Goal: Task Accomplishment & Management: Use online tool/utility

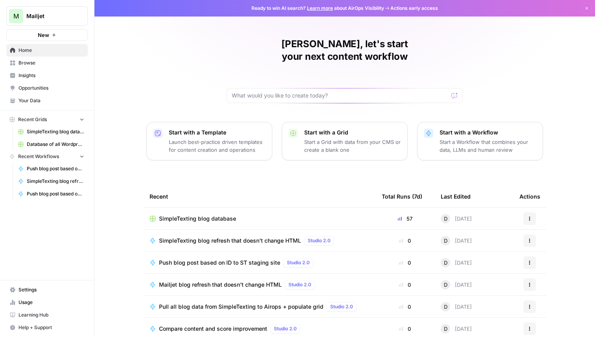
click at [57, 33] on button "New" at bounding box center [46, 35] width 81 height 12
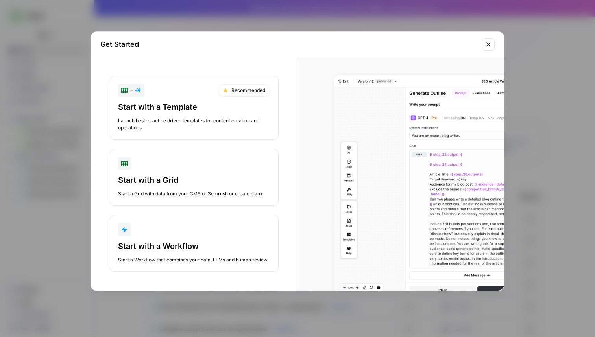
click at [199, 255] on div "Start with a Workflow Start a Workflow that combines your data, LLMs and human …" at bounding box center [194, 252] width 152 height 23
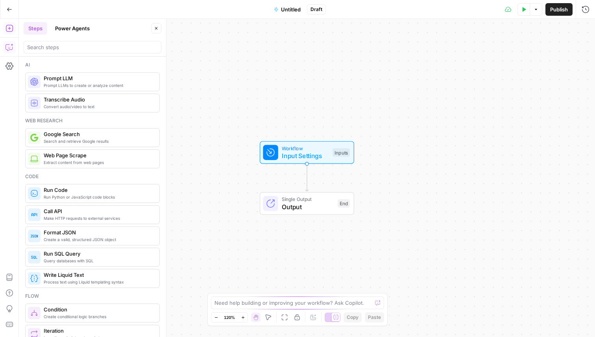
click at [11, 49] on icon "button" at bounding box center [10, 47] width 8 height 8
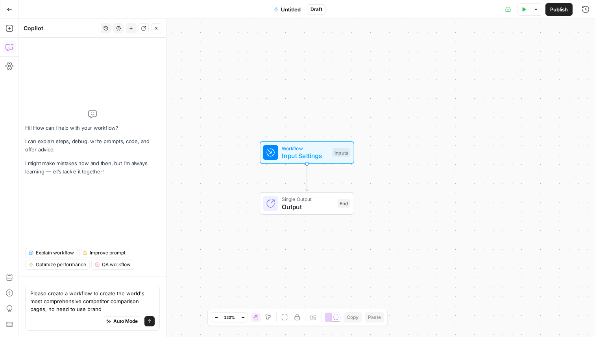
click at [306, 156] on span "Input Settings" at bounding box center [305, 155] width 47 height 9
click at [497, 50] on span "Add Field" at bounding box center [506, 54] width 23 height 8
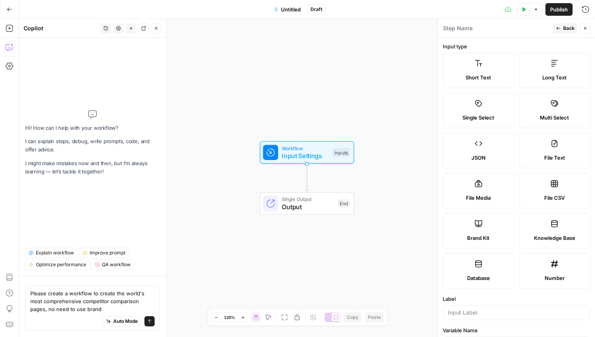
click at [584, 31] on button "Close" at bounding box center [585, 28] width 10 height 10
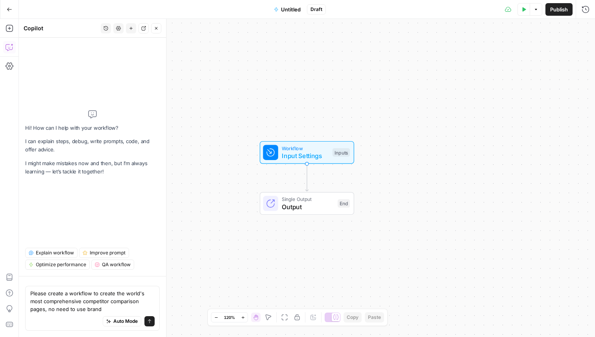
click at [109, 313] on div "Auto Mode Send" at bounding box center [92, 321] width 124 height 17
type textarea "Please create a workflow to create the world's most comprehensive competitor co…"
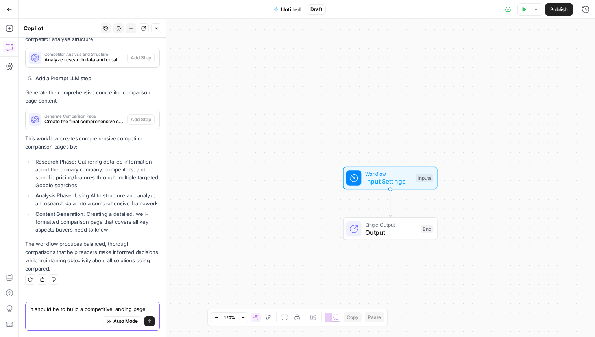
scroll to position [670, 0]
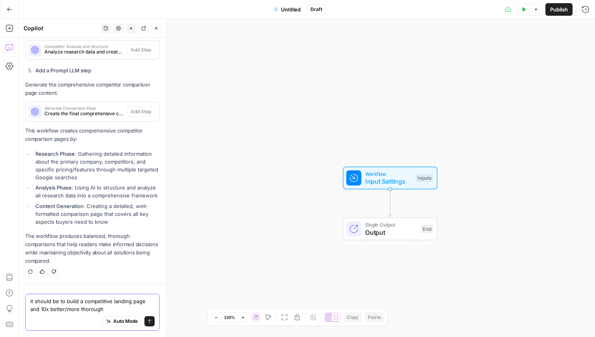
click at [133, 309] on textarea "it should be to build a competitive landing page and 10x better/more thorough" at bounding box center [92, 305] width 124 height 16
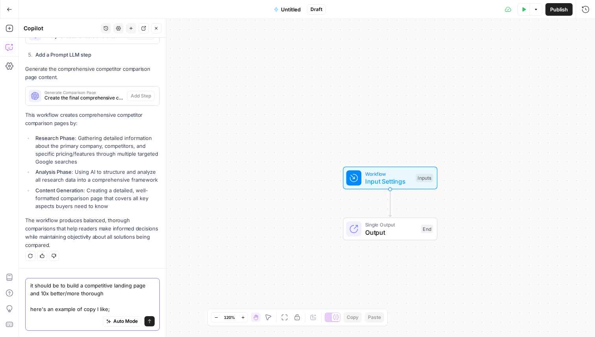
paste textarea "Wrestling with projects? It doesn’t have to be this hard. Wrestling with projec…"
type textarea "it should be to build a competitive landing page and 10x better/more thorough h…"
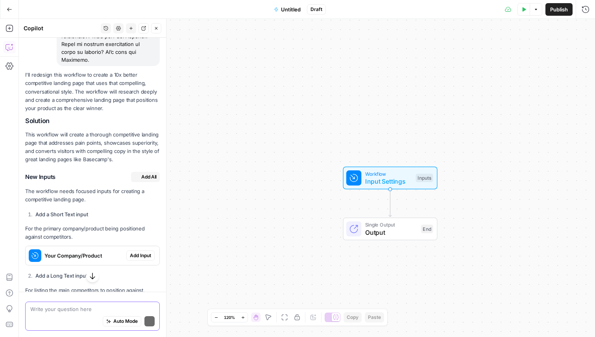
scroll to position [2386, 0]
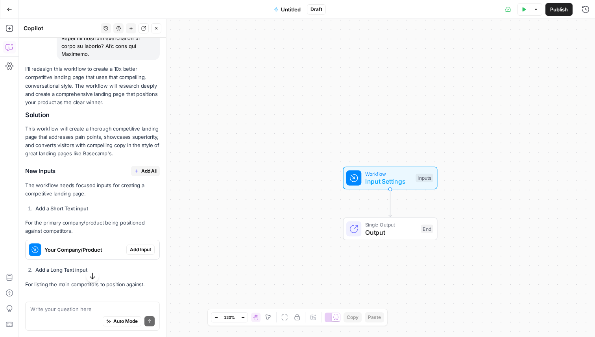
click at [146, 168] on span "Add All" at bounding box center [148, 171] width 15 height 7
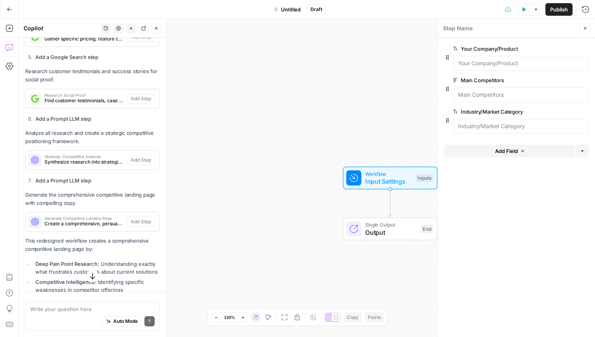
scroll to position [3083, 0]
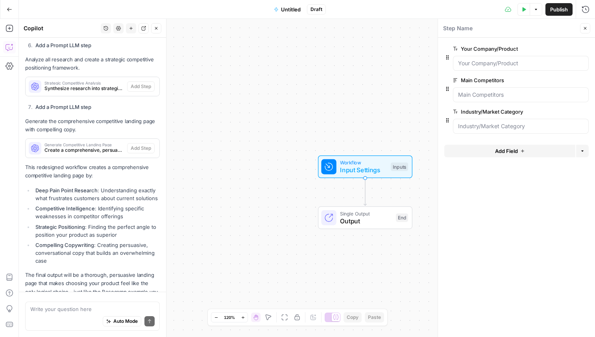
click at [462, 57] on div at bounding box center [521, 63] width 136 height 15
click at [466, 64] on Company\/Product "Your Company/Product" at bounding box center [520, 63] width 125 height 8
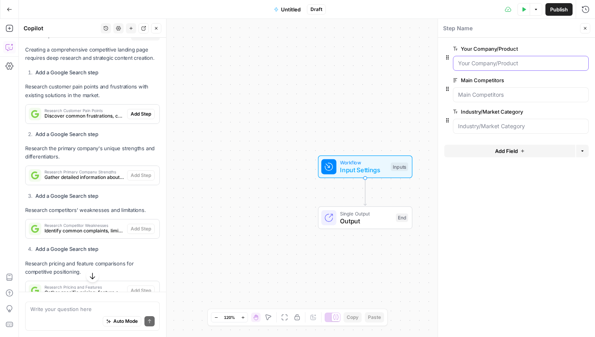
scroll to position [2731, 0]
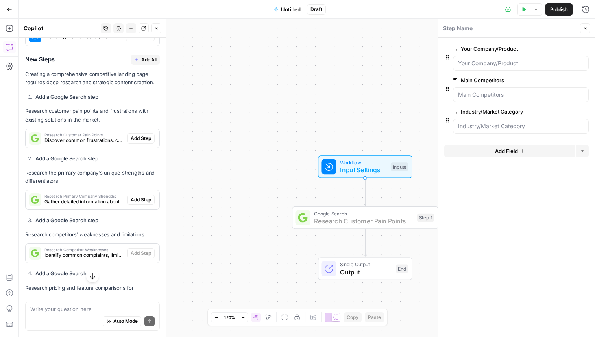
click at [138, 135] on span "Add Step" at bounding box center [141, 138] width 20 height 7
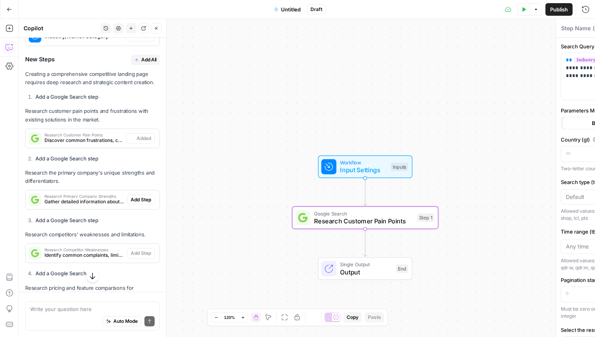
type textarea "Research Customer Pain Points"
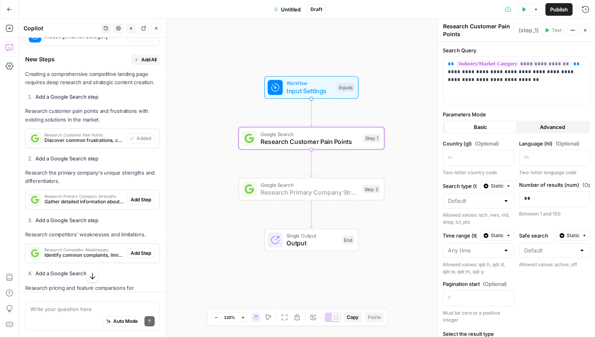
click at [140, 195] on button "Add Step" at bounding box center [141, 200] width 28 height 10
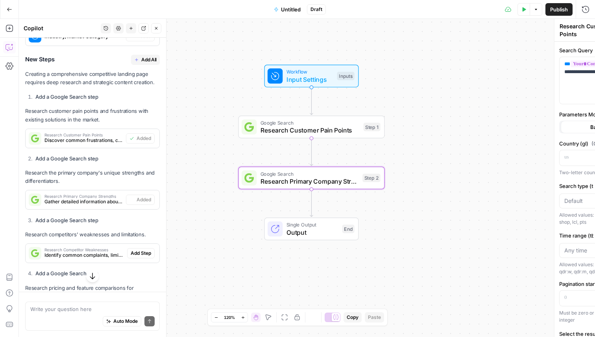
type textarea "Research Primary Company Strengths"
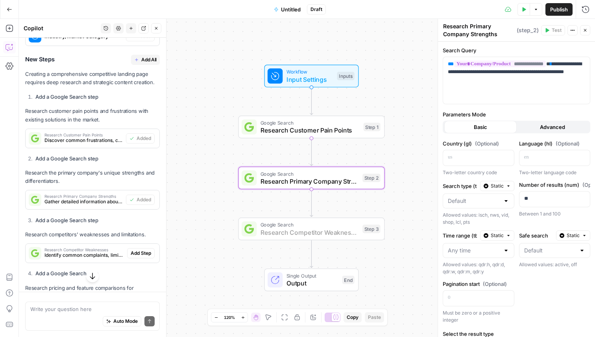
click at [141, 250] on span "Add Step" at bounding box center [141, 253] width 20 height 7
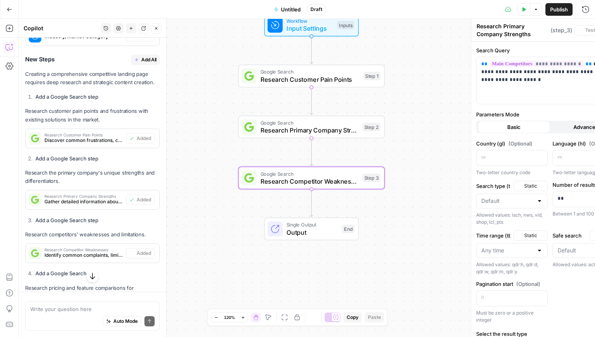
type textarea "Research Competitor Weaknesses"
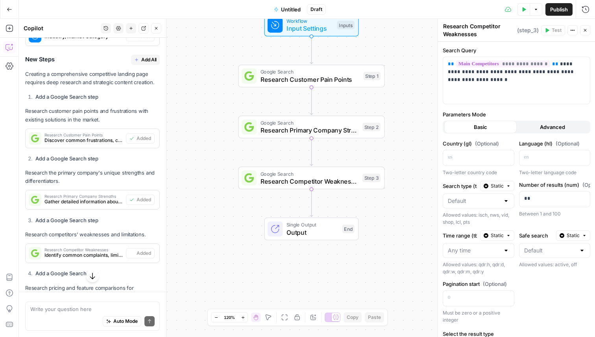
scroll to position [2848, 0]
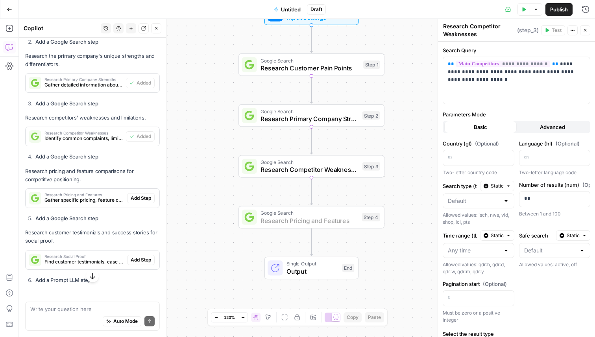
click at [139, 193] on button "Add Step" at bounding box center [141, 198] width 28 height 10
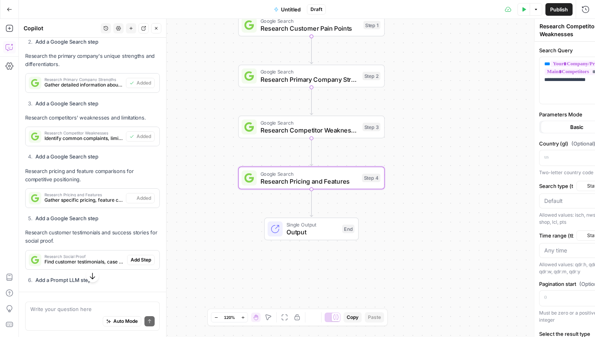
type textarea "Research Pricing and Features"
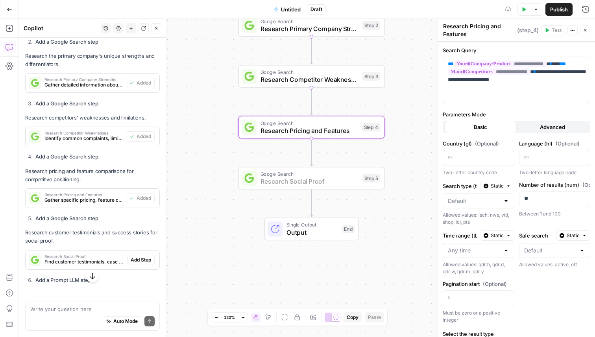
click at [144, 256] on span "Add Step" at bounding box center [141, 259] width 20 height 7
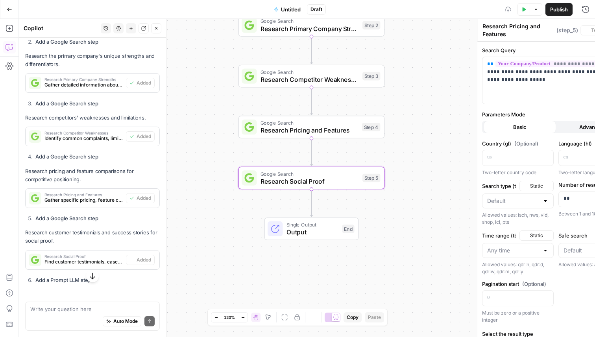
type textarea "Research Social Proof"
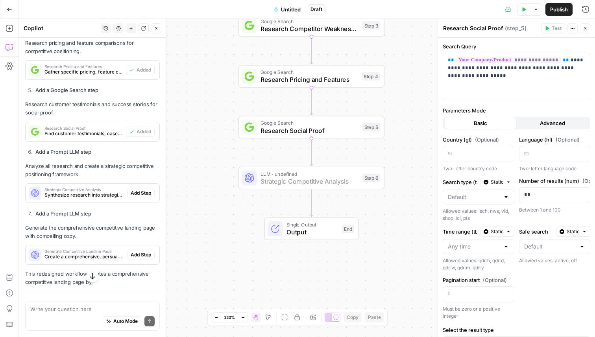
click at [136, 190] on span "Add Step" at bounding box center [141, 193] width 20 height 7
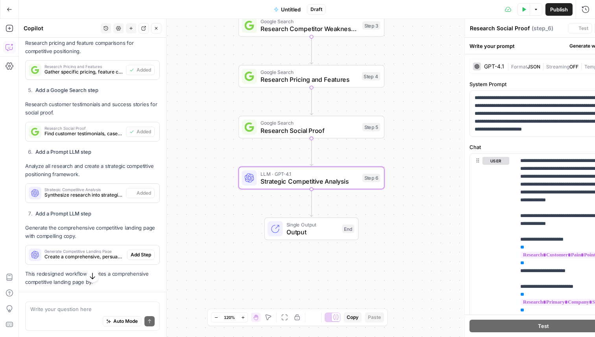
type textarea "Strategic Competitive Analysis"
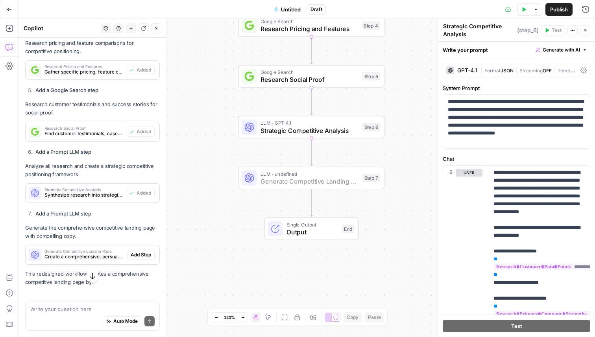
click at [145, 251] on span "Add Step" at bounding box center [141, 254] width 20 height 7
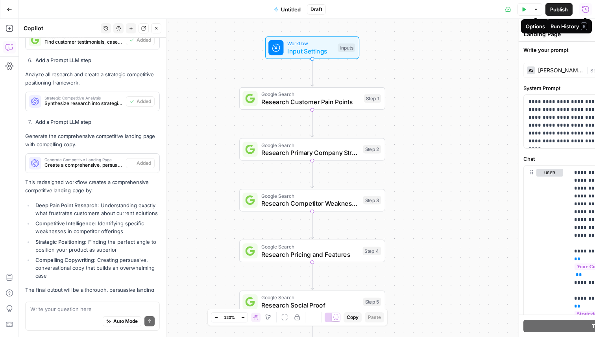
scroll to position [3083, 0]
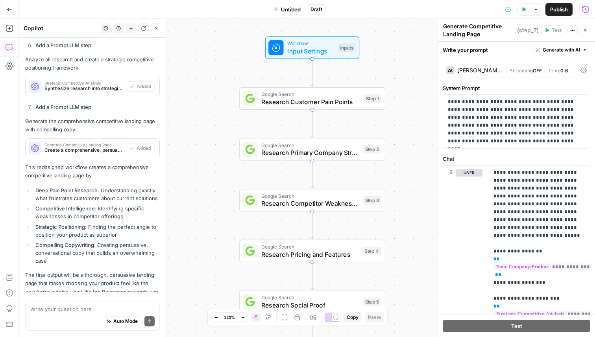
click at [525, 9] on button "Test Data" at bounding box center [523, 9] width 13 height 13
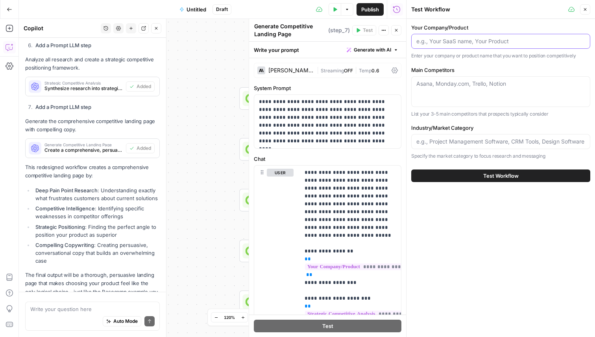
click at [436, 42] on input "Your Company/Product" at bounding box center [500, 41] width 169 height 8
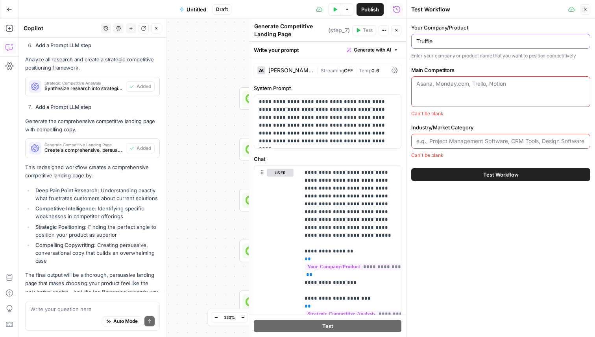
type input "Truffle"
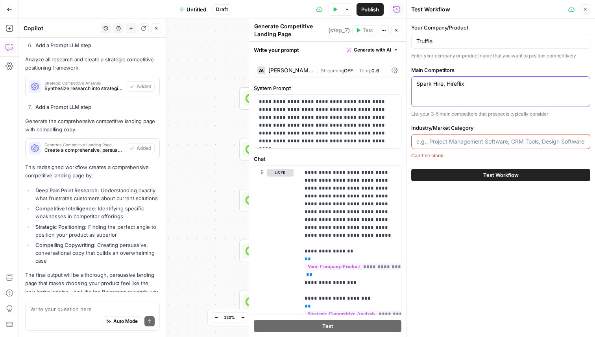
type textarea "Spark Hire, Hireflix"
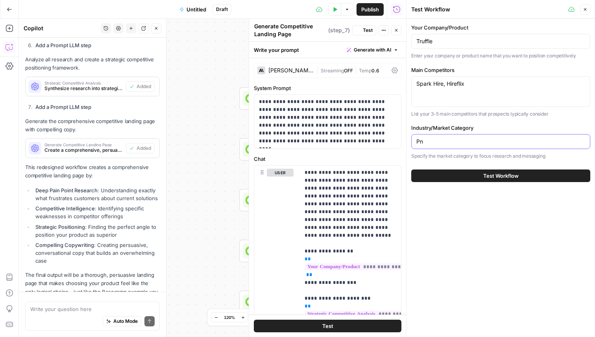
type input "P"
type input "O"
type input "Candidate screening software"
click at [487, 174] on span "Test Workflow" at bounding box center [500, 176] width 35 height 8
click at [484, 176] on span "Test Workflow" at bounding box center [500, 176] width 35 height 8
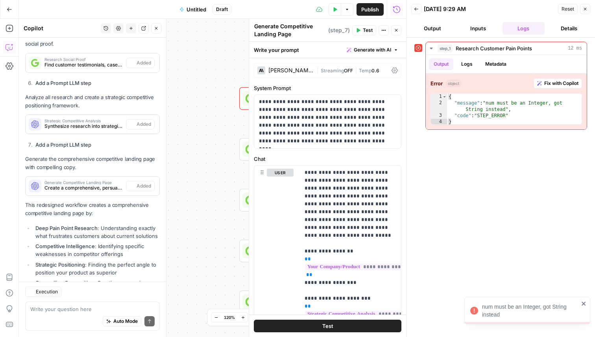
scroll to position [3093, 0]
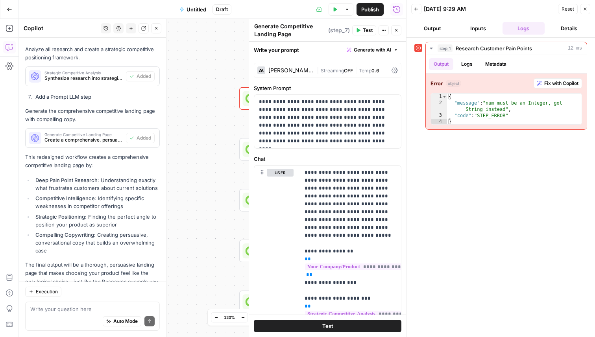
click at [436, 24] on button "Output" at bounding box center [432, 28] width 42 height 13
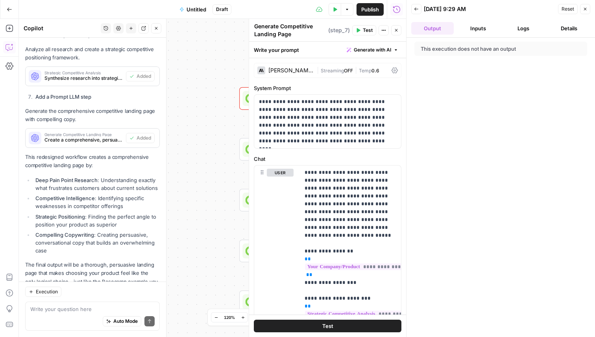
click at [475, 28] on button "Inputs" at bounding box center [478, 28] width 42 height 13
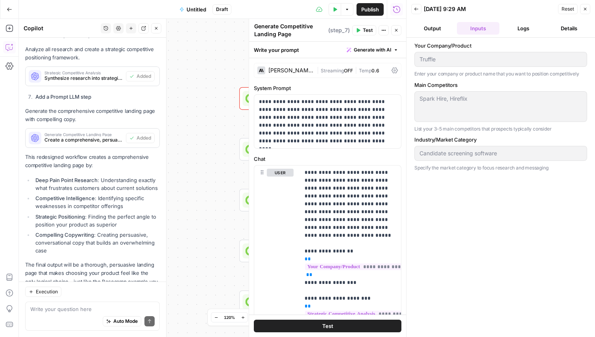
click at [435, 27] on button "Output" at bounding box center [432, 28] width 42 height 13
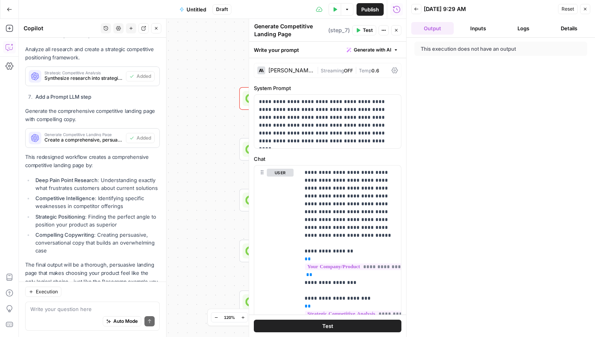
click at [522, 30] on button "Logs" at bounding box center [523, 28] width 42 height 13
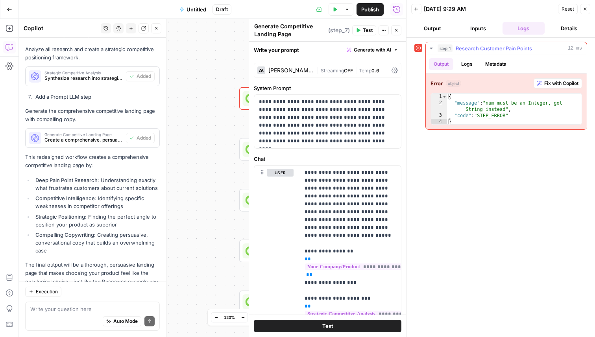
click at [546, 84] on span "Fix with Copilot" at bounding box center [561, 83] width 34 height 7
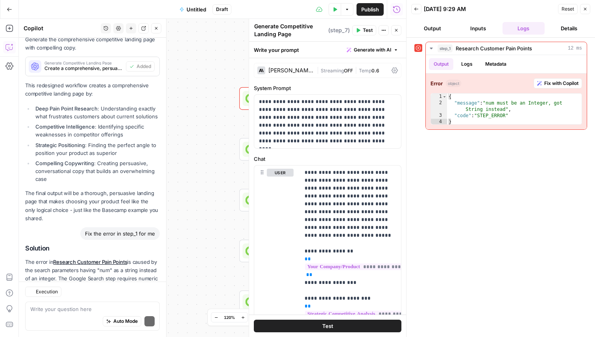
scroll to position [3224, 0]
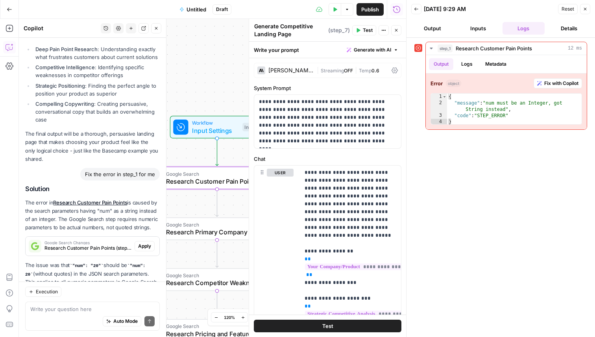
click at [144, 243] on span "Apply" at bounding box center [144, 246] width 13 height 7
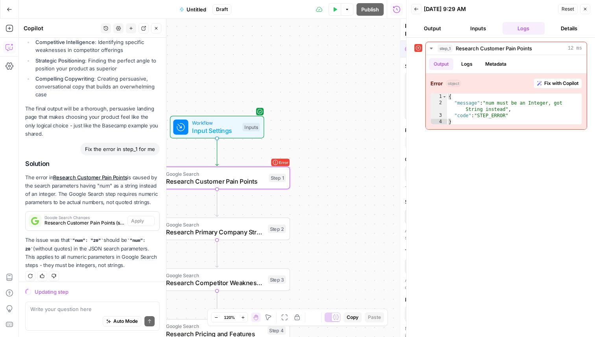
scroll to position [3199, 0]
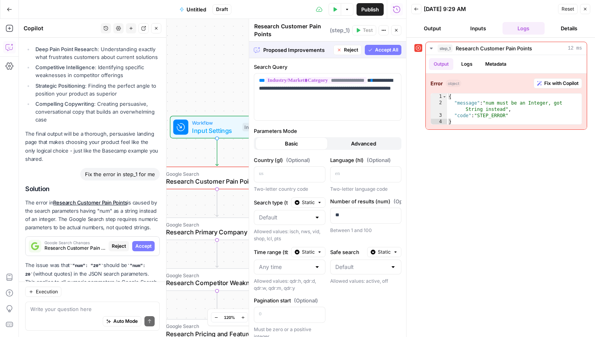
click at [390, 48] on span "Accept All" at bounding box center [386, 49] width 23 height 7
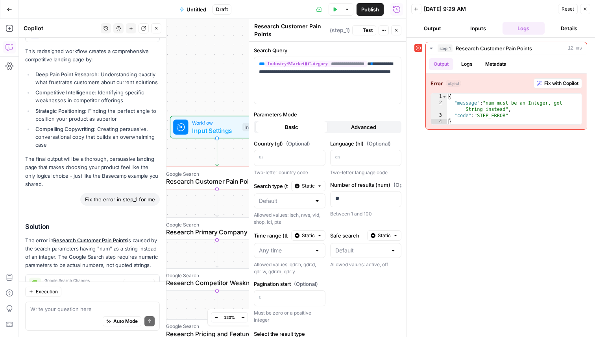
scroll to position [3237, 0]
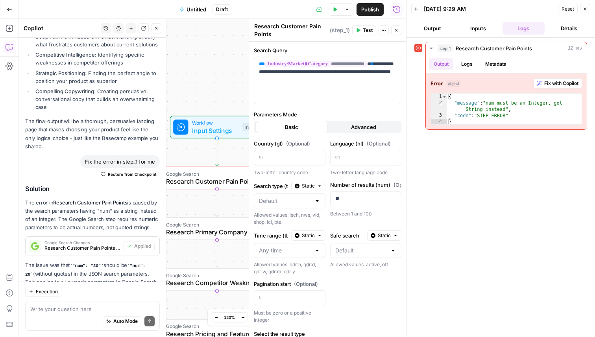
click at [333, 9] on icon "button" at bounding box center [335, 9] width 4 height 4
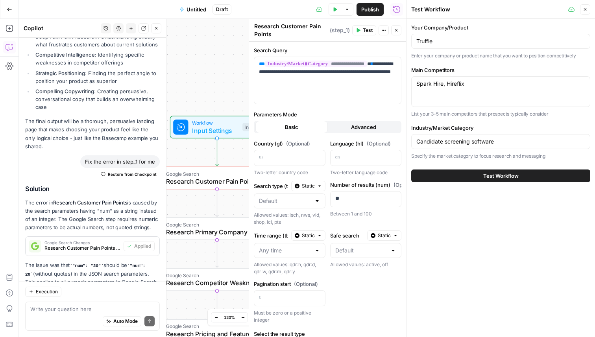
click at [477, 169] on button "Test Workflow" at bounding box center [500, 175] width 179 height 13
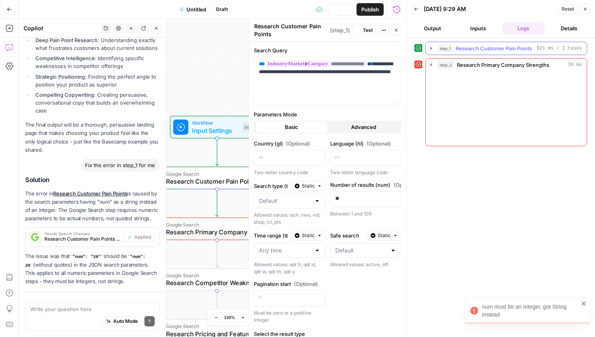
scroll to position [3237, 0]
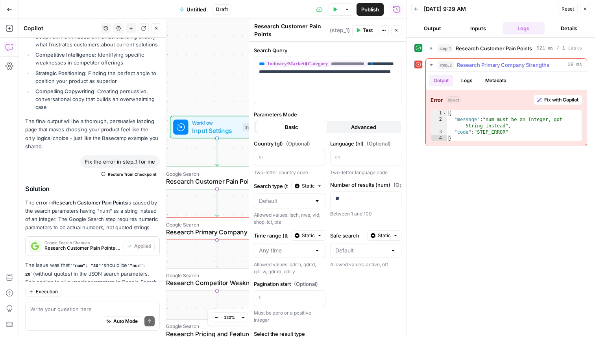
click at [558, 100] on span "Fix with Copilot" at bounding box center [561, 99] width 34 height 7
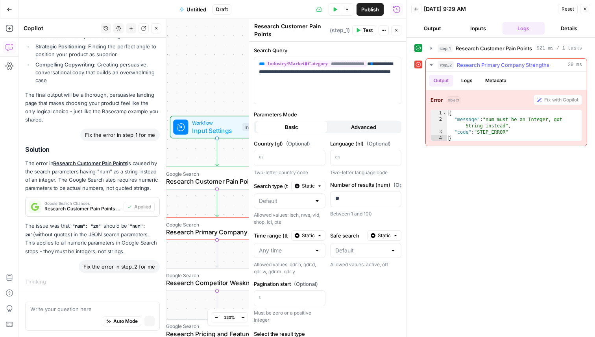
scroll to position [3195, 0]
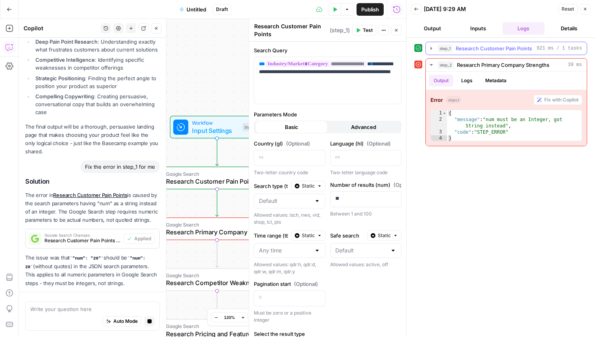
click at [434, 47] on icon "button" at bounding box center [431, 48] width 6 height 6
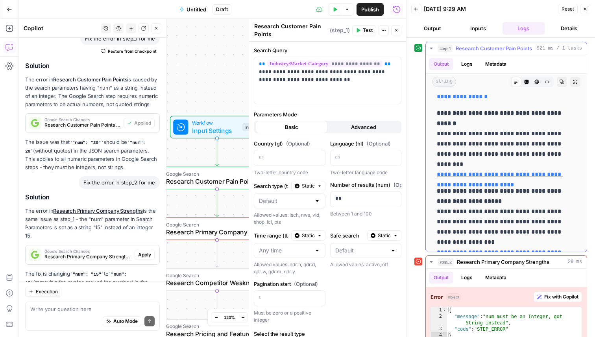
scroll to position [109, 0]
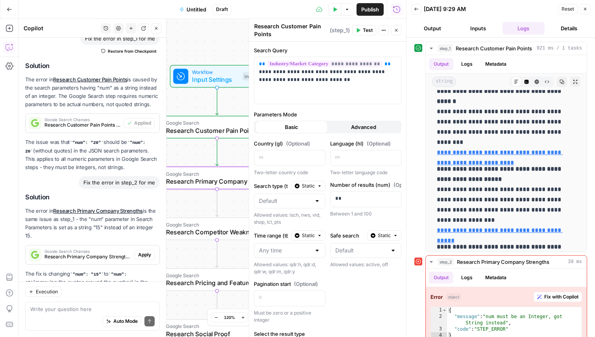
click at [142, 251] on span "Apply" at bounding box center [144, 254] width 13 height 7
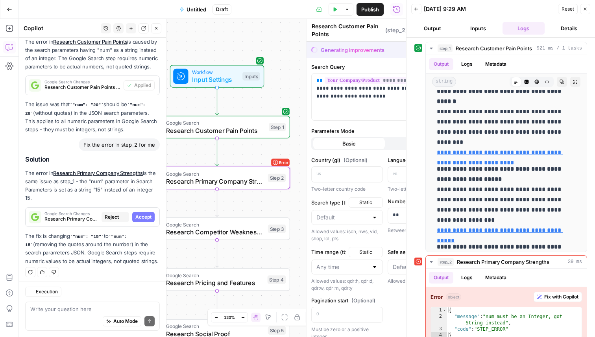
type textarea "Research Primary Company Strengths"
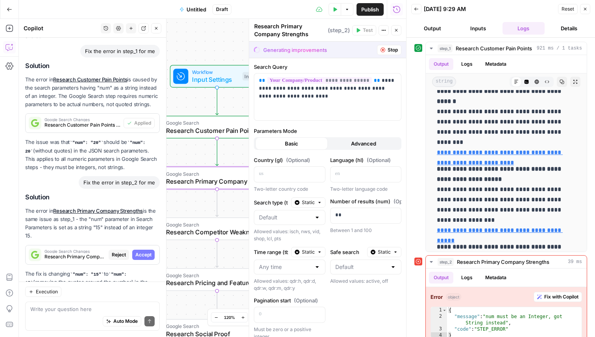
click at [147, 251] on span "Accept" at bounding box center [143, 254] width 16 height 7
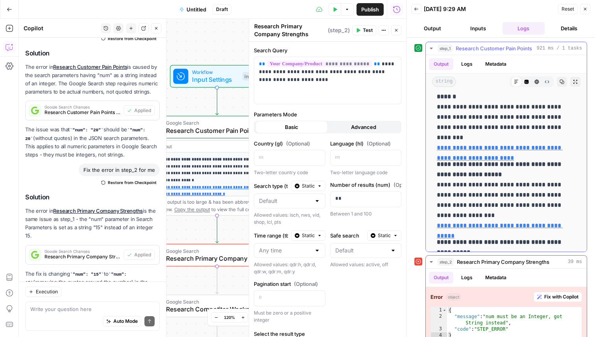
scroll to position [115, 0]
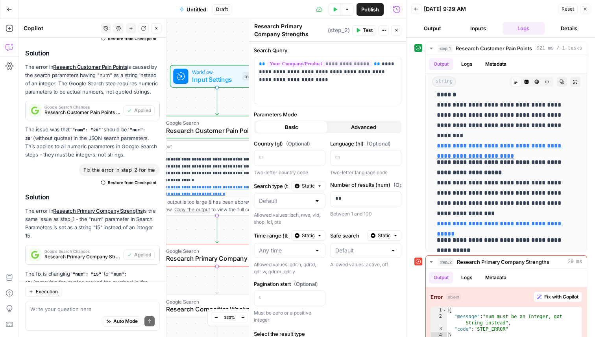
click at [434, 31] on button "Output" at bounding box center [432, 28] width 42 height 13
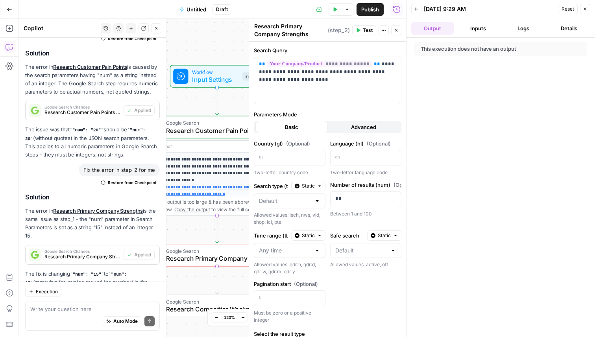
click at [413, 7] on button "Back" at bounding box center [416, 9] width 10 height 10
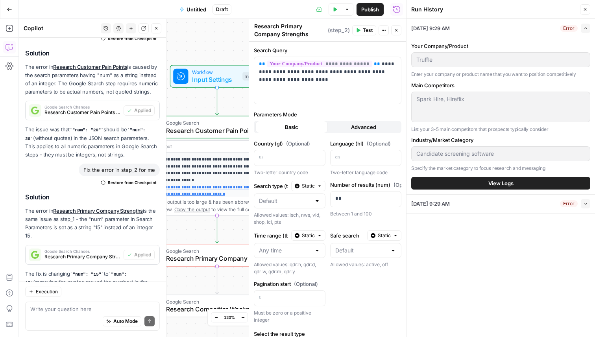
click at [332, 7] on icon "button" at bounding box center [334, 9] width 5 height 5
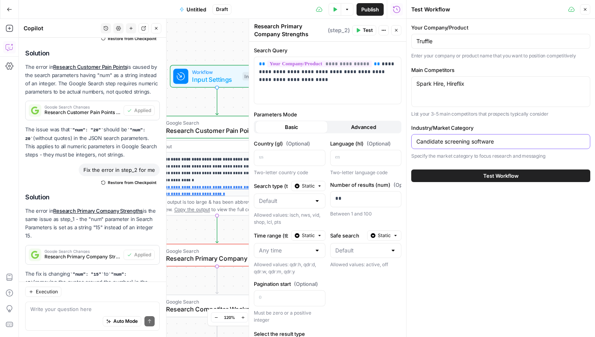
click at [469, 140] on input "Candidate screening software" at bounding box center [500, 142] width 169 height 8
type input "one way video interview"
click at [483, 174] on span "Test Workflow" at bounding box center [500, 176] width 35 height 8
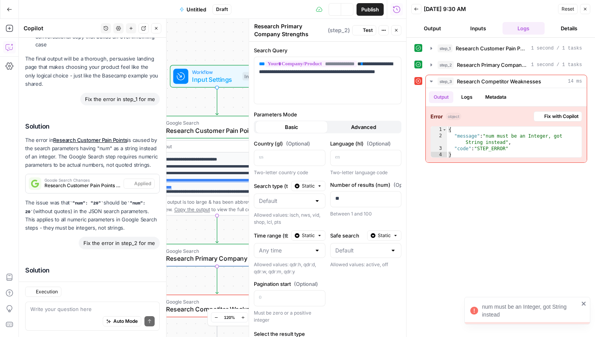
scroll to position [3372, 0]
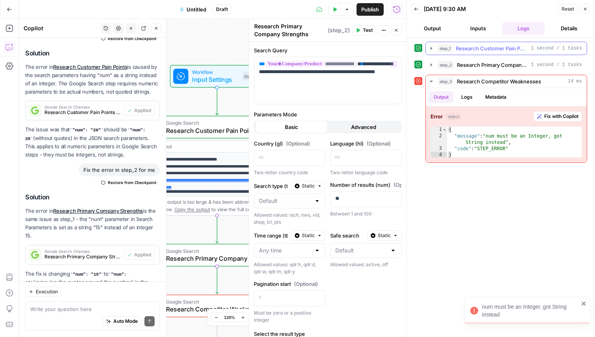
click at [429, 46] on icon "button" at bounding box center [431, 48] width 6 height 6
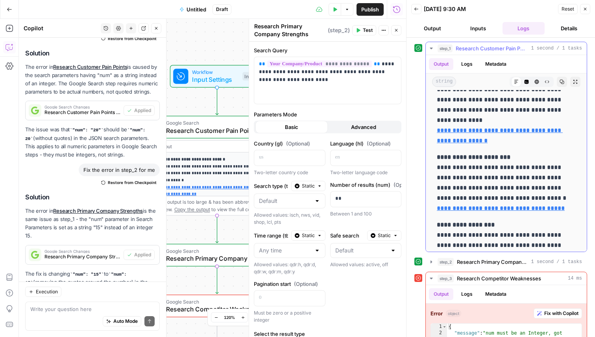
scroll to position [570, 0]
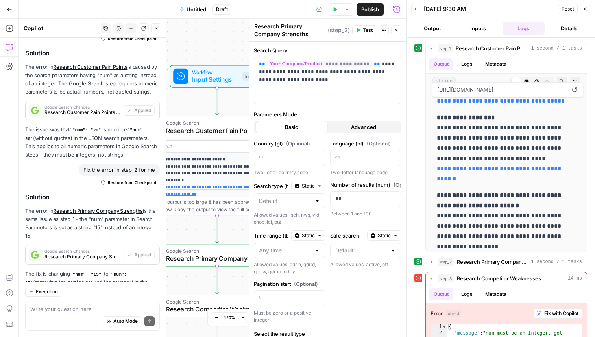
click at [419, 8] on button "Back" at bounding box center [416, 9] width 10 height 10
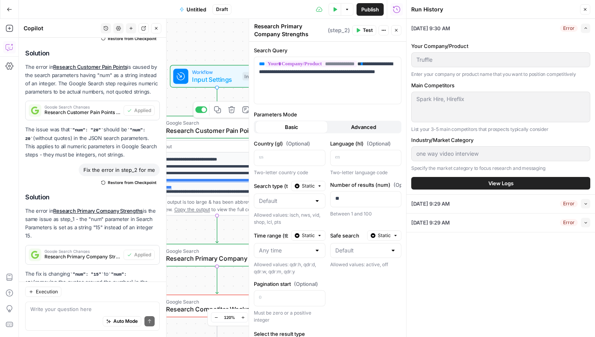
click at [196, 126] on span "Research Customer Pain Points" at bounding box center [215, 130] width 99 height 9
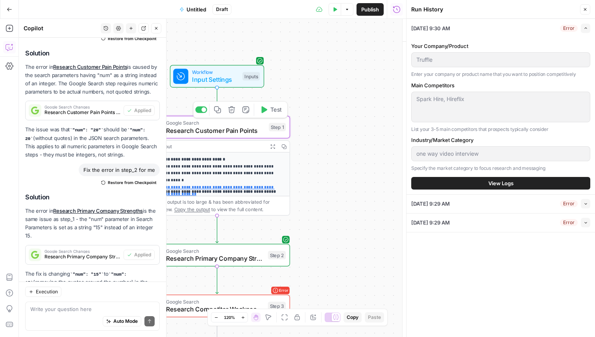
type textarea "Research Customer Pain Points"
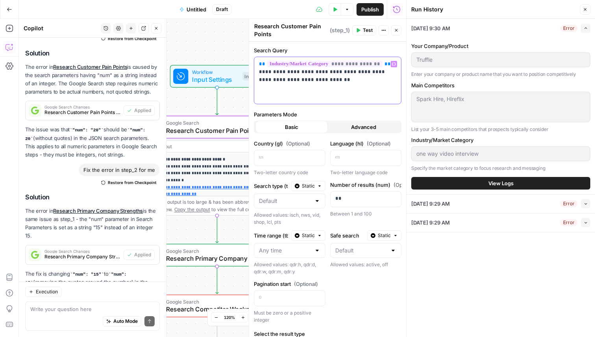
drag, startPoint x: 338, startPoint y: 86, endPoint x: 256, endPoint y: 75, distance: 82.6
click at [256, 75] on div "**********" at bounding box center [327, 80] width 147 height 47
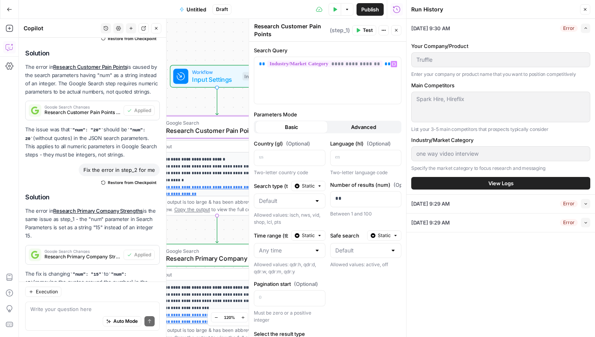
click at [361, 33] on button "Test" at bounding box center [364, 30] width 24 height 10
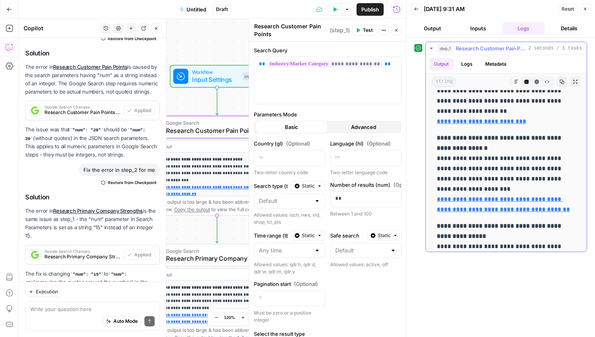
scroll to position [289, 0]
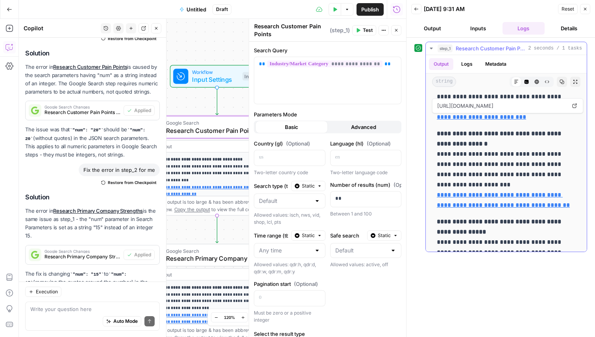
click at [434, 50] on icon "button" at bounding box center [431, 48] width 6 height 6
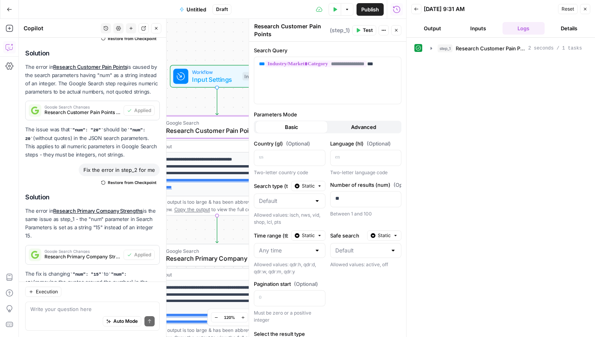
click at [415, 8] on icon "button" at bounding box center [416, 8] width 4 height 3
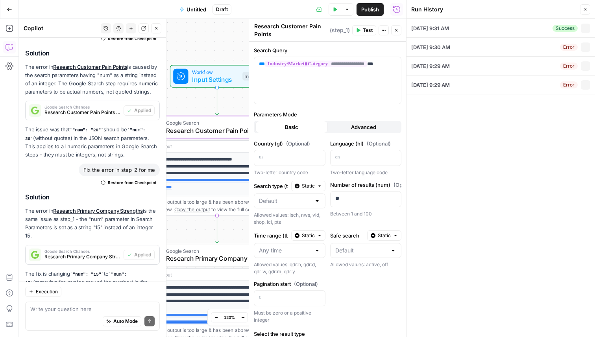
type textarea "Spark Hire, Hireflix"
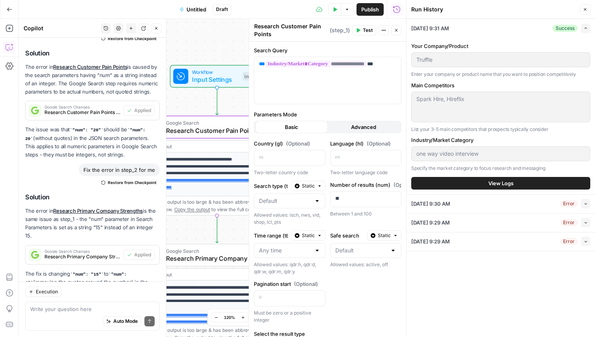
click at [335, 7] on icon "button" at bounding box center [334, 9] width 5 height 5
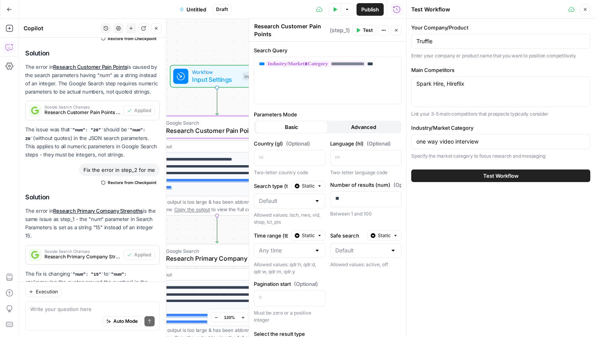
click at [208, 258] on span "Research Primary Company Strengths" at bounding box center [215, 258] width 98 height 9
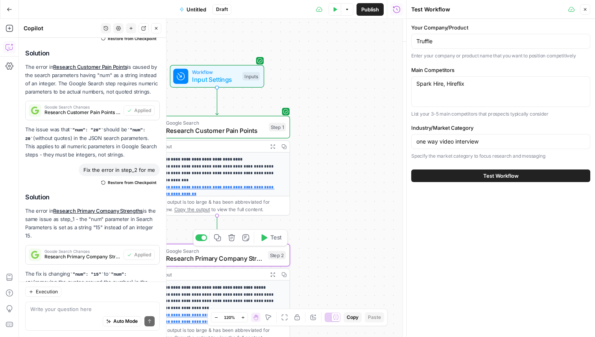
type textarea "Research Primary Company Strengths"
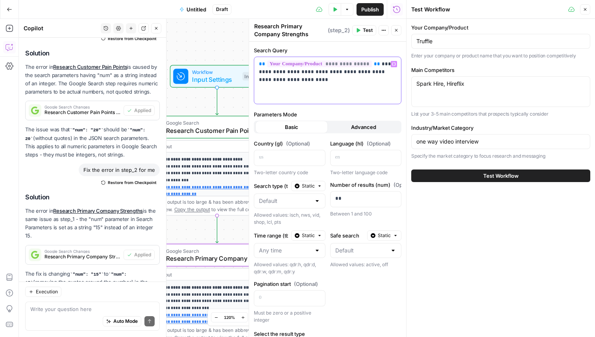
click at [379, 63] on p "**********" at bounding box center [327, 72] width 137 height 24
click at [495, 177] on span "Test Workflow" at bounding box center [500, 176] width 35 height 8
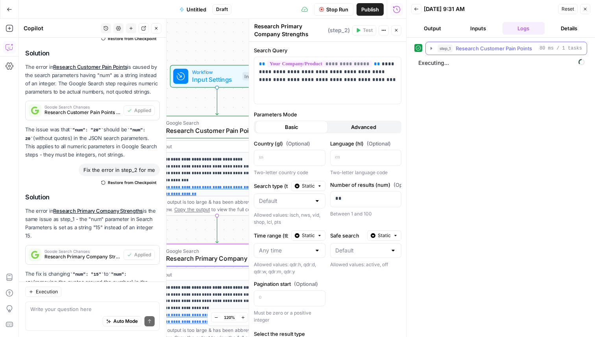
click at [431, 50] on icon "button" at bounding box center [431, 48] width 6 height 6
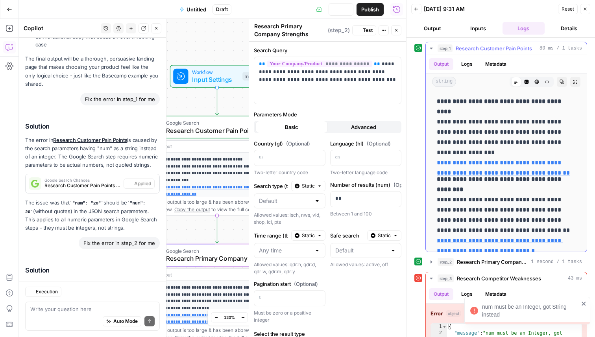
scroll to position [3372, 0]
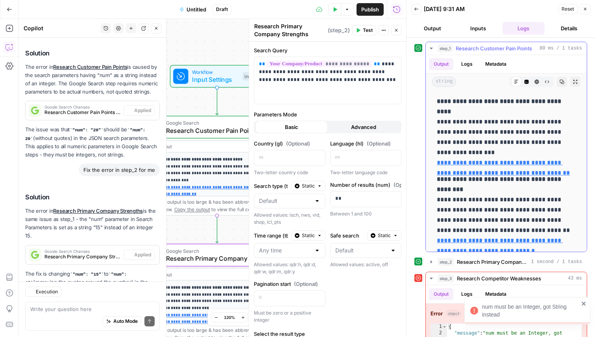
click at [431, 48] on icon "button" at bounding box center [430, 49] width 3 height 2
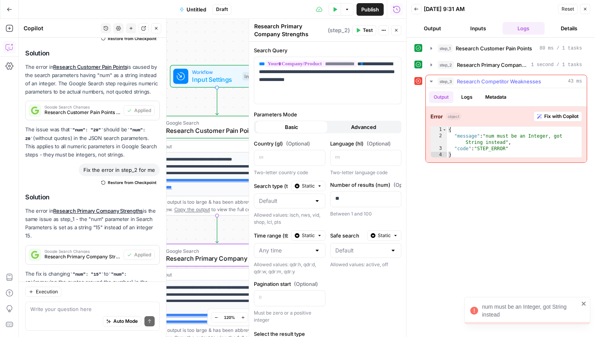
click at [549, 111] on button "Fix with Copilot" at bounding box center [557, 116] width 48 height 10
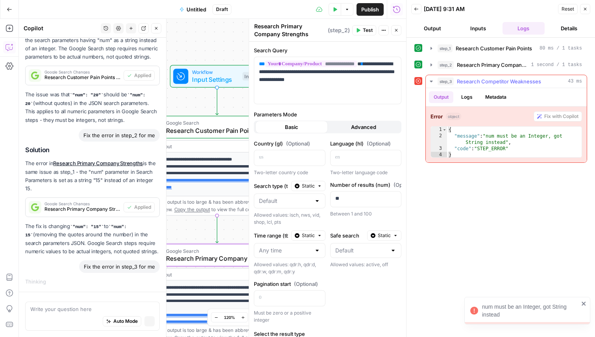
scroll to position [3317, 0]
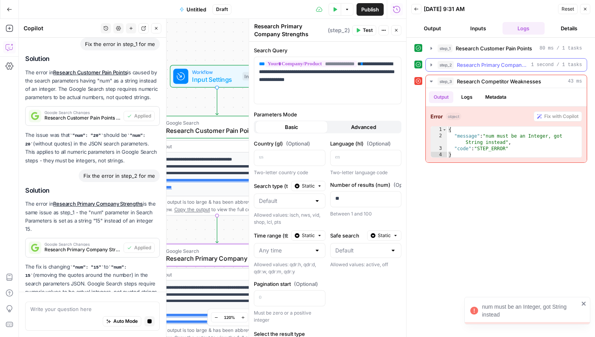
click at [432, 65] on icon "button" at bounding box center [431, 65] width 6 height 6
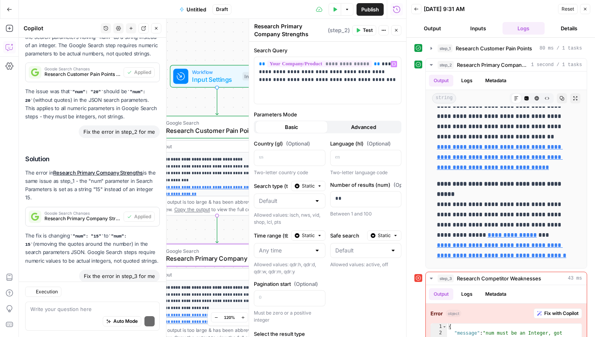
scroll to position [3496, 0]
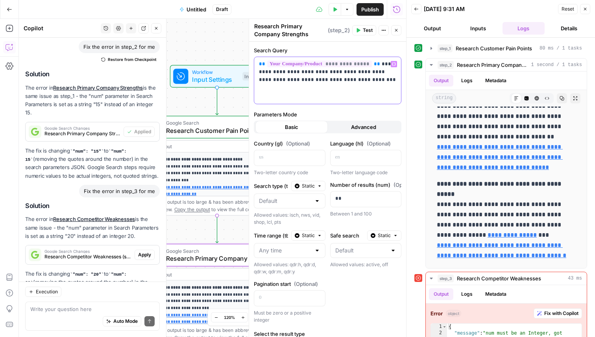
drag, startPoint x: 367, startPoint y: 78, endPoint x: 309, endPoint y: 74, distance: 58.0
click at [309, 74] on p "**********" at bounding box center [327, 72] width 137 height 24
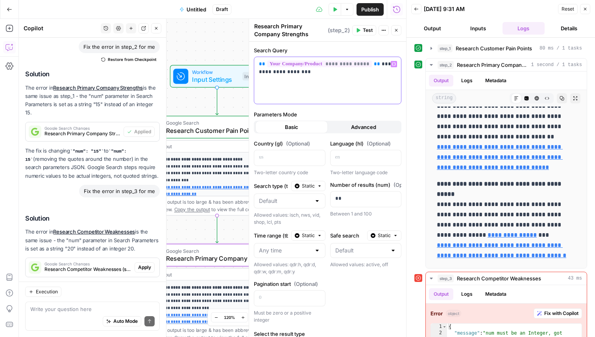
scroll to position [3508, 0]
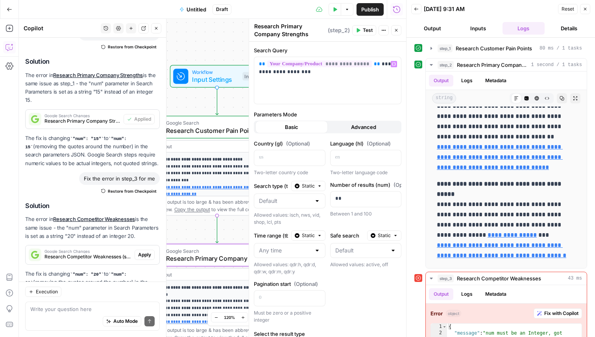
click at [365, 31] on span "Test" at bounding box center [368, 30] width 10 height 7
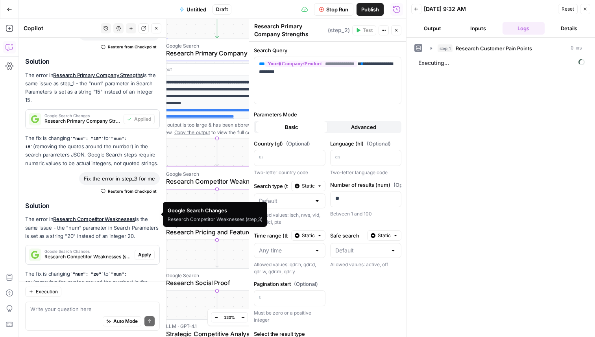
click at [147, 215] on p "The error in Research Competitor Weaknesses is the same issue - the "num" param…" at bounding box center [92, 227] width 134 height 25
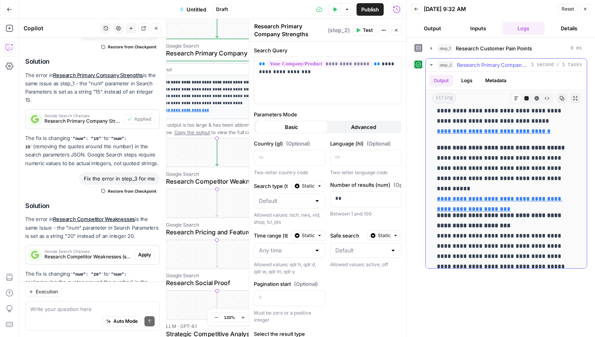
scroll to position [457, 0]
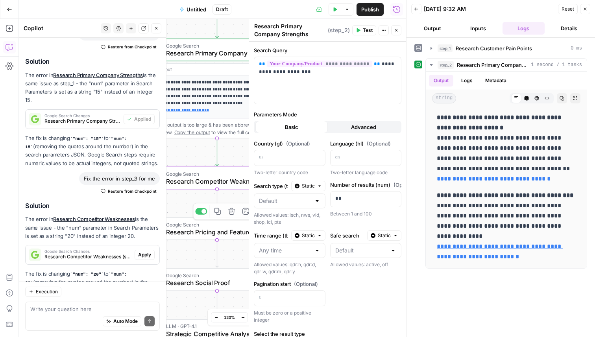
click at [144, 251] on span "Apply" at bounding box center [144, 254] width 13 height 7
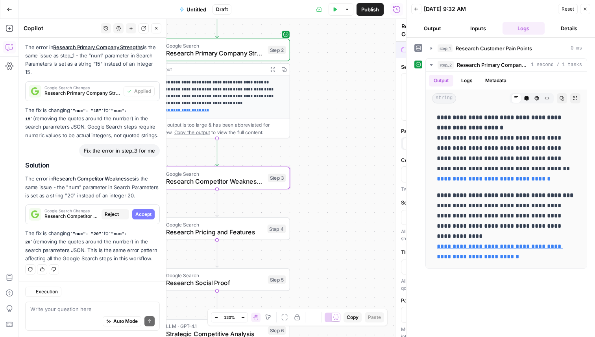
type textarea "Research Competitor Weaknesses"
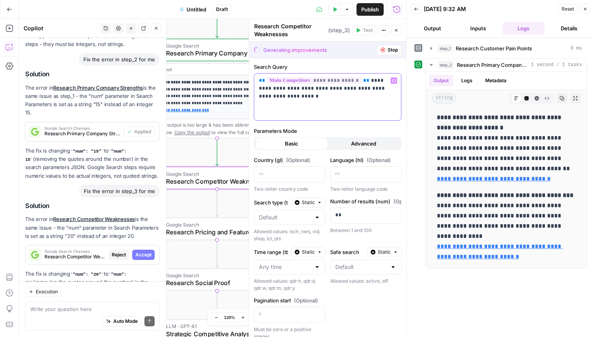
drag, startPoint x: 346, startPoint y: 94, endPoint x: 369, endPoint y: 83, distance: 25.1
click at [369, 83] on p "**********" at bounding box center [327, 89] width 137 height 24
click at [146, 250] on button "Accept" at bounding box center [143, 255] width 22 height 10
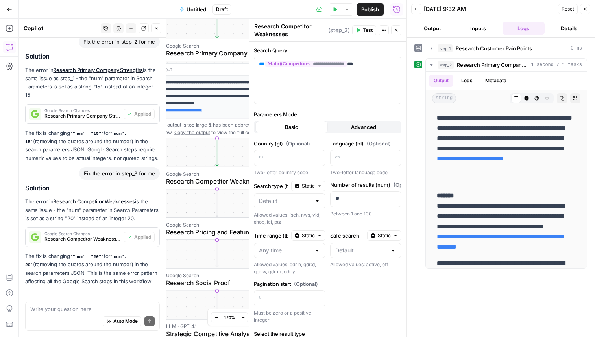
scroll to position [3508, 0]
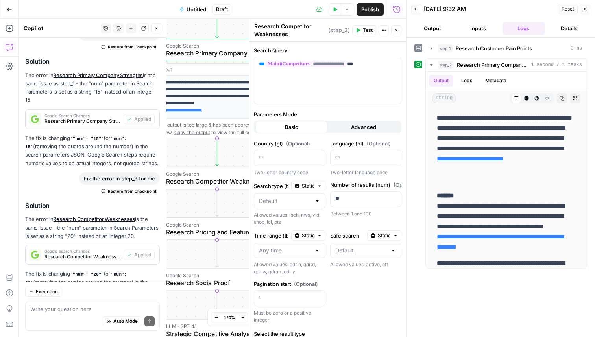
click at [367, 28] on span "Test" at bounding box center [368, 30] width 10 height 7
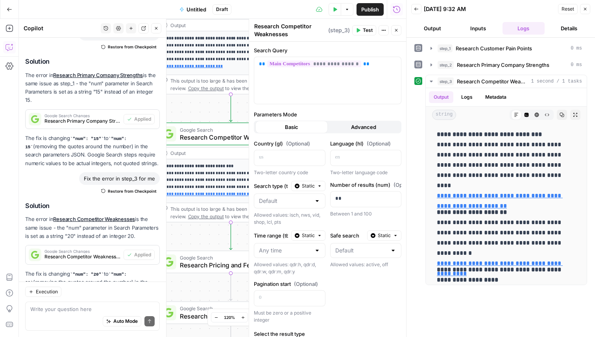
click at [209, 261] on span "Research Pricing and Features" at bounding box center [229, 264] width 98 height 9
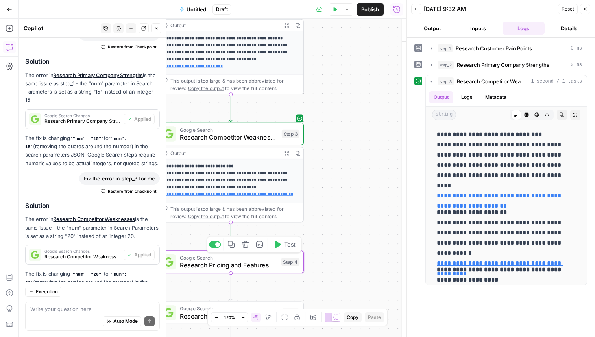
type textarea "Research Pricing and Features"
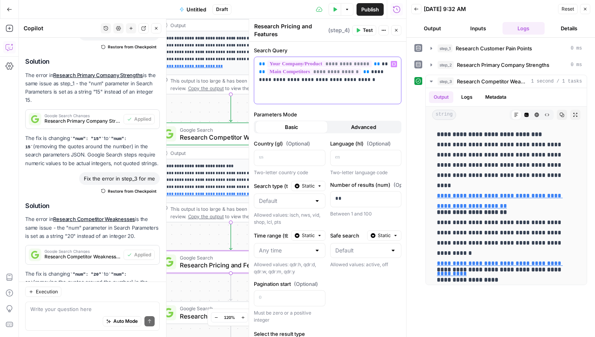
drag, startPoint x: 356, startPoint y: 79, endPoint x: 300, endPoint y: 80, distance: 55.8
click at [300, 80] on p "**********" at bounding box center [327, 72] width 137 height 24
click at [320, 78] on p "**********" at bounding box center [327, 72] width 137 height 24
click at [368, 33] on span "Test" at bounding box center [368, 30] width 10 height 7
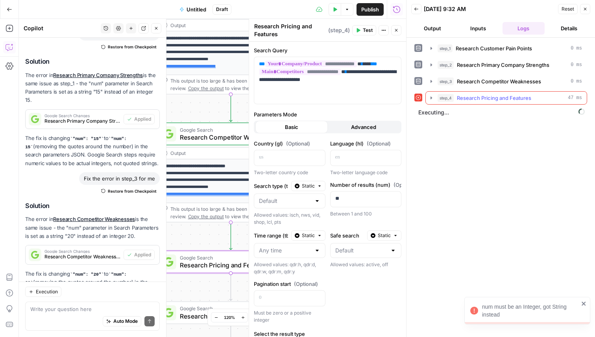
click at [432, 98] on icon "button" at bounding box center [431, 98] width 6 height 6
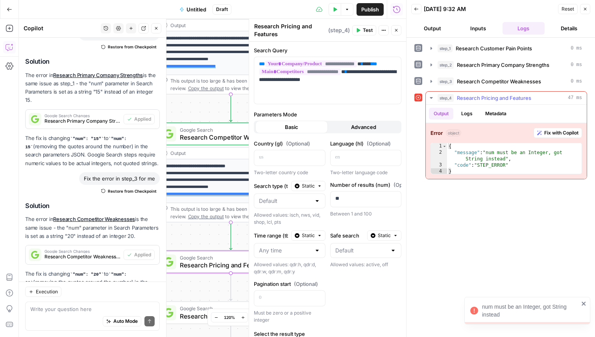
click at [554, 129] on span "Fix with Copilot" at bounding box center [561, 132] width 34 height 7
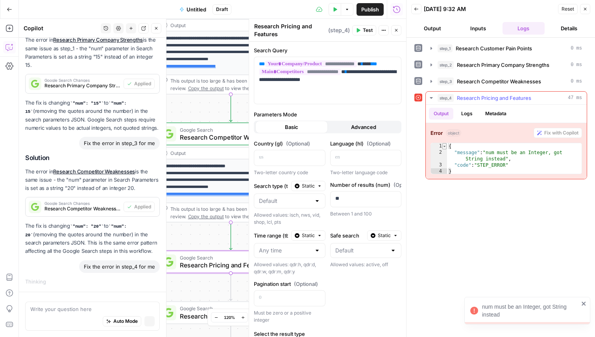
scroll to position [3440, 0]
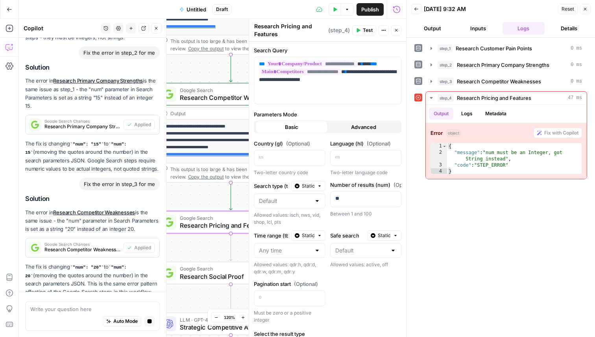
drag, startPoint x: 195, startPoint y: 248, endPoint x: 195, endPoint y: 206, distance: 42.1
click at [195, 206] on div "**********" at bounding box center [212, 178] width 387 height 318
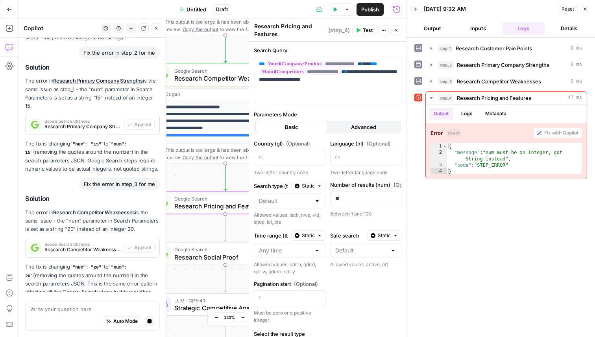
drag, startPoint x: 199, startPoint y: 249, endPoint x: 188, endPoint y: 175, distance: 74.7
click at [188, 175] on div "**********" at bounding box center [212, 178] width 387 height 318
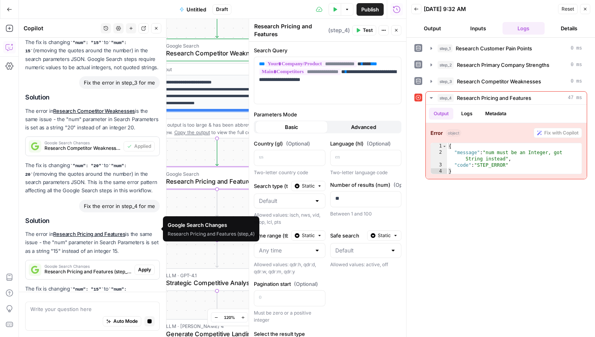
click at [140, 285] on p "The fix is changing "num": "15" to "num": 15 (removing the quotes around the nu…" at bounding box center [92, 306] width 134 height 42
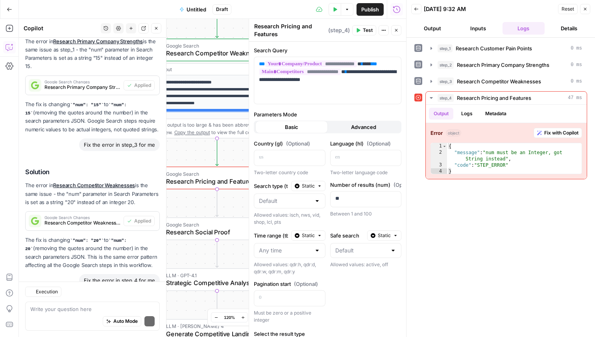
scroll to position [3639, 0]
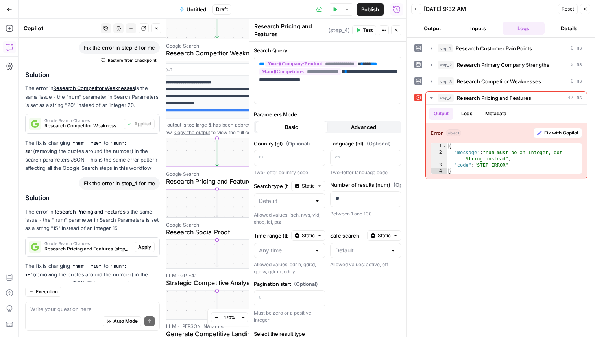
click at [141, 243] on span "Apply" at bounding box center [144, 246] width 13 height 7
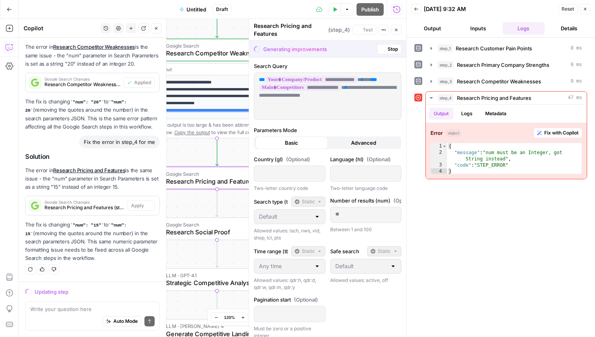
scroll to position [3576, 0]
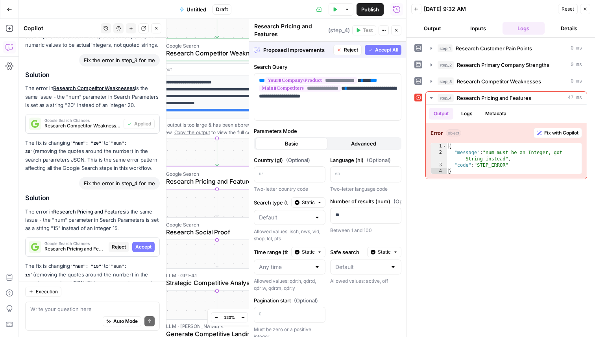
click at [141, 243] on span "Accept" at bounding box center [143, 246] width 16 height 7
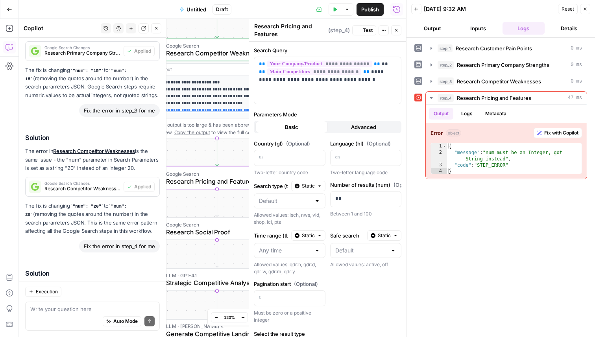
scroll to position [3652, 0]
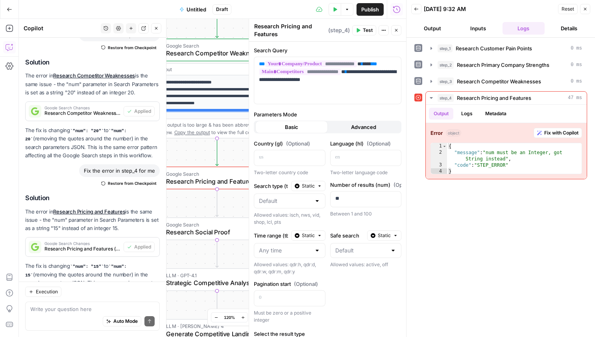
click at [589, 12] on button "Close" at bounding box center [585, 9] width 10 height 10
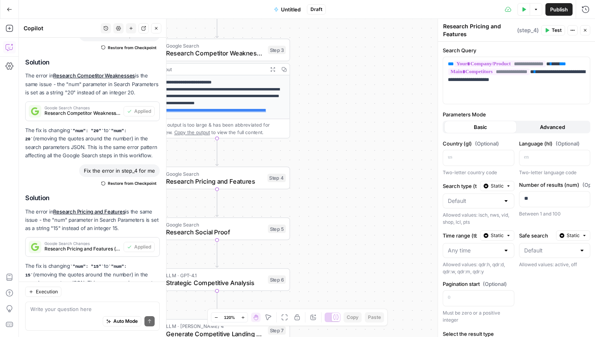
click at [234, 237] on div "Google Search Research Social Proof Step 5 Copy step Delete step Add Note Test" at bounding box center [217, 228] width 146 height 22
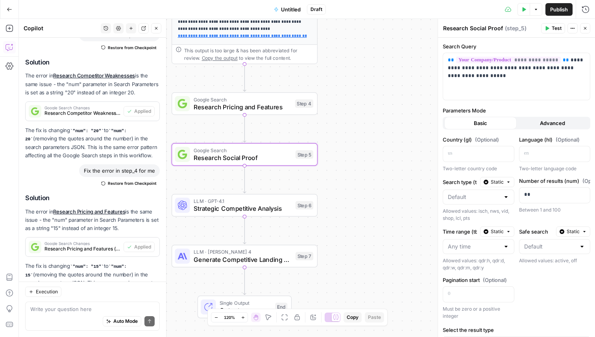
drag, startPoint x: 348, startPoint y: 246, endPoint x: 376, endPoint y: 172, distance: 79.4
click at [376, 172] on div "**********" at bounding box center [307, 178] width 576 height 318
click at [553, 28] on span "Test" at bounding box center [556, 28] width 10 height 7
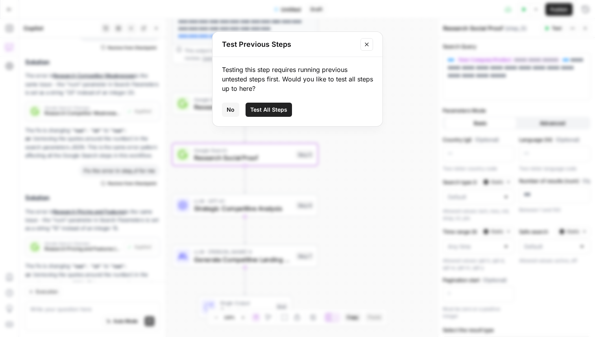
click at [259, 104] on button "Test All Steps" at bounding box center [268, 110] width 46 height 14
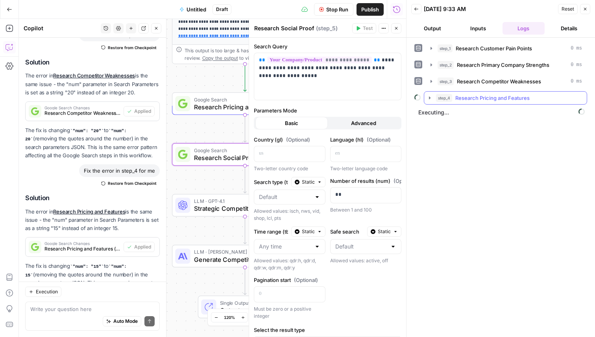
click at [432, 96] on icon "button" at bounding box center [429, 98] width 6 height 6
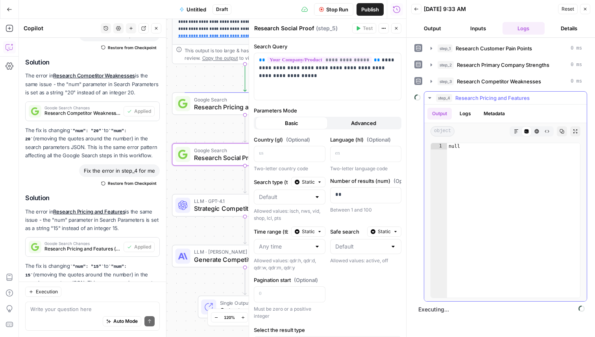
click at [430, 99] on icon "button" at bounding box center [429, 98] width 6 height 6
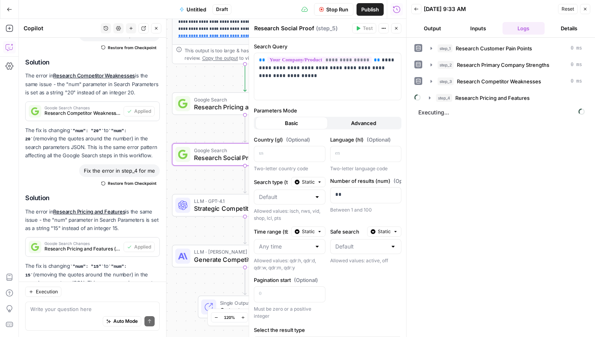
click at [432, 84] on icon "button" at bounding box center [431, 81] width 6 height 6
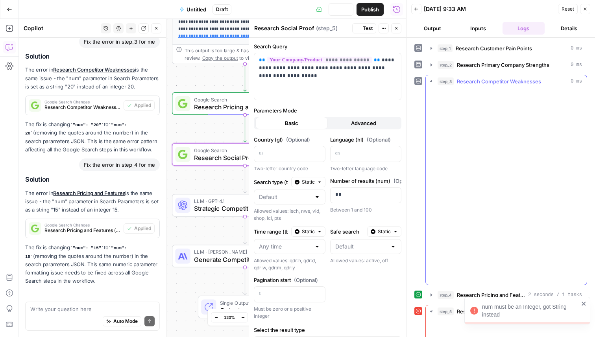
scroll to position [3652, 0]
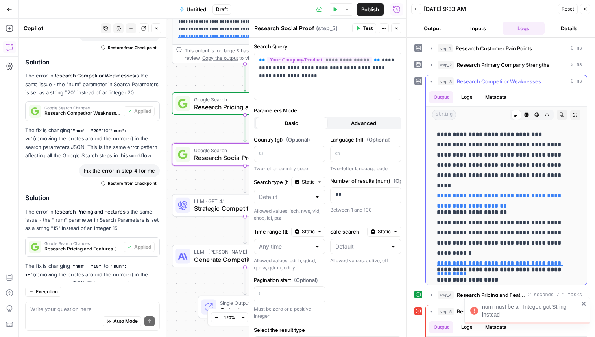
click at [432, 82] on icon "button" at bounding box center [431, 81] width 6 height 6
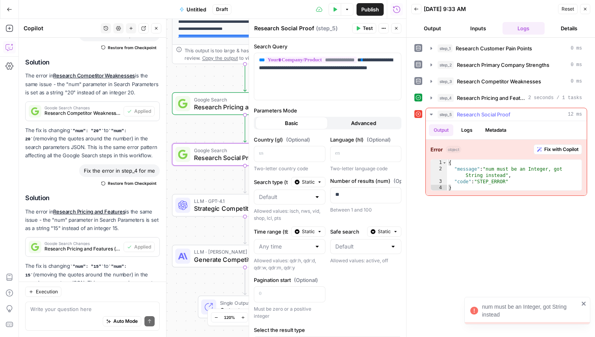
click at [556, 147] on span "Fix with Copilot" at bounding box center [561, 149] width 34 height 7
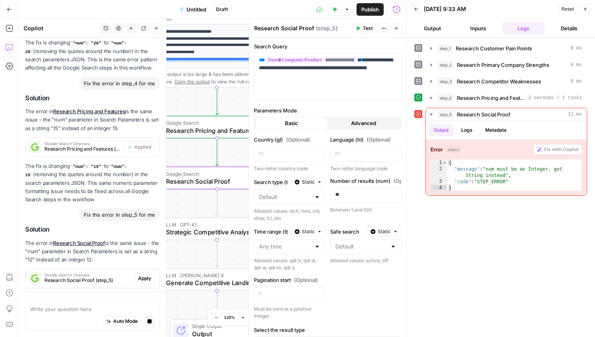
scroll to position [3673, 0]
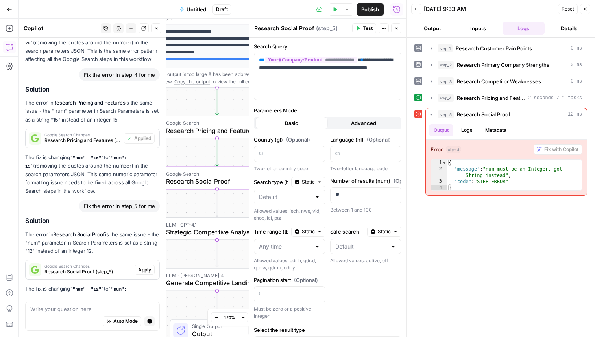
click at [147, 266] on span "Apply" at bounding box center [144, 269] width 13 height 7
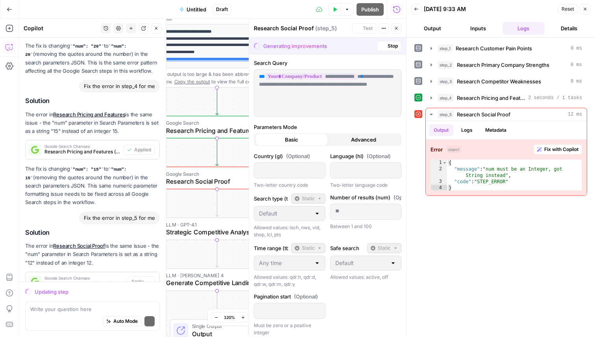
scroll to position [3707, 0]
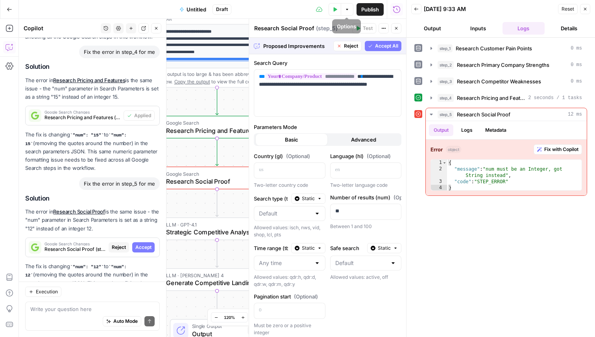
click at [379, 48] on span "Accept All" at bounding box center [386, 45] width 23 height 7
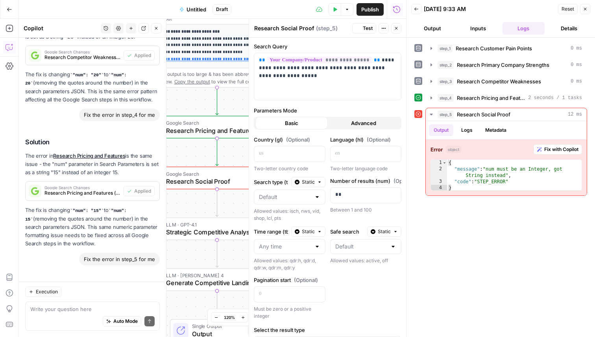
scroll to position [3796, 0]
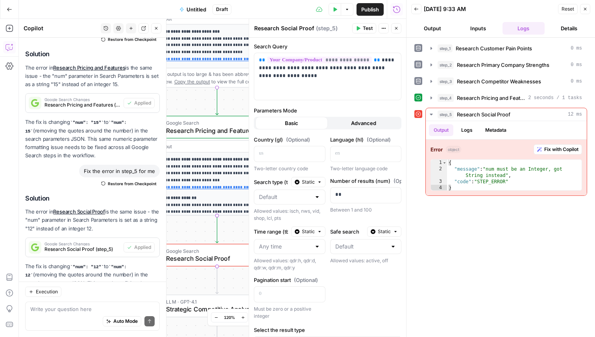
click at [335, 10] on icon "button" at bounding box center [334, 9] width 5 height 5
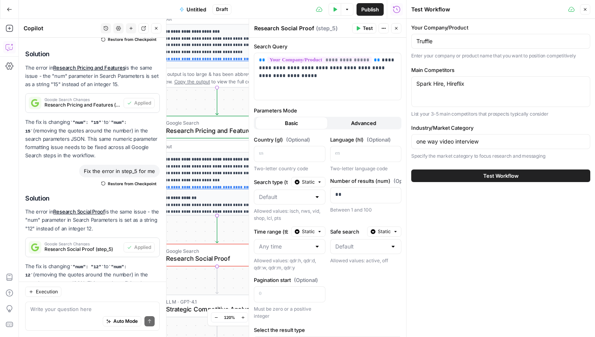
click at [461, 175] on button "Test Workflow" at bounding box center [500, 175] width 179 height 13
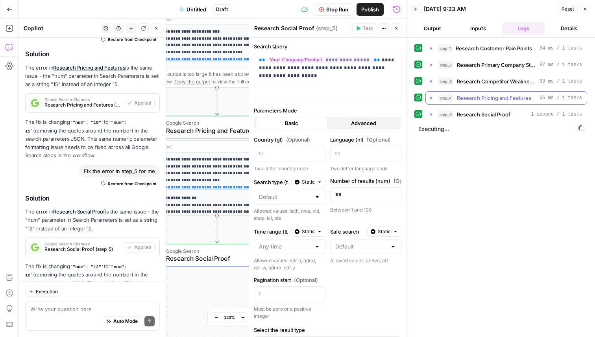
click at [433, 96] on icon "button" at bounding box center [431, 98] width 6 height 6
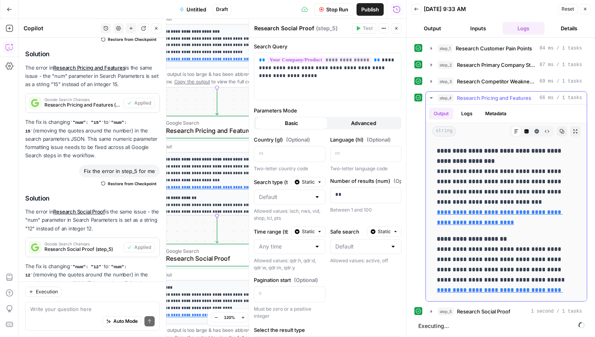
click at [429, 96] on icon "button" at bounding box center [431, 98] width 6 height 6
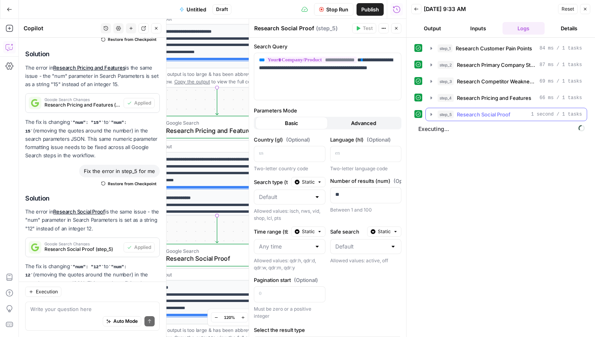
click at [430, 117] on icon "button" at bounding box center [431, 114] width 6 height 6
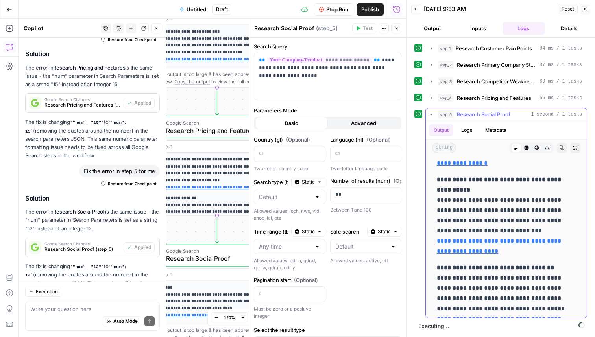
scroll to position [705, 0]
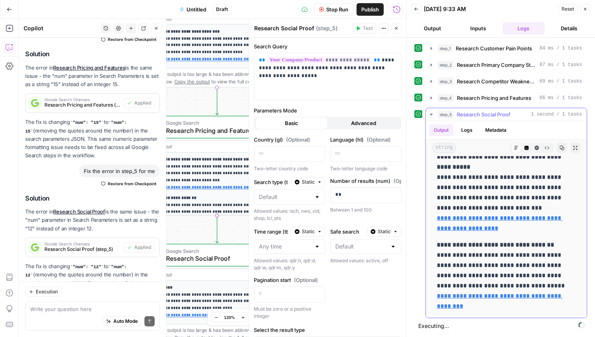
click at [426, 111] on button "step_5 Research Social Proof 1 second / 1 tasks" at bounding box center [505, 114] width 161 height 13
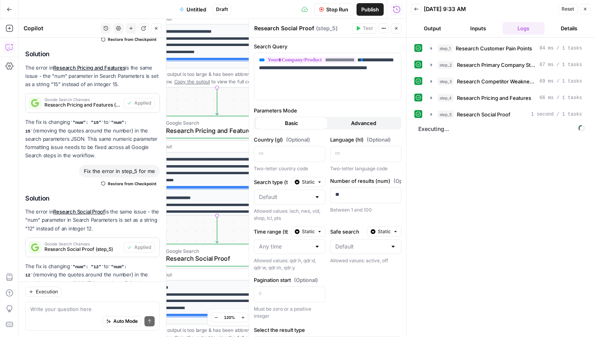
click at [429, 93] on button "step_4 Research Pricing and Features 66 ms / 1 tasks" at bounding box center [505, 98] width 161 height 13
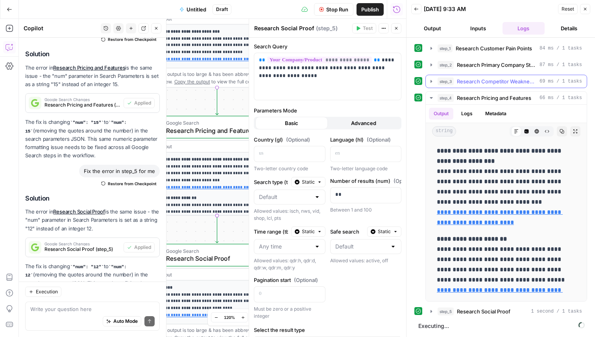
click at [433, 81] on icon "button" at bounding box center [431, 81] width 6 height 6
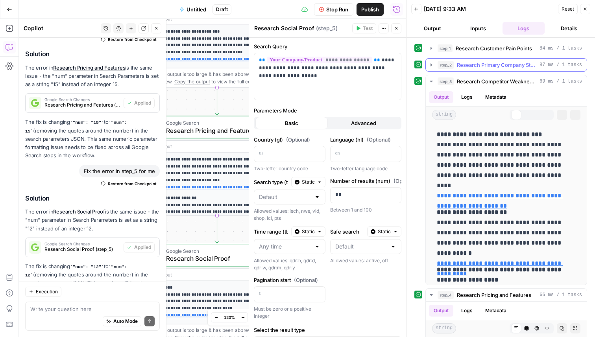
click at [432, 60] on button "step_2 Research Primary Company Strengths 87 ms / 1 tasks" at bounding box center [505, 65] width 161 height 13
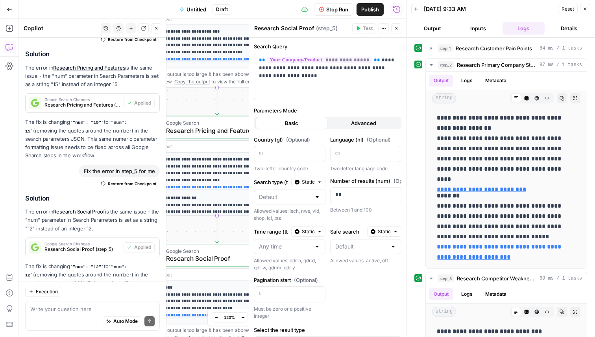
click at [434, 41] on div "**********" at bounding box center [500, 187] width 188 height 299
click at [432, 46] on icon "button" at bounding box center [431, 48] width 6 height 6
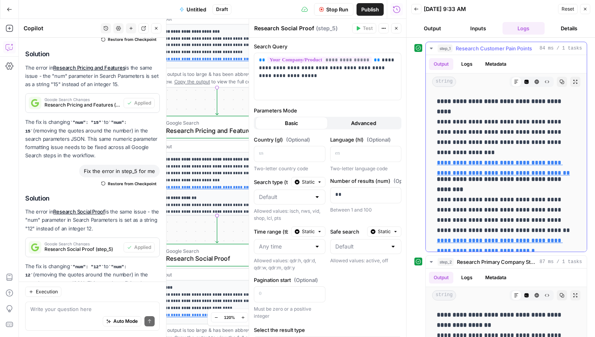
click at [432, 46] on icon "button" at bounding box center [431, 48] width 6 height 6
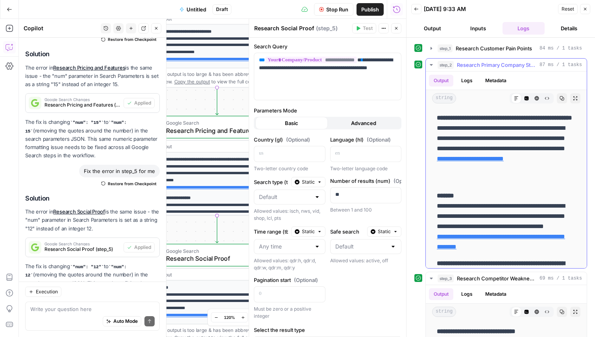
click at [431, 64] on icon "button" at bounding box center [430, 65] width 3 height 2
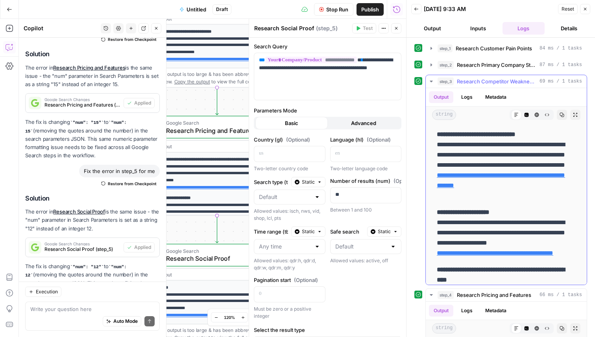
click at [432, 83] on icon "button" at bounding box center [431, 81] width 6 height 6
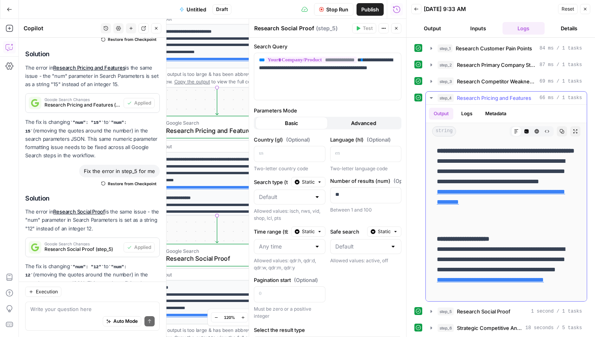
click at [433, 96] on icon "button" at bounding box center [431, 98] width 6 height 6
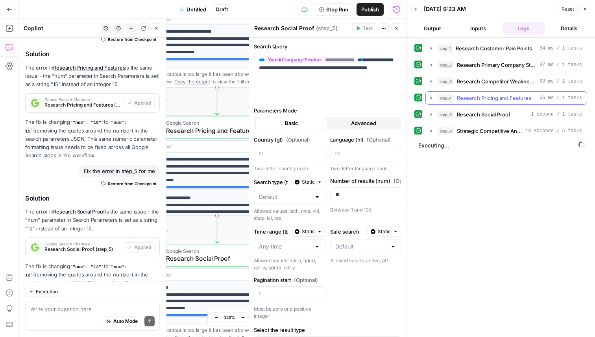
click at [432, 100] on icon "button" at bounding box center [431, 98] width 6 height 6
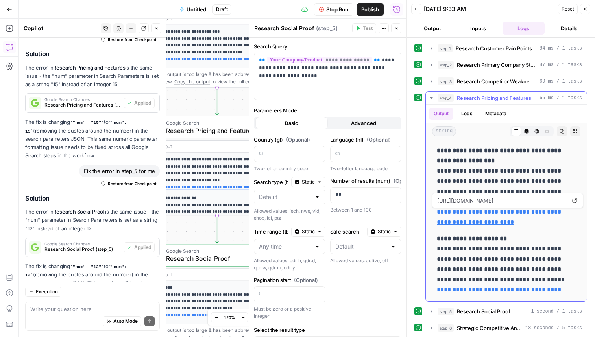
scroll to position [16, 0]
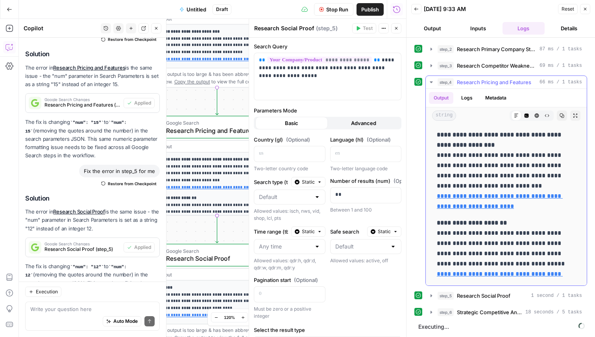
click at [431, 81] on icon "button" at bounding box center [430, 82] width 3 height 2
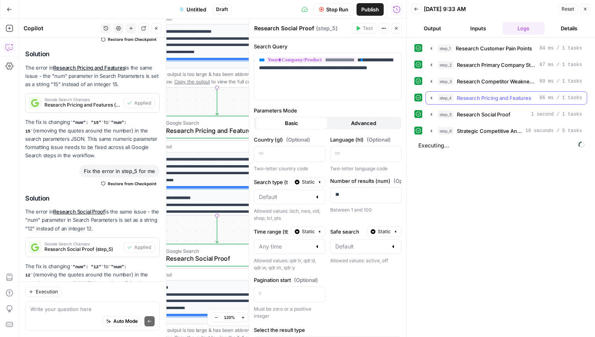
scroll to position [0, 0]
click at [429, 114] on icon "button" at bounding box center [431, 114] width 6 height 6
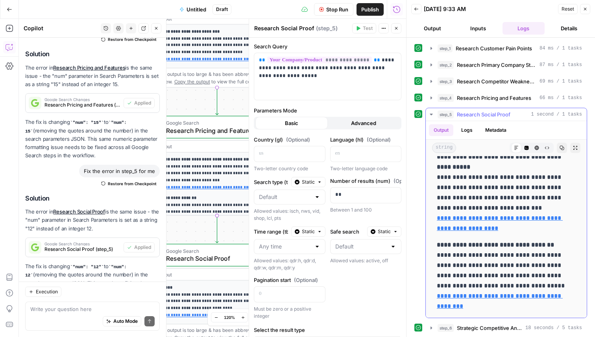
scroll to position [16, 0]
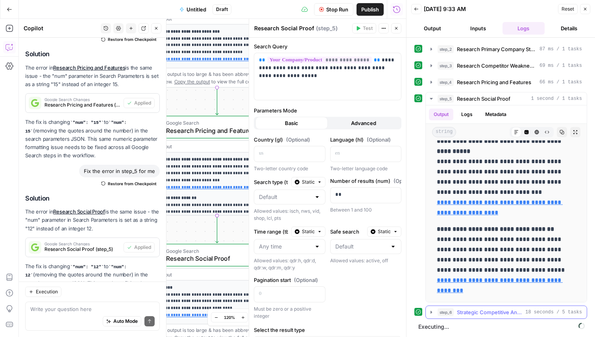
click at [430, 311] on icon "button" at bounding box center [431, 312] width 6 height 6
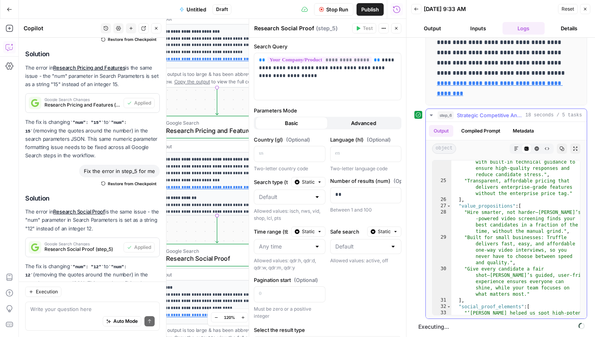
scroll to position [573, 0]
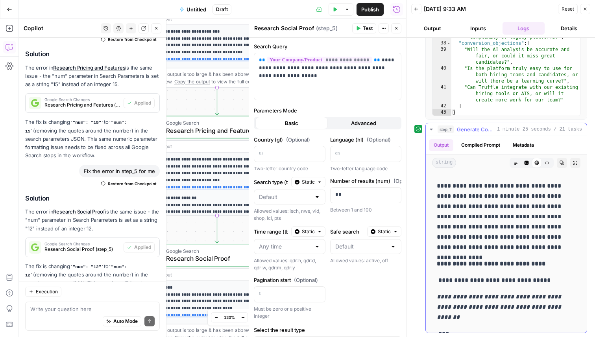
scroll to position [4173, 0]
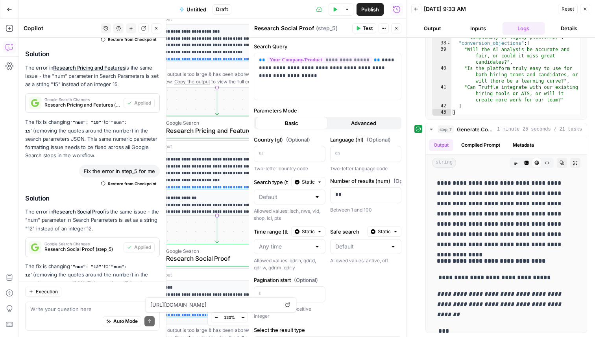
click at [1, 3] on div "Go Back" at bounding box center [9, 9] width 19 height 18
click at [2, 4] on div "Go Back" at bounding box center [9, 9] width 19 height 18
click at [5, 7] on button "Go Back" at bounding box center [9, 9] width 14 height 14
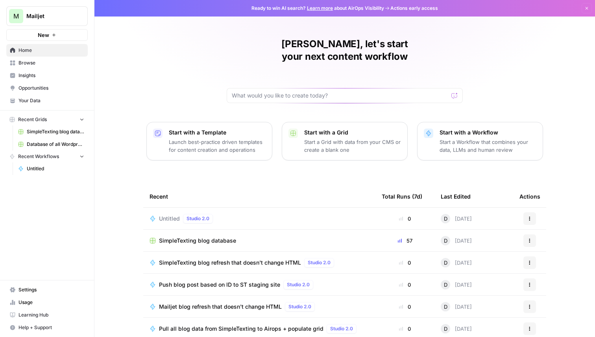
click at [533, 212] on button "Actions" at bounding box center [529, 218] width 13 height 13
click at [510, 241] on span "Delete" at bounding box center [494, 242] width 63 height 8
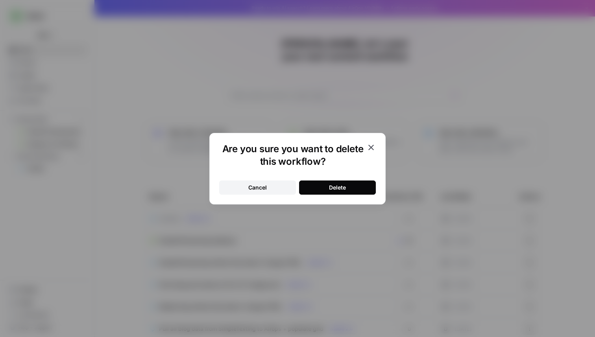
click at [352, 184] on button "Delete" at bounding box center [337, 187] width 77 height 14
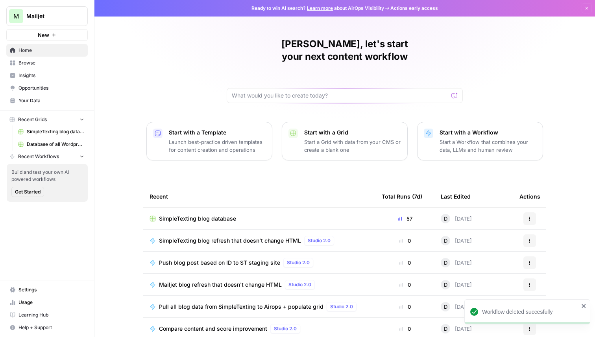
click at [515, 138] on p "Start a Workflow that combines your data, LLMs and human review" at bounding box center [487, 146] width 97 height 16
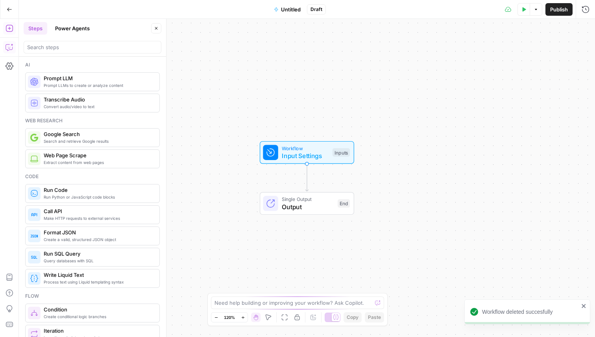
click at [6, 49] on icon "button" at bounding box center [10, 47] width 8 height 8
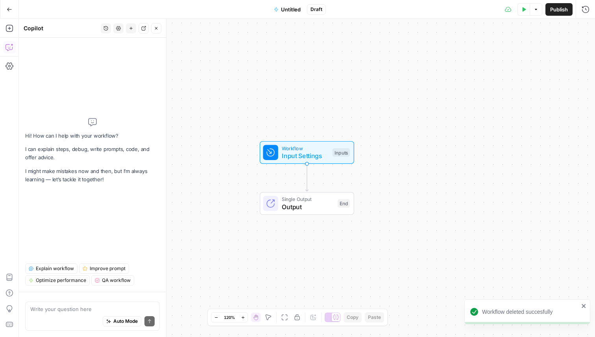
type textarea "h"
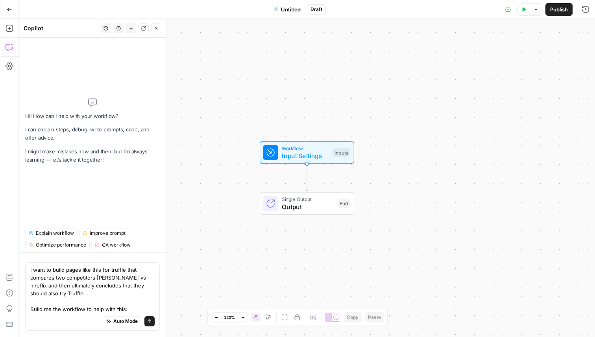
type textarea "I want to build pages like this for truffle that compares two competitors e.g. …"
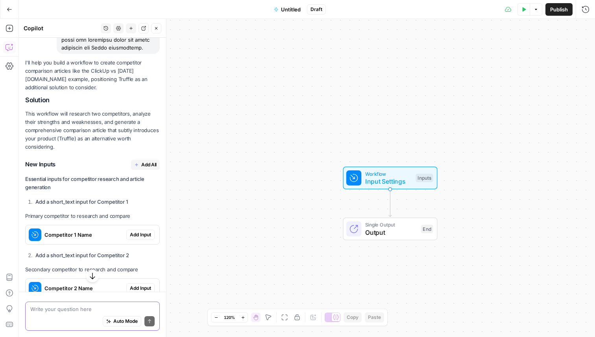
scroll to position [5921, 0]
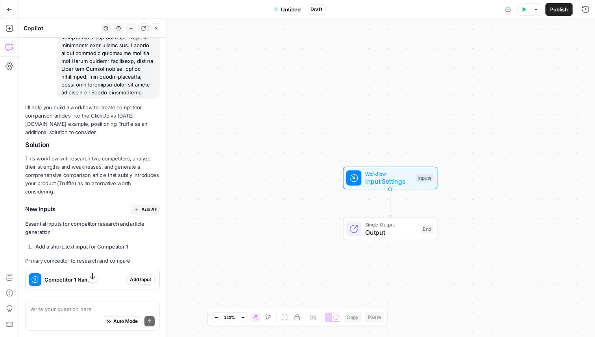
click at [145, 204] on button "Add All" at bounding box center [145, 209] width 29 height 10
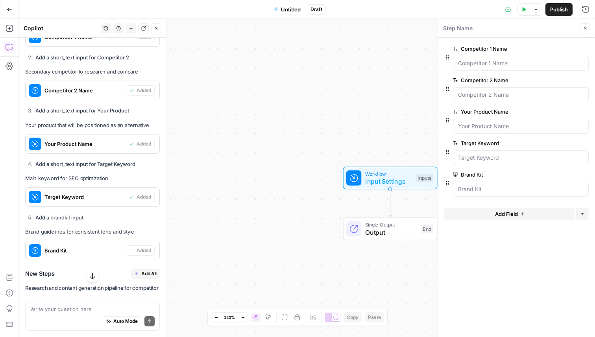
scroll to position [6190, 0]
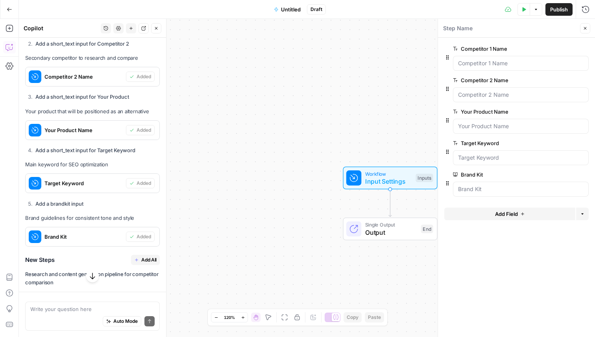
click at [147, 256] on span "Add All" at bounding box center [148, 259] width 15 height 7
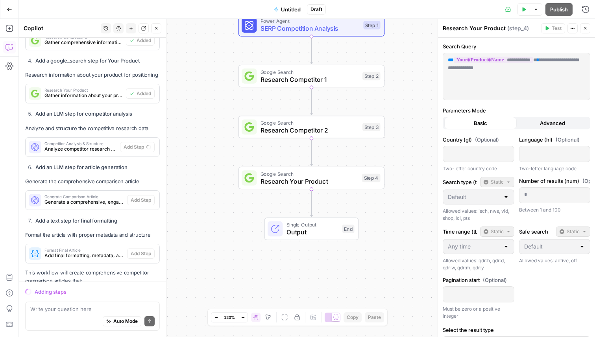
scroll to position [6595, 0]
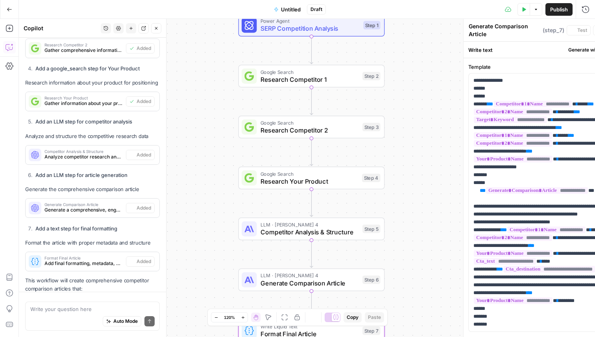
type textarea "Format Final Article"
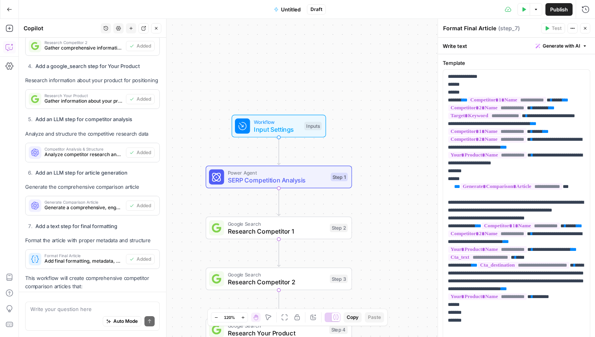
click at [521, 11] on icon "button" at bounding box center [523, 9] width 5 height 5
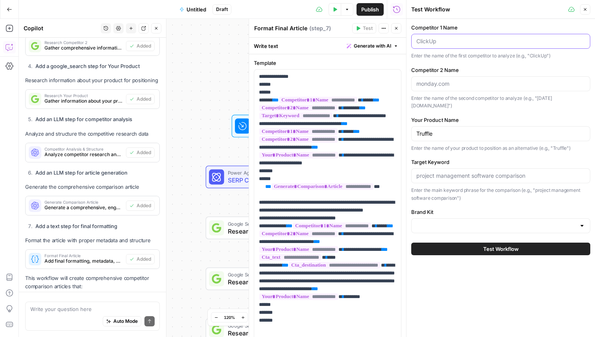
click at [470, 42] on input "Competitor 1 Name" at bounding box center [500, 41] width 169 height 8
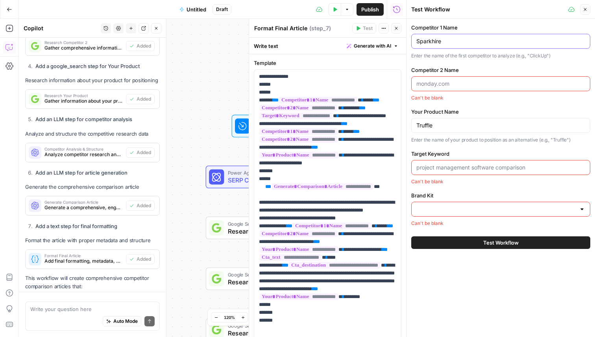
type input "Sparkhire"
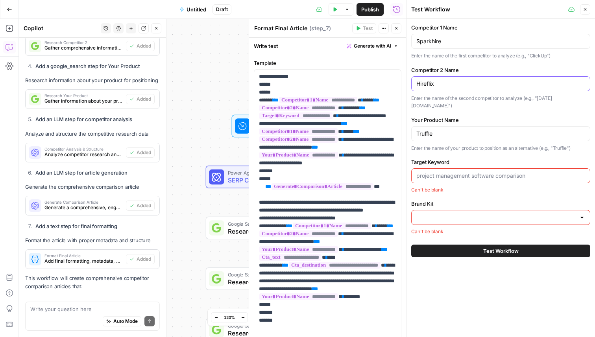
type input "Hireflix"
click at [461, 130] on input "Truffle" at bounding box center [500, 134] width 169 height 8
click at [415, 126] on div "Truffle" at bounding box center [500, 133] width 179 height 15
click at [417, 130] on input "Truffle" at bounding box center [500, 134] width 169 height 8
click at [443, 172] on input "Target Keyword" at bounding box center [500, 176] width 169 height 8
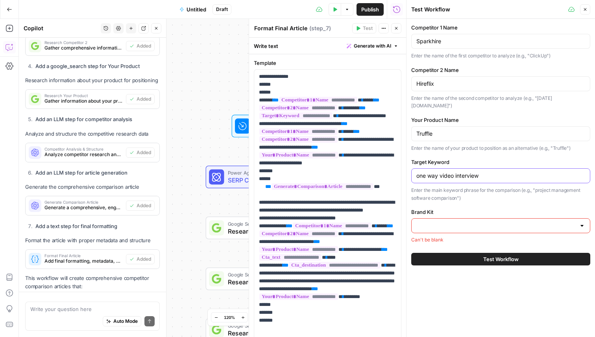
type input "one way video interview"
click at [461, 222] on input "Brand Kit" at bounding box center [495, 226] width 159 height 8
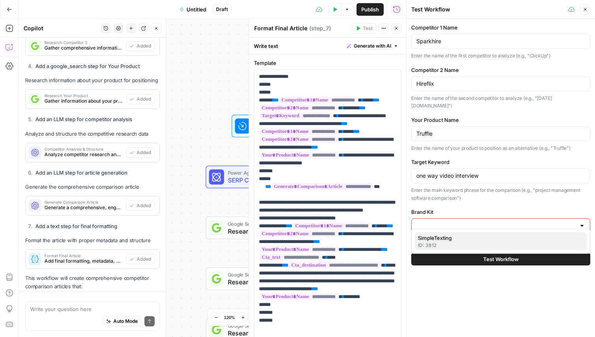
click at [459, 238] on span "SimpleTexting" at bounding box center [499, 238] width 162 height 8
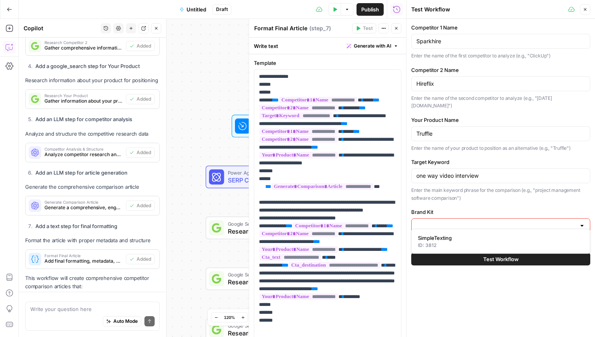
type input "SimpleTexting"
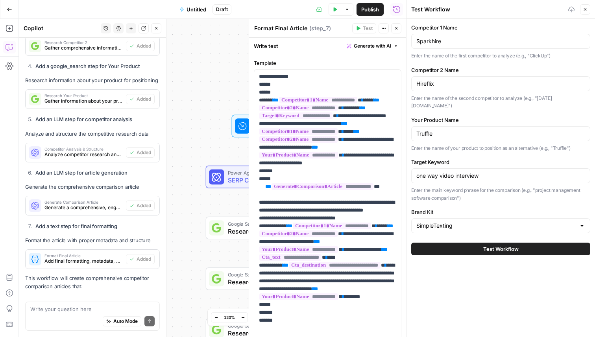
click at [459, 243] on button "Test Workflow" at bounding box center [500, 249] width 179 height 13
click at [464, 243] on button "Test Workflow" at bounding box center [500, 249] width 179 height 13
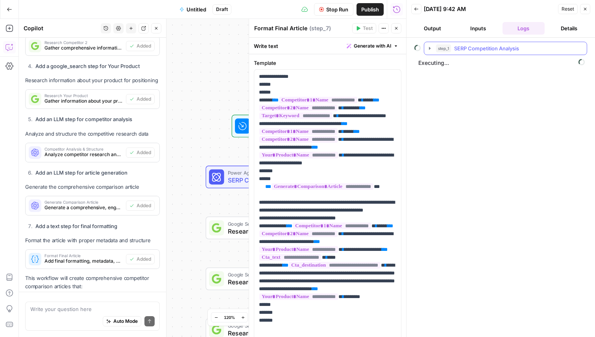
click at [430, 48] on icon "button" at bounding box center [430, 48] width 2 height 3
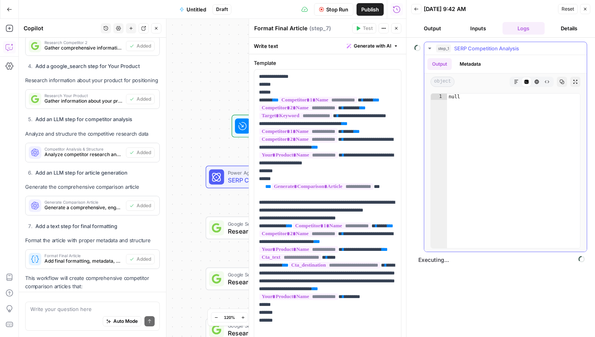
click at [430, 48] on icon "button" at bounding box center [429, 49] width 3 height 2
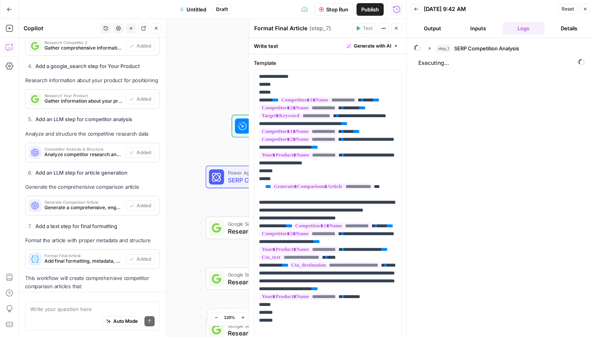
click at [473, 29] on button "Inputs" at bounding box center [478, 28] width 42 height 13
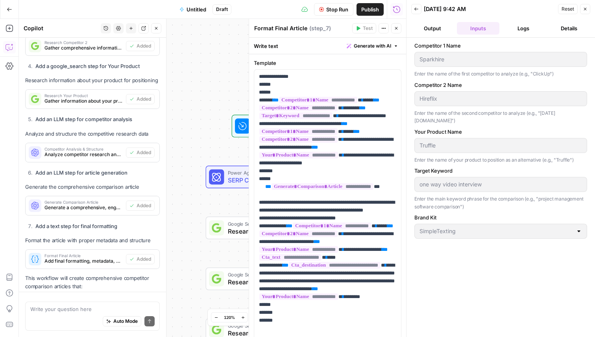
click at [441, 29] on button "Output" at bounding box center [432, 28] width 42 height 13
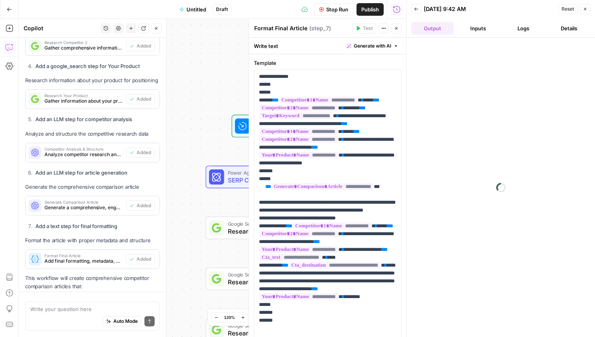
click at [527, 27] on button "Logs" at bounding box center [523, 28] width 42 height 13
click at [565, 28] on button "Details" at bounding box center [568, 28] width 42 height 13
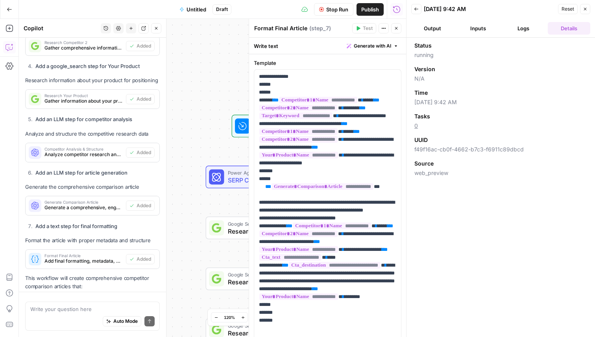
click at [531, 23] on button "Logs" at bounding box center [523, 28] width 42 height 13
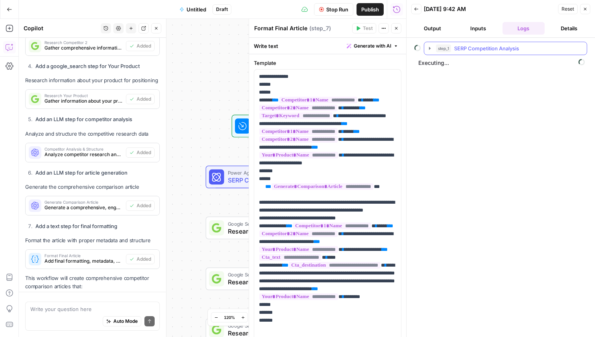
click at [427, 48] on icon "button" at bounding box center [429, 48] width 6 height 6
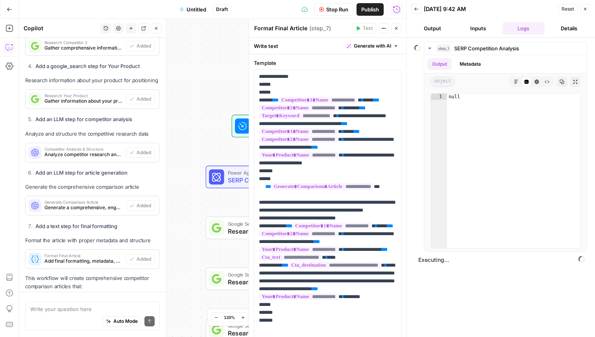
click at [433, 29] on button "Output" at bounding box center [432, 28] width 42 height 13
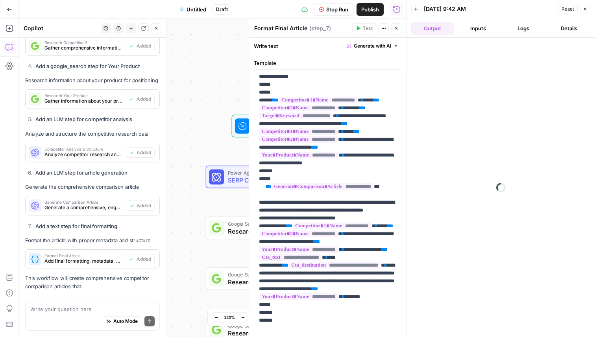
click at [417, 7] on icon "button" at bounding box center [416, 9] width 5 height 5
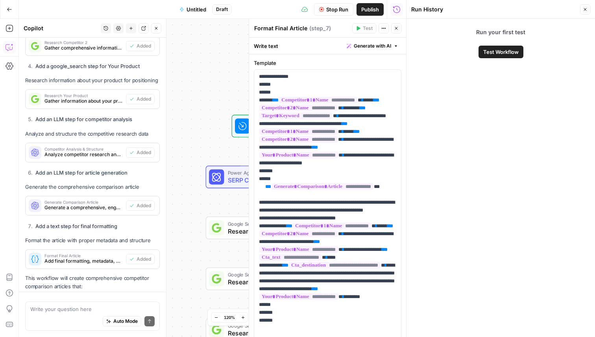
click at [582, 9] on icon "button" at bounding box center [584, 9] width 5 height 5
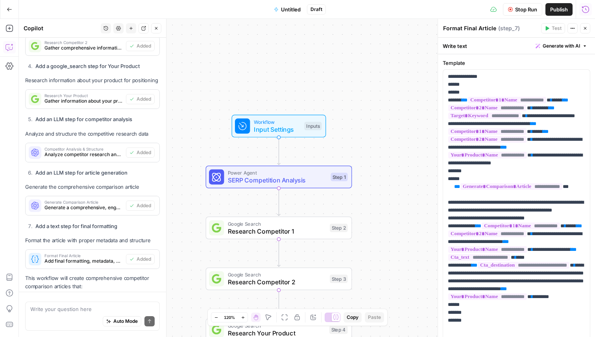
click at [587, 6] on icon "button" at bounding box center [585, 9] width 7 height 7
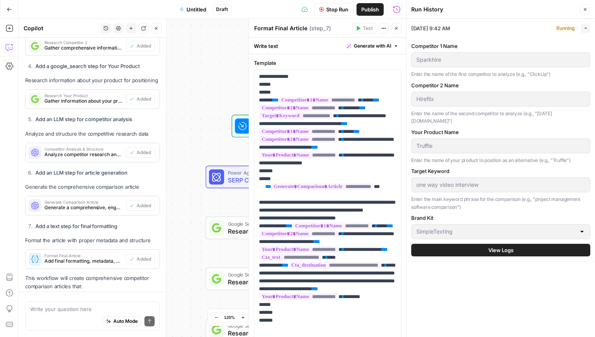
click at [503, 250] on div "Competitor 1 Name Sparkhire Enter the name of the first competitor to analyze (…" at bounding box center [500, 149] width 179 height 224
click at [503, 246] on span "View Logs" at bounding box center [500, 250] width 25 height 8
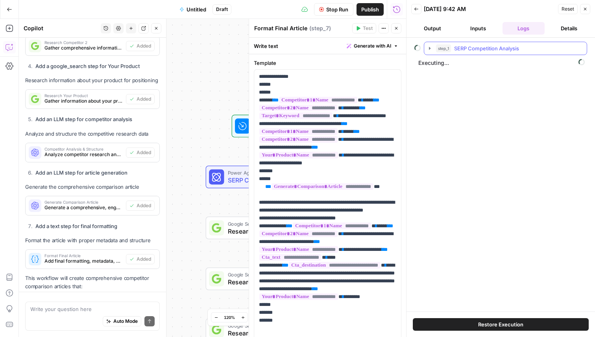
click at [427, 49] on icon "button" at bounding box center [429, 48] width 6 height 6
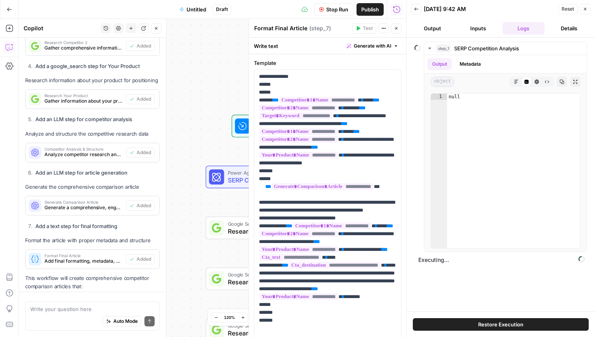
click at [332, 13] on button "Stop Run" at bounding box center [333, 9] width 39 height 13
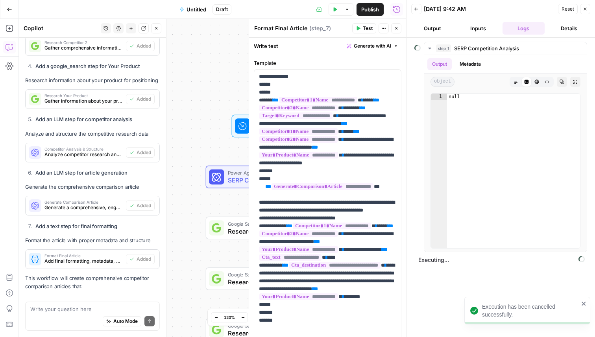
click at [331, 11] on button "Test Data" at bounding box center [334, 9] width 13 height 13
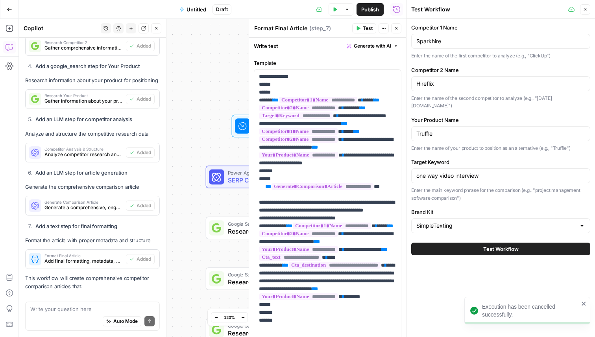
click at [512, 245] on span "Test Workflow" at bounding box center [500, 249] width 35 height 8
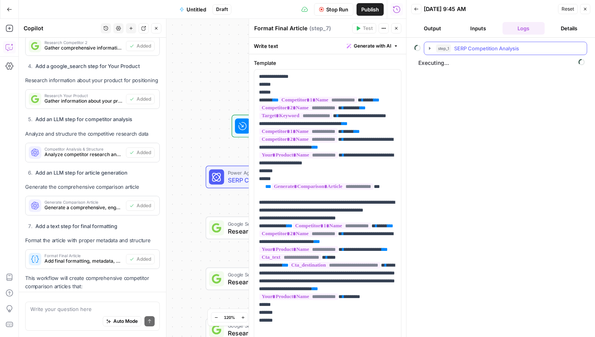
click at [431, 46] on icon "button" at bounding box center [429, 48] width 6 height 6
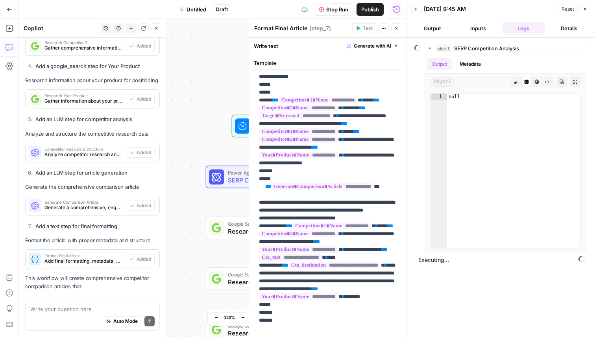
click at [479, 28] on button "Inputs" at bounding box center [478, 28] width 42 height 13
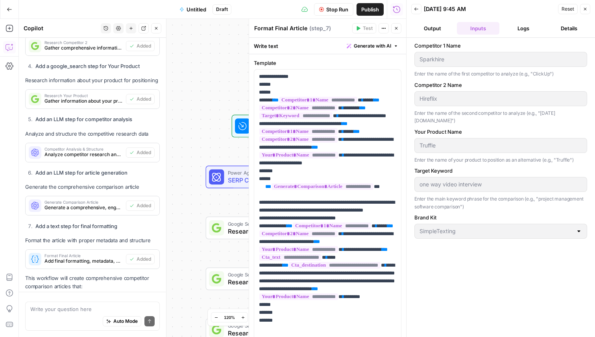
click at [579, 26] on button "Details" at bounding box center [568, 28] width 42 height 13
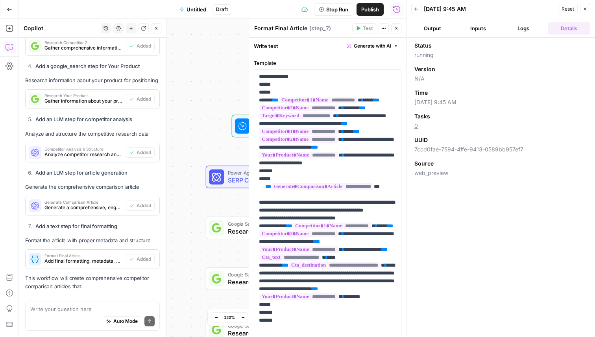
click at [190, 64] on div "Workflow Input Settings Inputs Power Agent SERP Competition Analysis Step 1 Goo…" at bounding box center [212, 178] width 387 height 318
drag, startPoint x: 225, startPoint y: 79, endPoint x: 164, endPoint y: 76, distance: 61.0
click at [164, 76] on body "M Mailjet New Home Browse Insights Opportunities Your Data Recent Grids SimpleT…" at bounding box center [297, 168] width 595 height 337
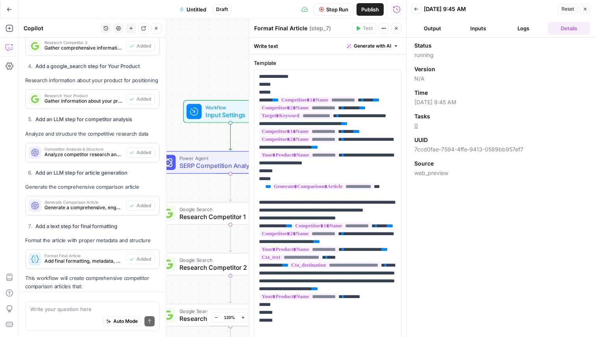
drag, startPoint x: 196, startPoint y: 153, endPoint x: 215, endPoint y: 131, distance: 28.4
click at [215, 131] on div "Workflow Input Settings Inputs Power Agent SERP Competition Analysis Step 1 Goo…" at bounding box center [212, 178] width 387 height 318
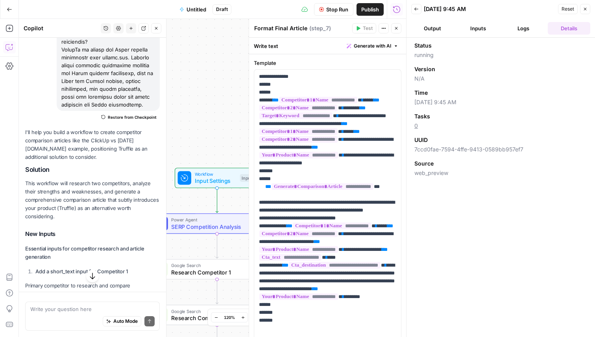
scroll to position [5905, 0]
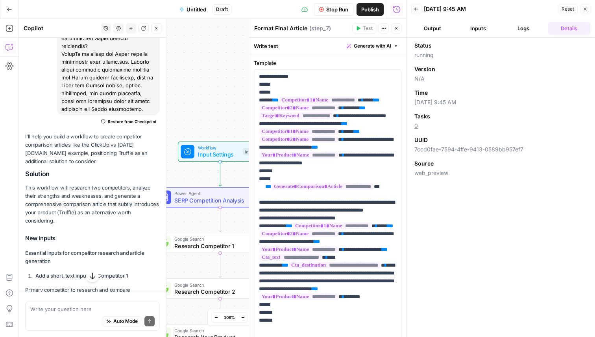
click at [585, 9] on icon "button" at bounding box center [584, 9] width 5 height 5
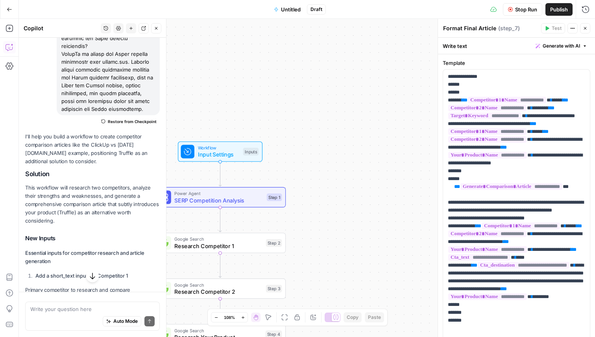
click at [353, 111] on div "Workflow Input Settings Inputs Power Agent SERP Competition Analysis Step 1 Goo…" at bounding box center [307, 178] width 576 height 318
click at [586, 30] on div "Run History E" at bounding box center [568, 26] width 46 height 14
click at [588, 15] on button "Run History" at bounding box center [585, 9] width 13 height 13
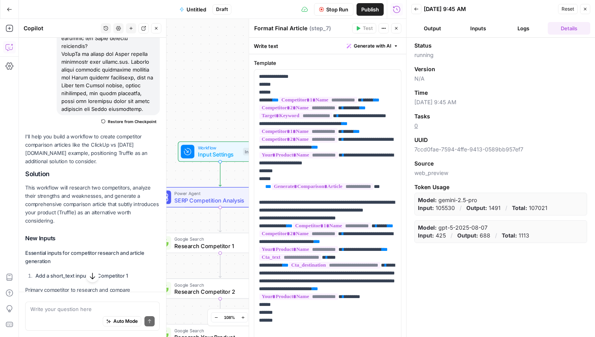
click at [437, 26] on button "Output" at bounding box center [432, 28] width 42 height 13
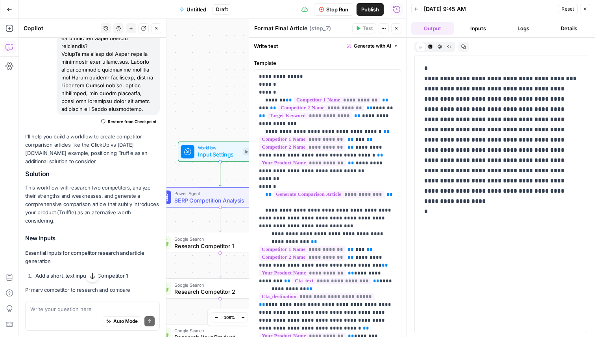
click at [466, 29] on button "Inputs" at bounding box center [478, 28] width 42 height 13
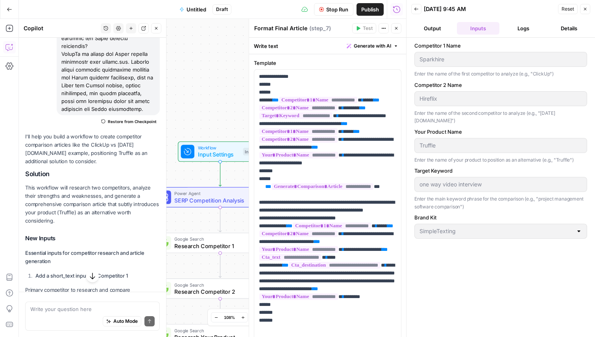
click at [532, 25] on button "Logs" at bounding box center [523, 28] width 42 height 13
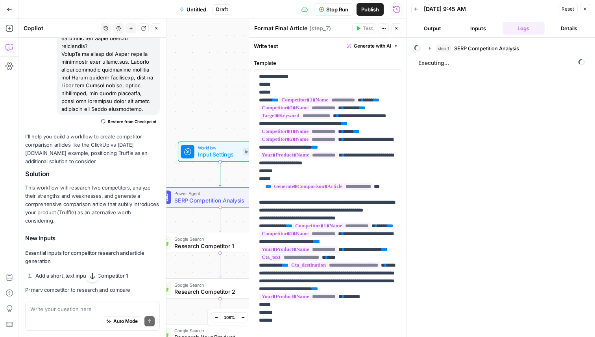
click at [422, 49] on div "step_1 SERP Competition Analysis" at bounding box center [500, 48] width 173 height 13
click at [429, 48] on icon "button" at bounding box center [430, 48] width 2 height 3
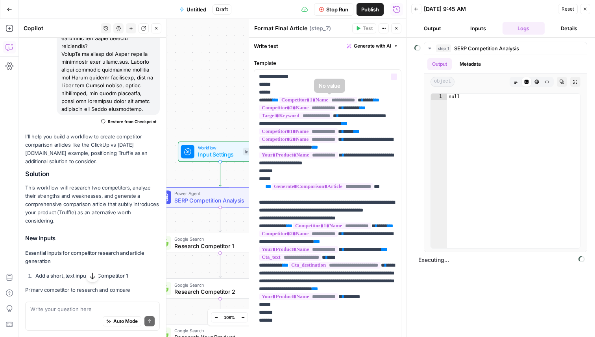
click at [218, 125] on div "Workflow Input Settings Inputs Power Agent SERP Competition Analysis Step 1 Goo…" at bounding box center [212, 178] width 387 height 318
click at [211, 198] on span "SERP Competition Analysis" at bounding box center [218, 200] width 89 height 9
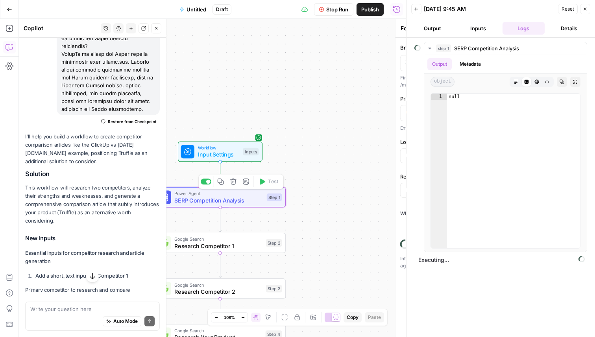
type textarea "SERP Competition Analysis"
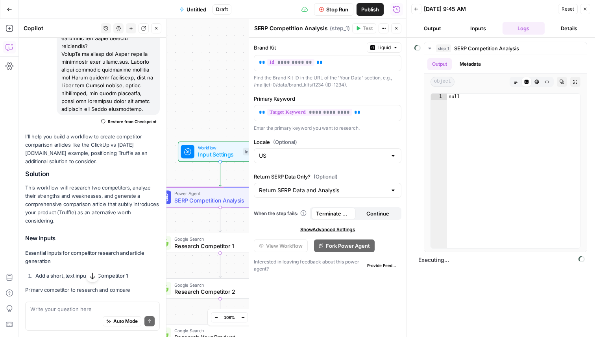
click at [331, 11] on span "Stop Run" at bounding box center [337, 10] width 22 height 8
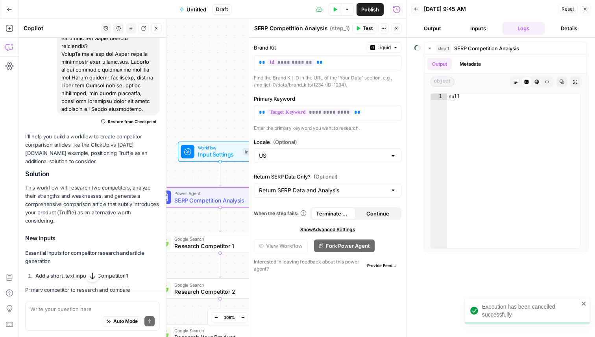
click at [367, 26] on span "Test" at bounding box center [368, 28] width 10 height 7
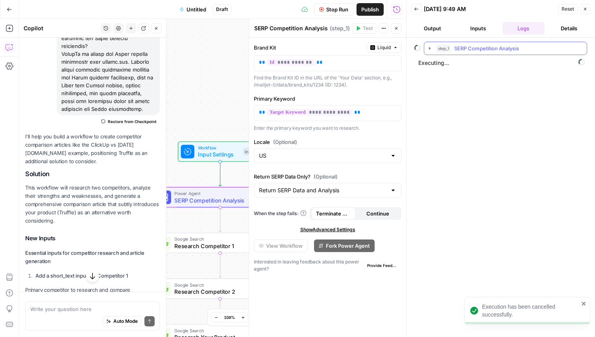
click at [428, 51] on icon "button" at bounding box center [429, 48] width 6 height 6
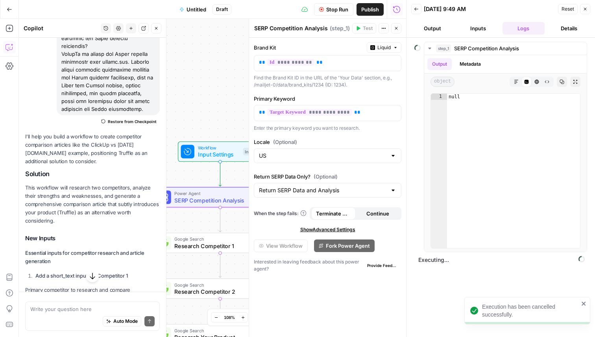
click at [333, 8] on span "Stop Run" at bounding box center [337, 10] width 22 height 8
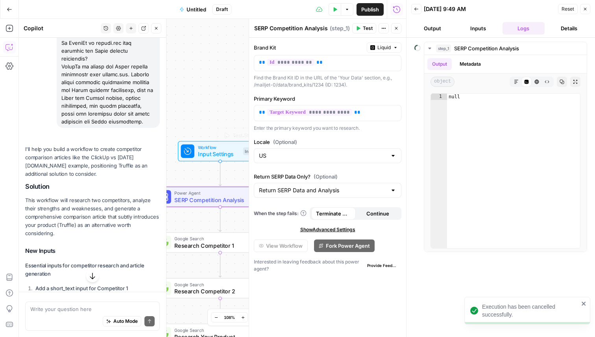
click at [205, 152] on span "Input Settings" at bounding box center [219, 154] width 42 height 9
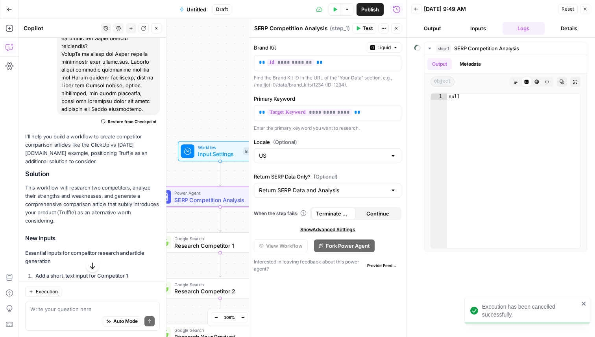
click at [586, 4] on button "Close" at bounding box center [585, 9] width 10 height 10
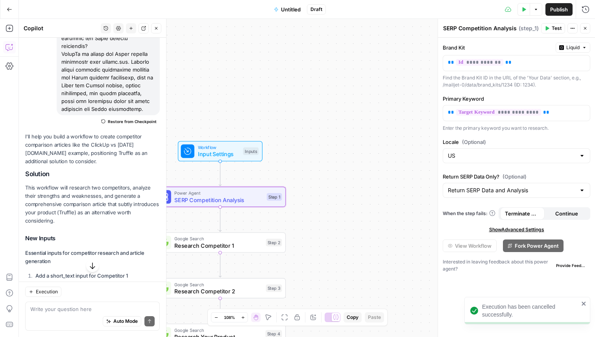
click at [220, 143] on div "Workflow Input Settings Inputs" at bounding box center [220, 151] width 85 height 20
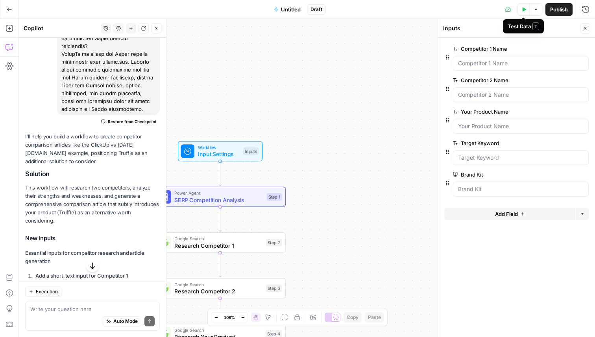
click at [524, 9] on icon "button" at bounding box center [524, 9] width 4 height 4
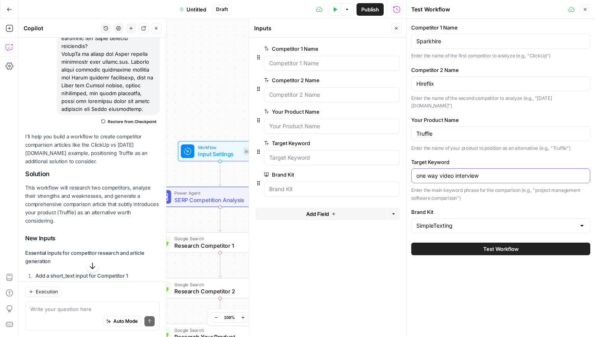
click at [467, 172] on input "one way video interview" at bounding box center [500, 176] width 169 height 8
type input "p"
type input "sparkhire vs hireflix"
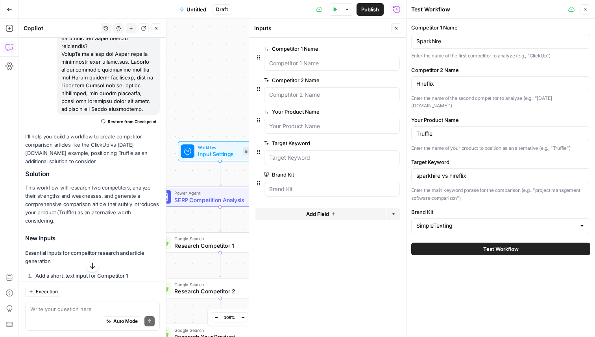
click at [474, 243] on button "Test Workflow" at bounding box center [500, 249] width 179 height 13
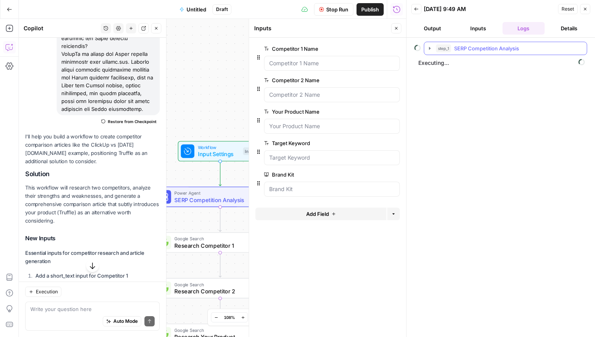
click at [429, 48] on icon "button" at bounding box center [430, 48] width 2 height 3
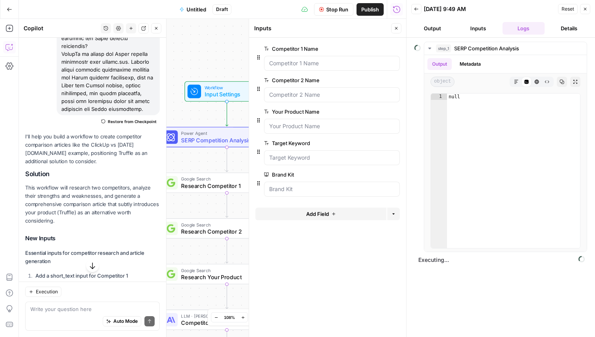
drag, startPoint x: 208, startPoint y: 107, endPoint x: 215, endPoint y: 47, distance: 60.1
click at [215, 47] on div "Workflow Input Settings Inputs Power Agent SERP Competition Analysis Step 1 Goo…" at bounding box center [212, 178] width 387 height 318
click at [162, 31] on header "Copilot History Settings New chat Detach Close" at bounding box center [92, 28] width 147 height 19
click at [211, 128] on div "Copy step Delete step Add Note Test" at bounding box center [247, 121] width 85 height 15
click at [211, 141] on span "SERP Competition Analysis" at bounding box center [225, 140] width 89 height 9
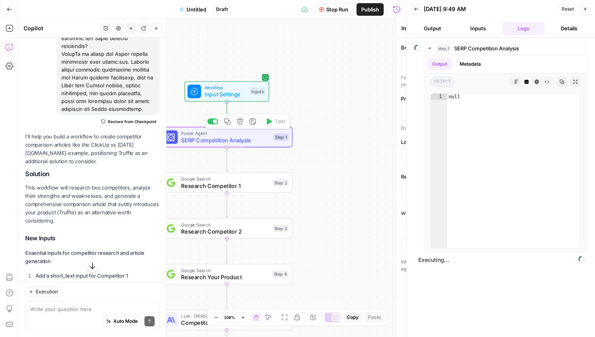
type textarea "SERP Competition Analysis"
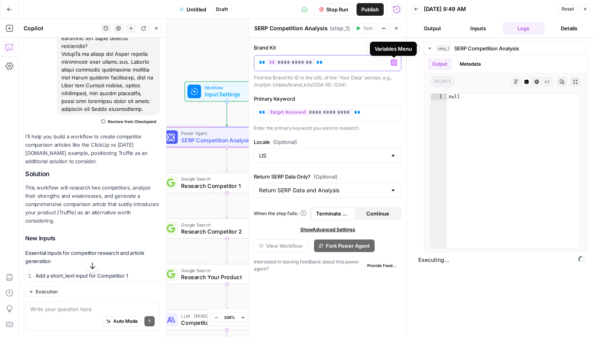
click at [393, 63] on icon "button" at bounding box center [394, 63] width 4 height 4
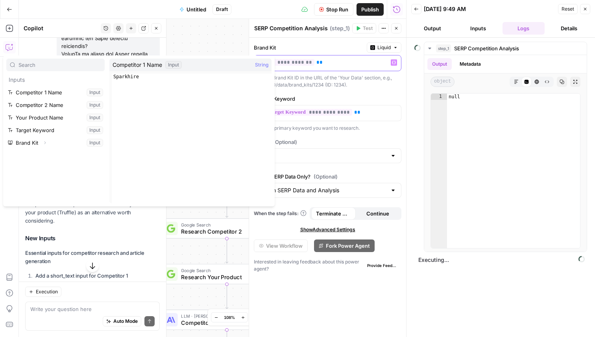
click at [376, 60] on p "**********" at bounding box center [327, 63] width 137 height 8
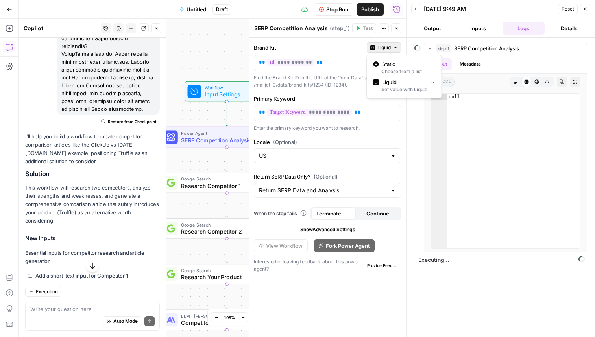
click at [374, 42] on button "Liquid" at bounding box center [384, 47] width 35 height 10
click at [394, 68] on div "Choose from a list" at bounding box center [404, 71] width 62 height 7
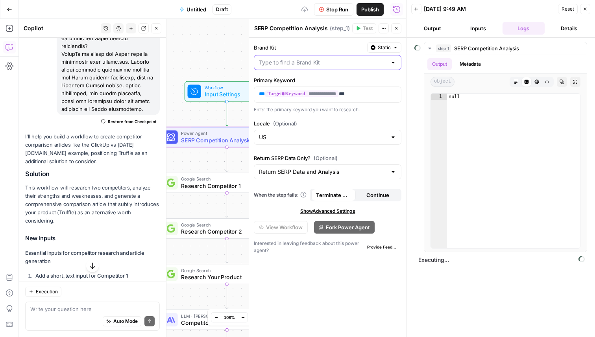
click at [372, 65] on input "Brand Kit" at bounding box center [323, 63] width 128 height 8
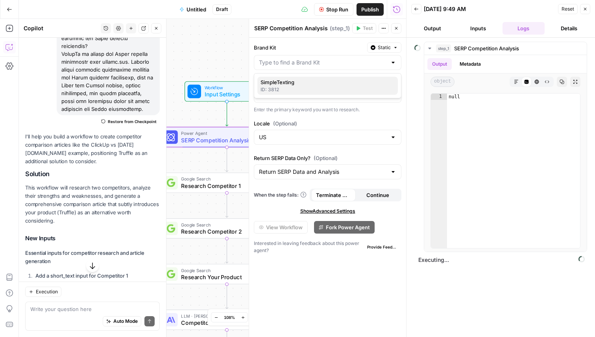
click at [361, 85] on span "SimpleTexting" at bounding box center [325, 82] width 131 height 8
type input "SimpleTexting"
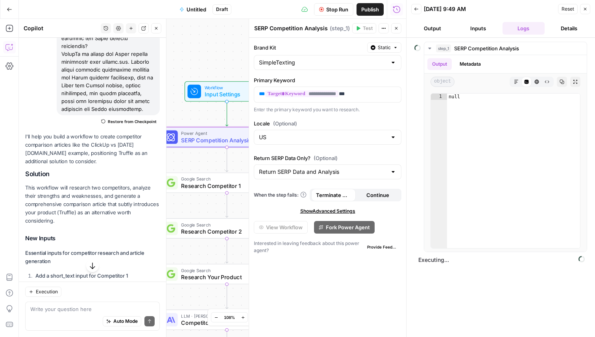
click at [341, 9] on span "Stop Run" at bounding box center [337, 10] width 22 height 8
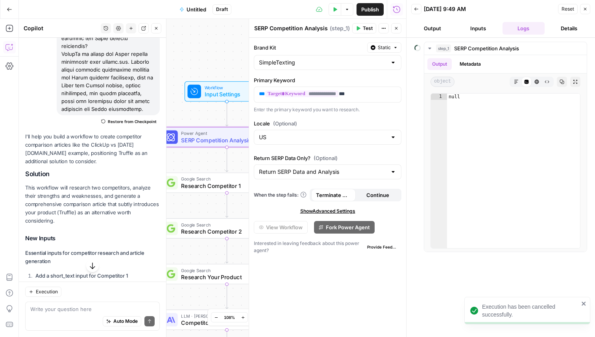
click at [365, 29] on span "Test" at bounding box center [368, 28] width 10 height 7
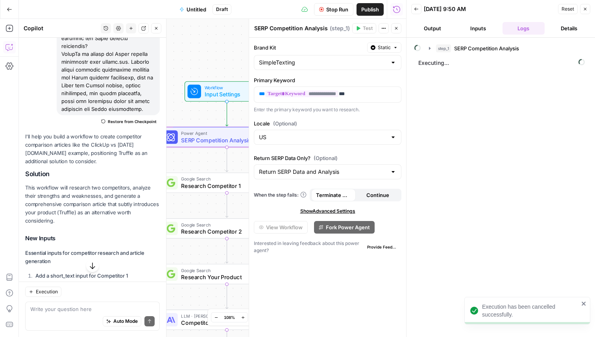
click at [374, 198] on span "Continue" at bounding box center [377, 195] width 23 height 8
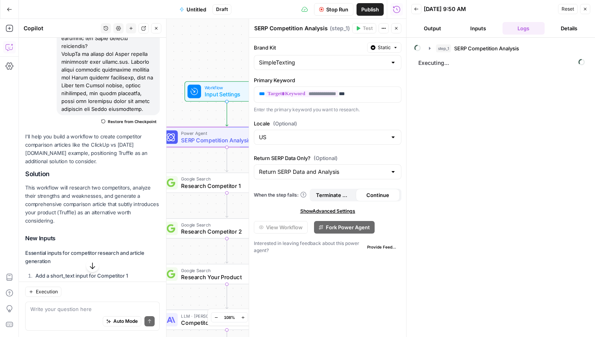
click at [586, 7] on icon "button" at bounding box center [584, 9] width 5 height 5
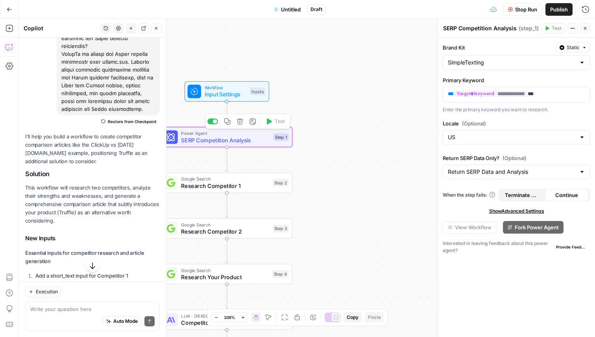
click at [240, 126] on button "Delete step" at bounding box center [239, 121] width 11 height 11
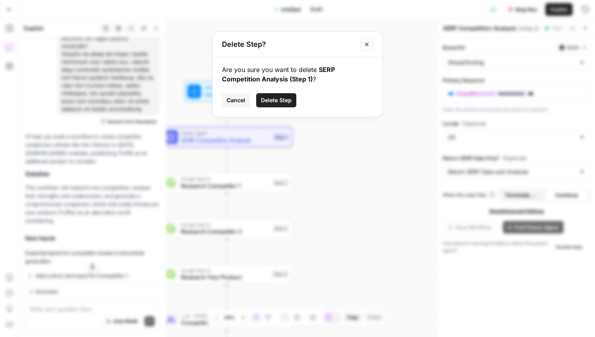
click at [277, 100] on span "Delete Step" at bounding box center [276, 100] width 31 height 8
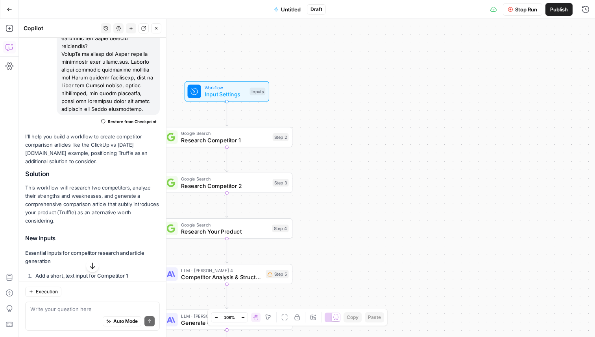
click at [238, 139] on span "Research Competitor 1" at bounding box center [225, 140] width 88 height 9
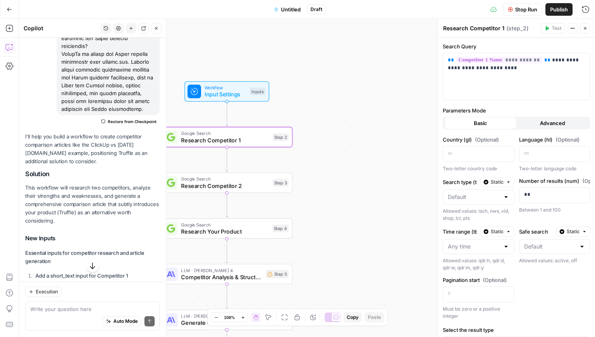
click at [522, 9] on span "Stop Run" at bounding box center [526, 10] width 22 height 8
click at [525, 11] on icon "button" at bounding box center [523, 9] width 5 height 5
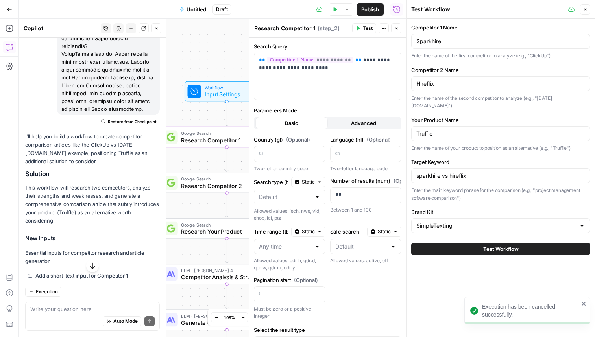
click at [486, 248] on div "Test Workflow" at bounding box center [500, 249] width 179 height 22
click at [486, 245] on span "Test Workflow" at bounding box center [500, 249] width 35 height 8
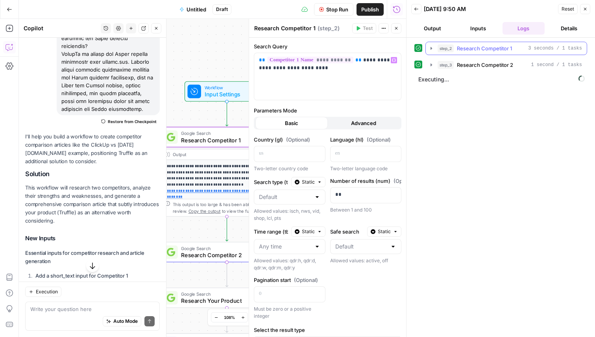
click at [429, 51] on icon "button" at bounding box center [431, 48] width 6 height 6
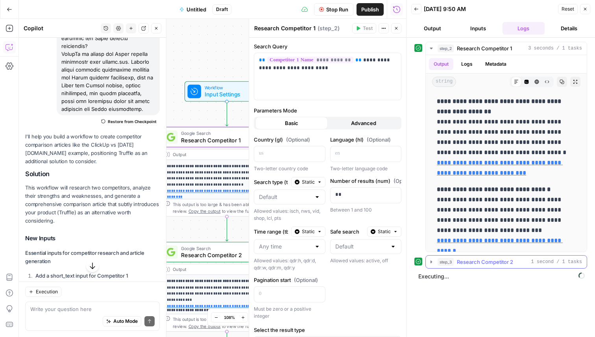
click at [431, 263] on icon "button" at bounding box center [431, 262] width 6 height 6
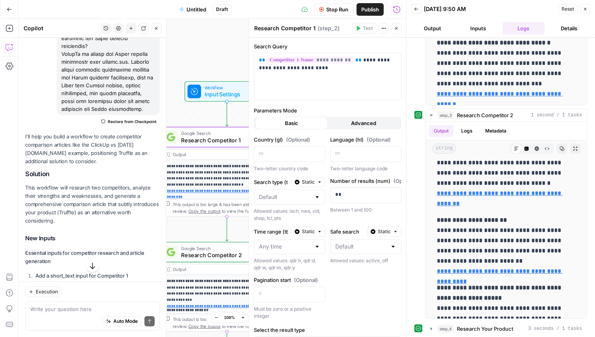
scroll to position [163, 0]
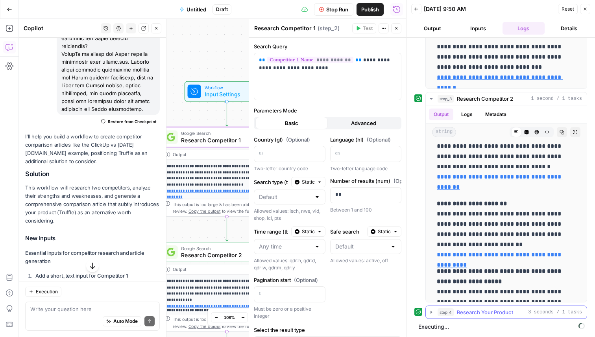
click at [433, 310] on icon "button" at bounding box center [431, 312] width 6 height 6
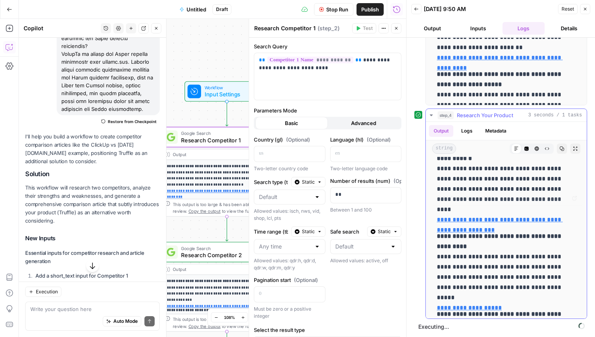
scroll to position [447, 0]
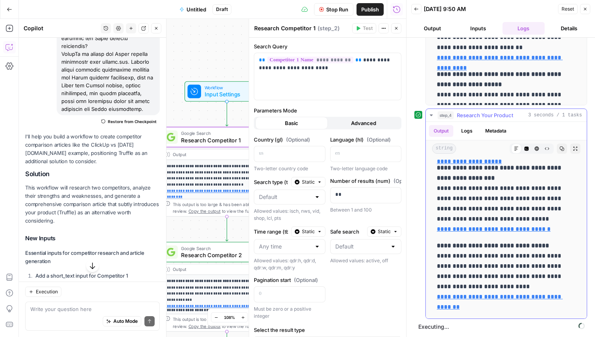
click at [432, 114] on icon "button" at bounding box center [431, 115] width 6 height 6
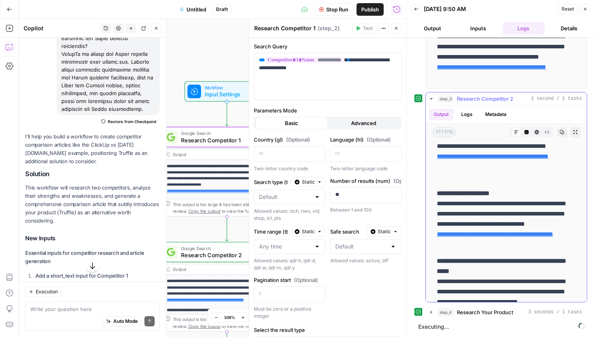
scroll to position [409, 0]
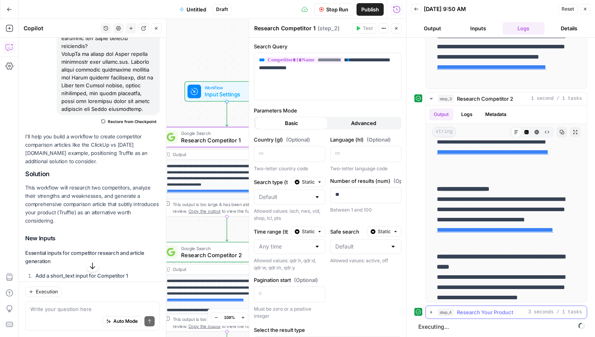
click at [431, 313] on icon "button" at bounding box center [431, 312] width 2 height 3
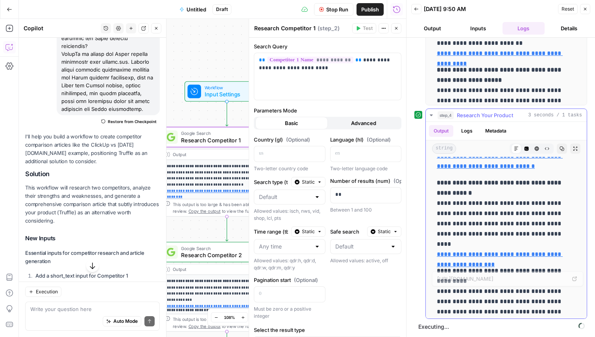
scroll to position [308, 0]
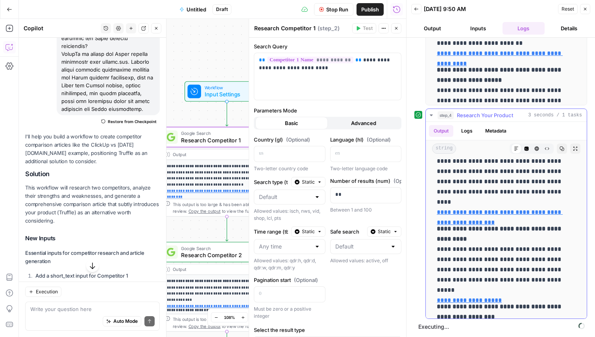
click at [433, 109] on button "step_4 Research Your Product 3 seconds / 1 tasks" at bounding box center [505, 115] width 161 height 13
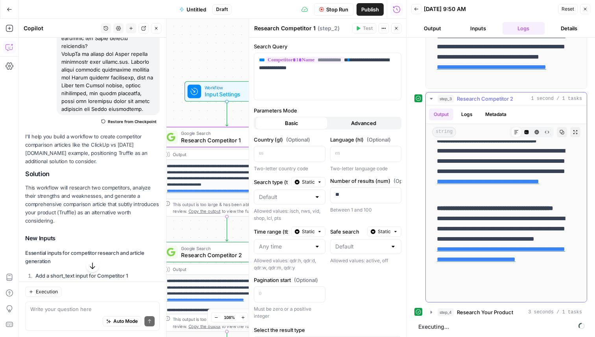
scroll to position [125, 0]
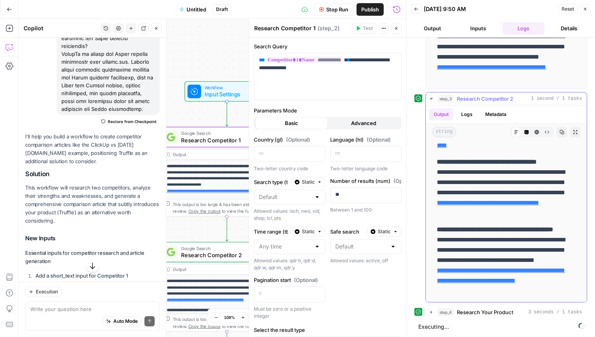
click at [431, 97] on icon "button" at bounding box center [431, 99] width 6 height 6
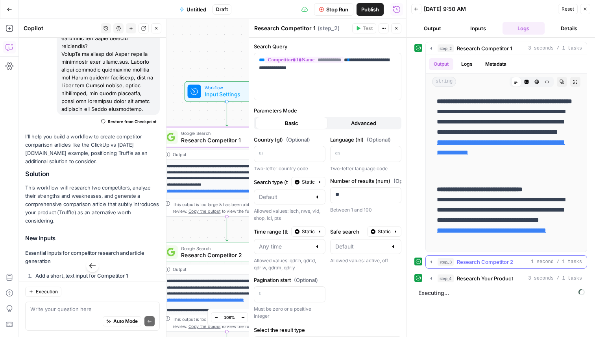
scroll to position [0, 0]
click at [432, 44] on button "step_2 Research Competitor 1 3 seconds / 1 tasks" at bounding box center [505, 48] width 161 height 13
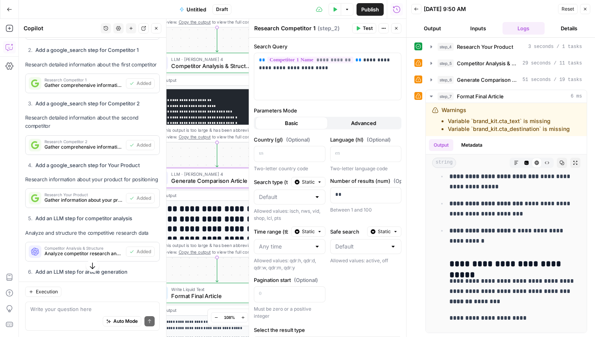
scroll to position [6608, 0]
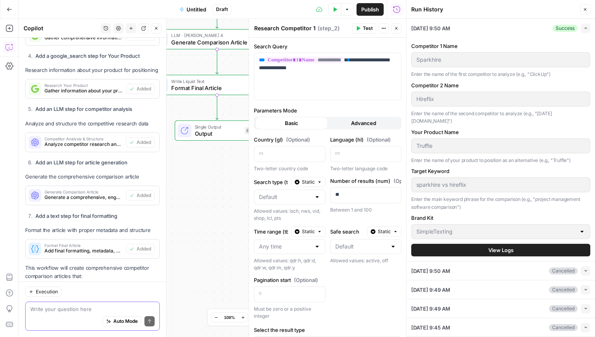
click at [75, 312] on textarea at bounding box center [92, 309] width 124 height 8
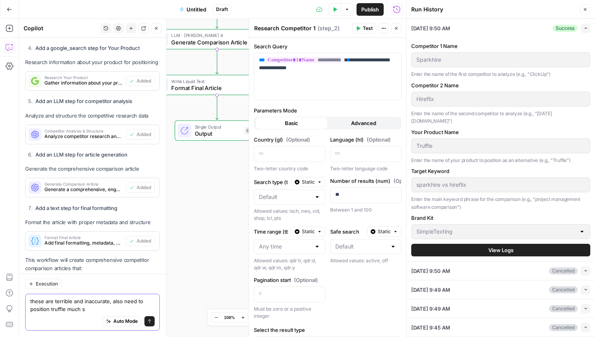
type textarea "these are terrible and inaccurate, also need to position truffle much st"
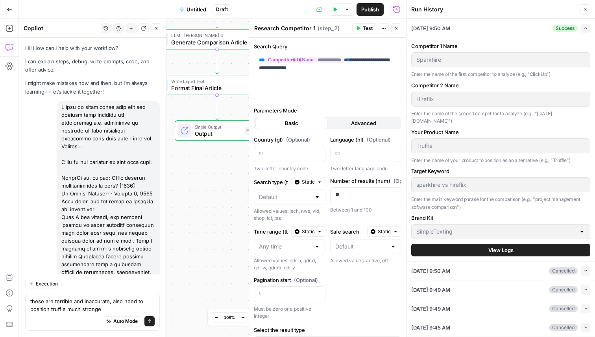
scroll to position [6616, 0]
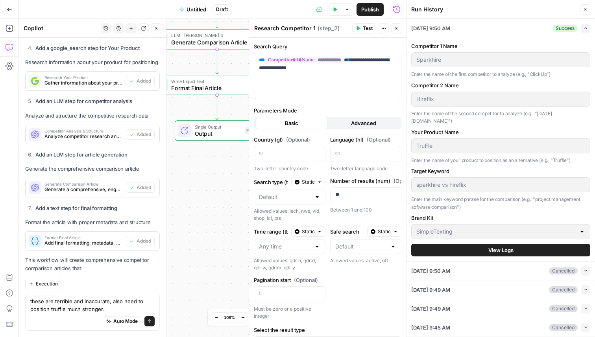
type textarea "these are terrible and inaccurate, also need to position truffle much stronger.…"
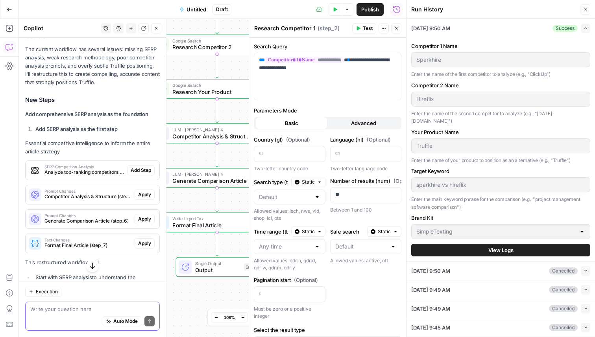
scroll to position [6984, 0]
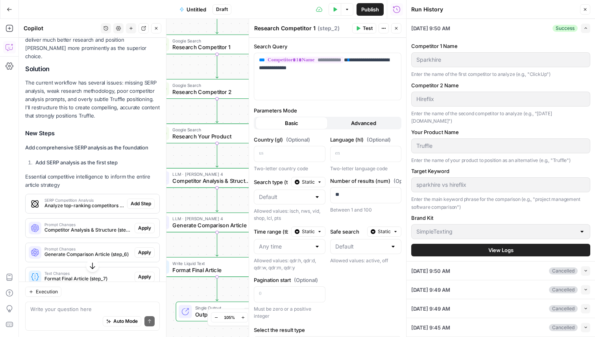
click at [136, 200] on span "Add Step" at bounding box center [141, 203] width 20 height 7
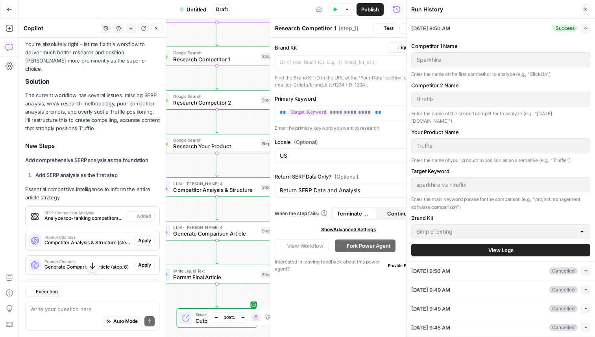
type textarea "SERP Competition Analysis"
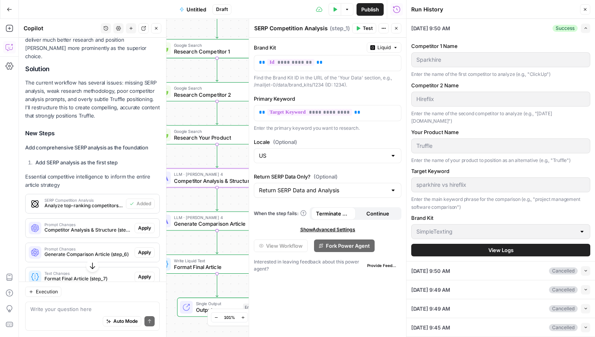
click at [149, 225] on span "Apply" at bounding box center [144, 228] width 13 height 7
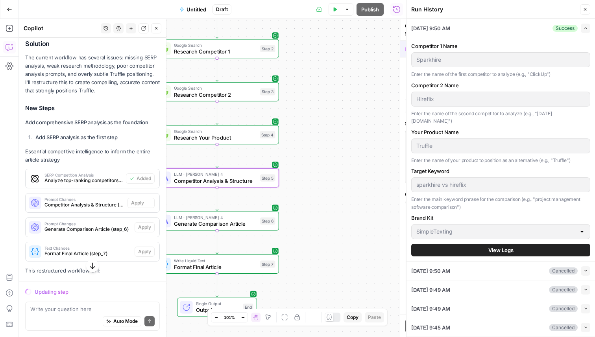
scroll to position [6971, 0]
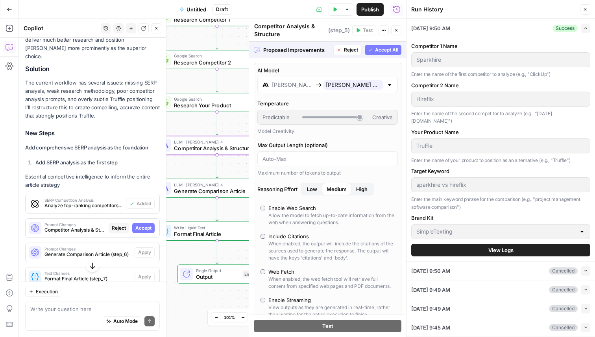
click at [138, 225] on span "Accept" at bounding box center [143, 228] width 16 height 7
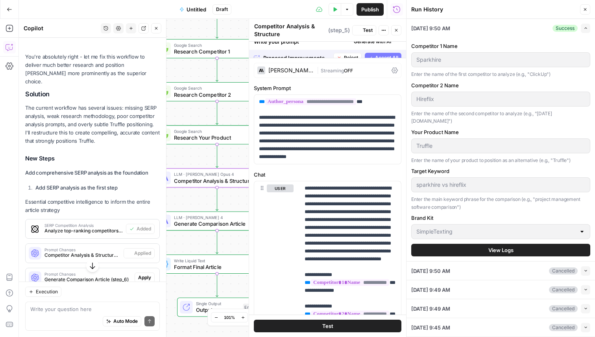
scroll to position [6996, 0]
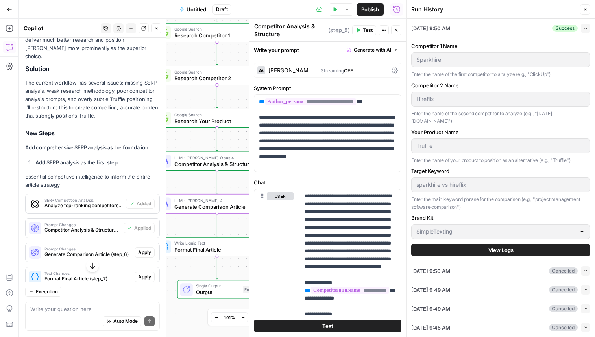
click at [150, 247] on button "Apply" at bounding box center [144, 252] width 20 height 10
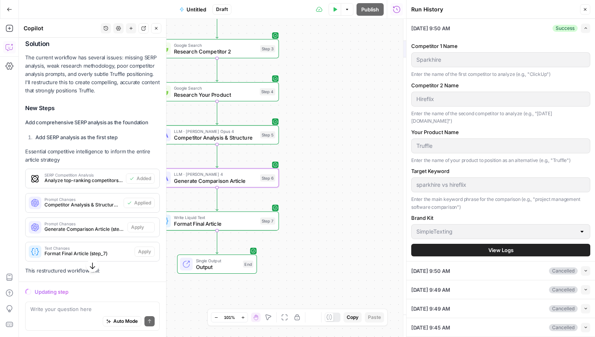
scroll to position [6971, 0]
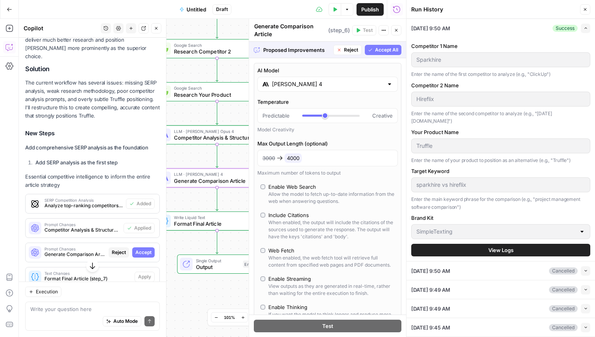
click at [151, 249] on span "Accept" at bounding box center [143, 252] width 16 height 7
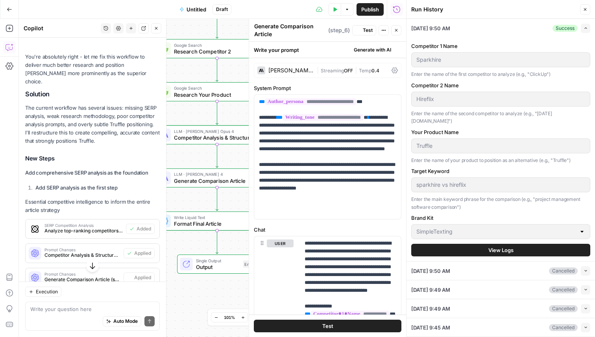
scroll to position [6996, 0]
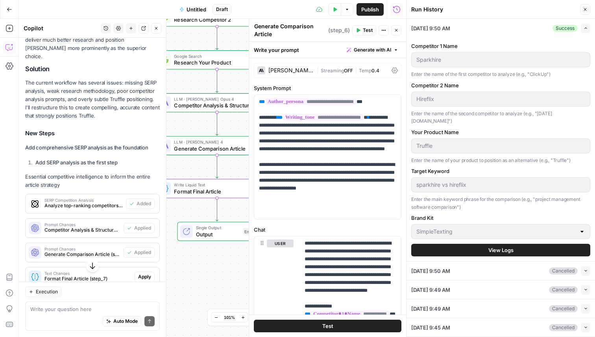
click at [147, 273] on span "Apply" at bounding box center [144, 276] width 13 height 7
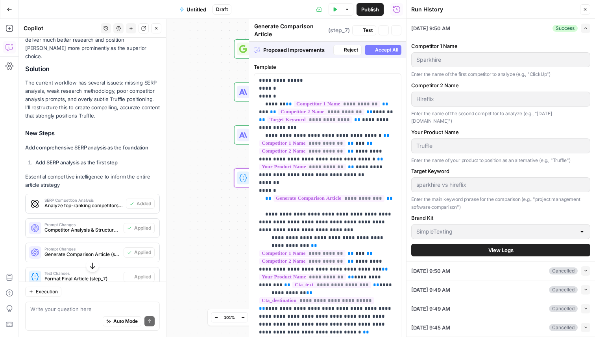
type textarea "Format Final Article"
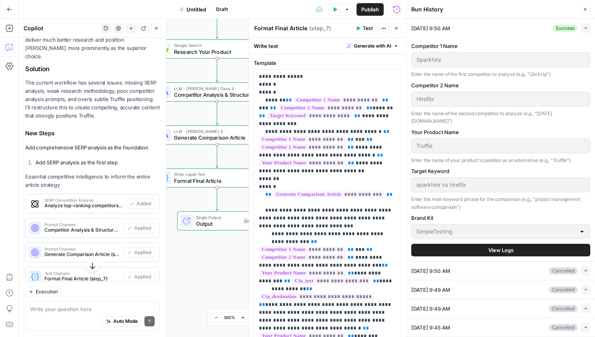
click at [330, 9] on button "Test Data" at bounding box center [334, 9] width 13 height 13
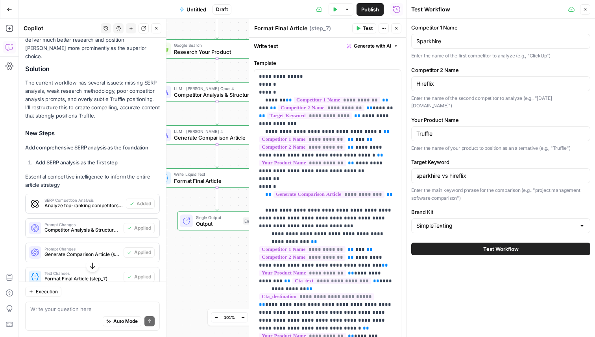
click at [501, 248] on div "Test Workflow" at bounding box center [500, 249] width 179 height 22
click at [501, 245] on button "Test Workflow" at bounding box center [500, 249] width 179 height 13
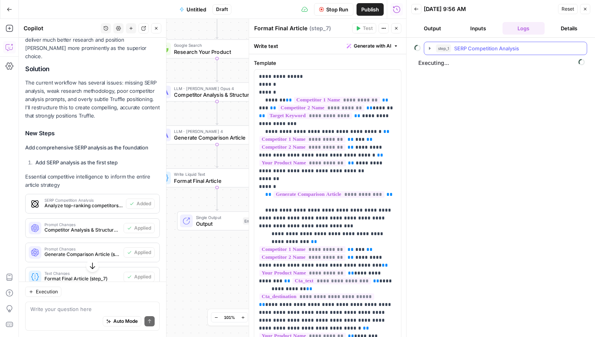
click at [430, 45] on icon "button" at bounding box center [429, 48] width 6 height 6
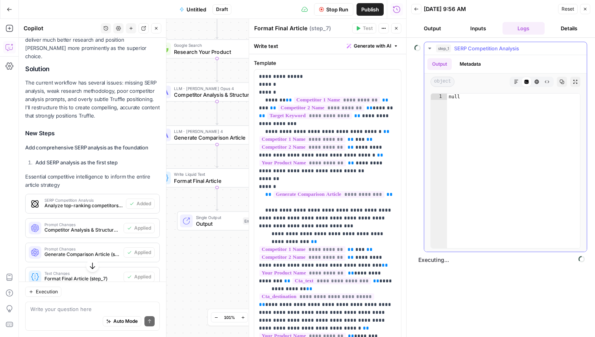
click at [515, 81] on icon "button" at bounding box center [516, 82] width 4 height 4
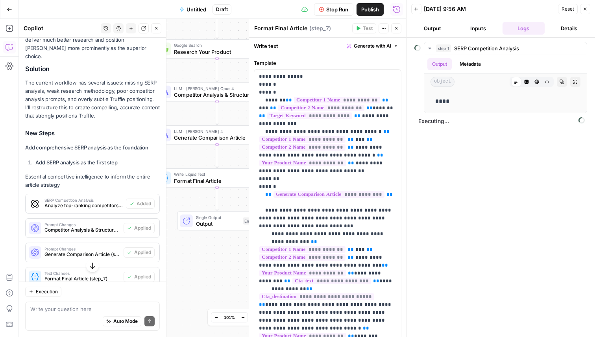
click at [436, 27] on button "Output" at bounding box center [432, 28] width 42 height 13
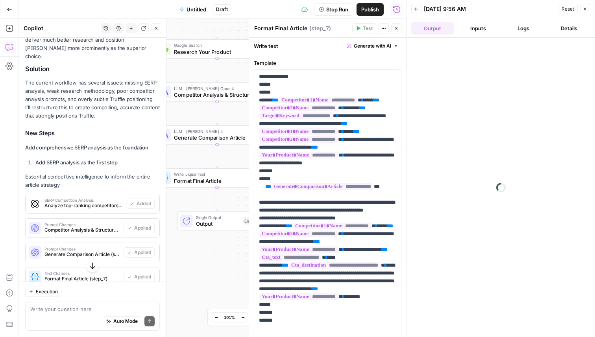
click at [413, 9] on button "Back" at bounding box center [416, 9] width 10 height 10
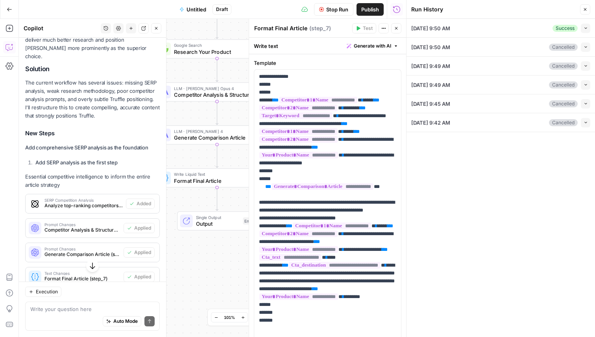
click at [586, 27] on icon "button" at bounding box center [585, 28] width 4 height 4
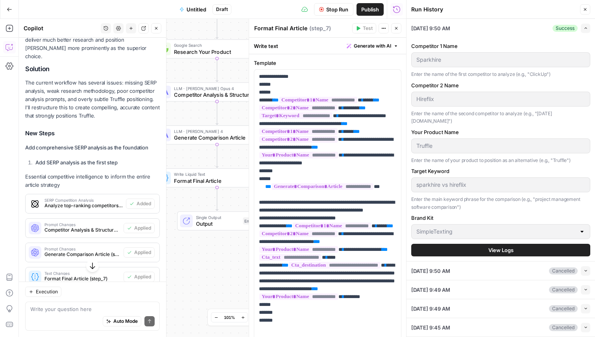
click at [505, 246] on button "View Logs" at bounding box center [500, 250] width 179 height 13
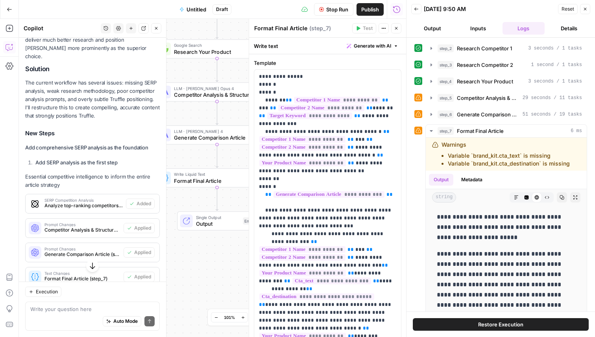
click at [415, 6] on button "Back" at bounding box center [416, 9] width 10 height 10
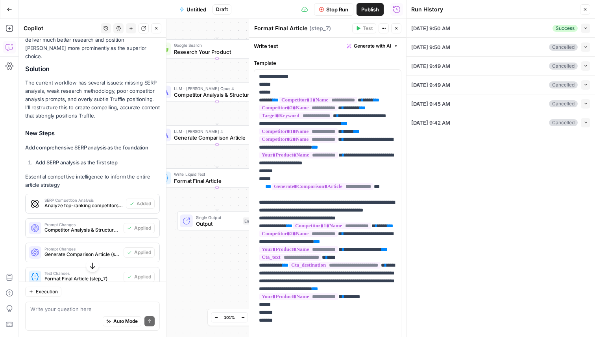
click at [587, 26] on icon "button" at bounding box center [585, 28] width 4 height 4
type input "Sparkhire"
type input "Hireflix"
type input "Truffle"
type input "sparkhire vs hireflix"
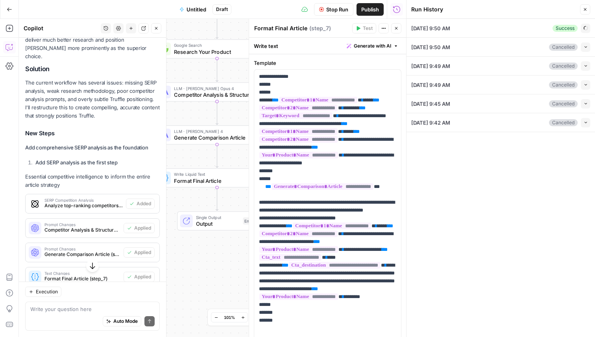
type input "SimpleTexting"
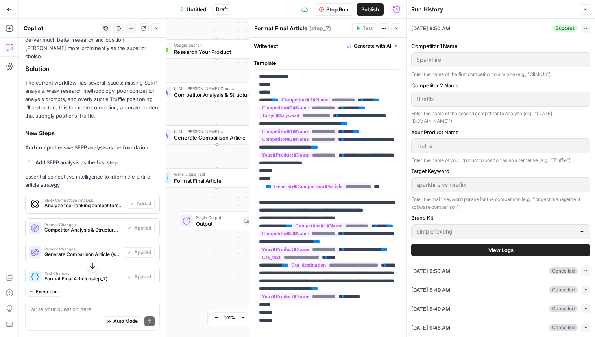
click at [585, 24] on button "Expand" at bounding box center [584, 28] width 9 height 9
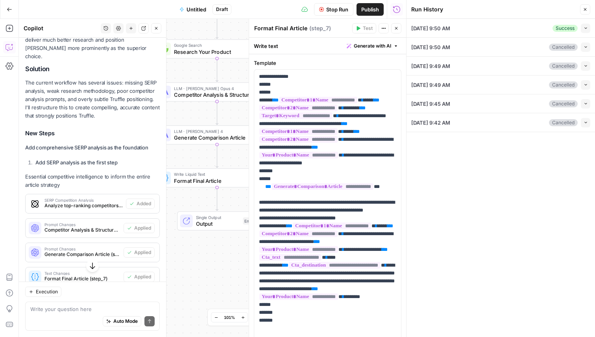
click at [583, 13] on button "Close" at bounding box center [585, 9] width 10 height 10
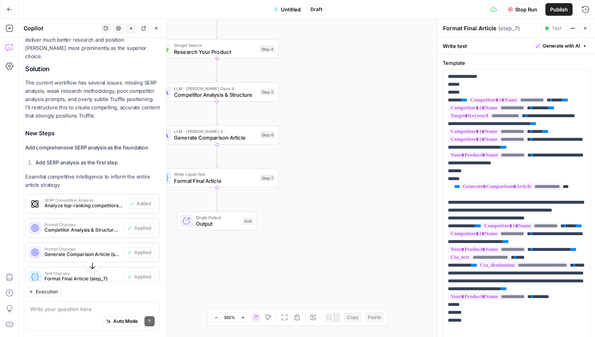
click at [584, 2] on div "Stop Run Publish Run History" at bounding box center [460, 9] width 269 height 18
click at [589, 7] on button "Run History" at bounding box center [585, 9] width 13 height 13
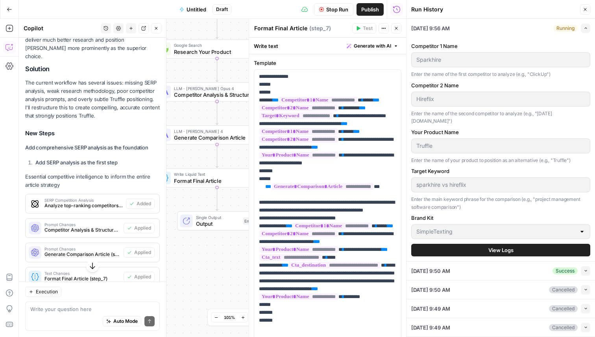
click at [516, 244] on button "View Logs" at bounding box center [500, 250] width 179 height 13
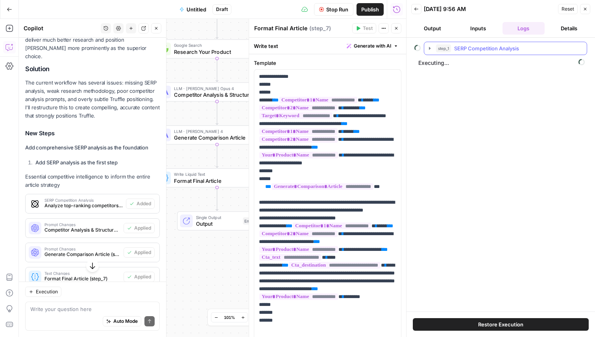
click at [427, 49] on icon "button" at bounding box center [429, 48] width 6 height 6
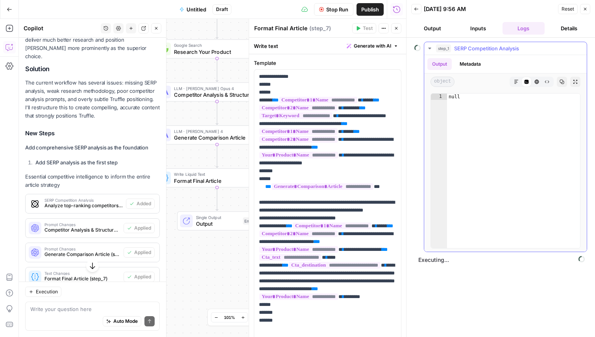
click at [428, 45] on icon "button" at bounding box center [429, 48] width 6 height 6
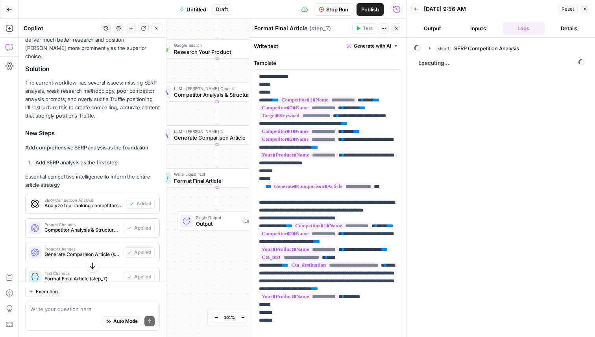
click at [415, 9] on icon "button" at bounding box center [416, 9] width 5 height 5
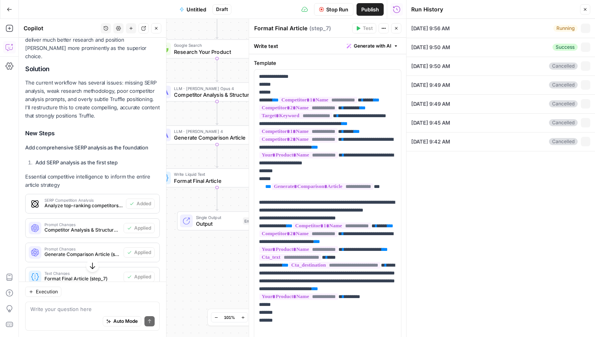
type input "Sparkhire"
type input "Hireflix"
type input "Truffle"
type input "sparkhire vs hireflix"
type input "SimpleTexting"
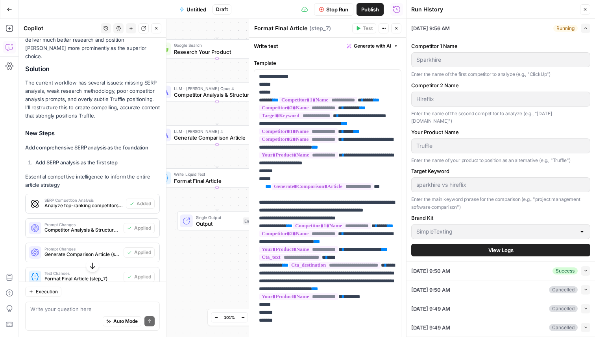
click at [473, 244] on button "View Logs" at bounding box center [500, 250] width 179 height 13
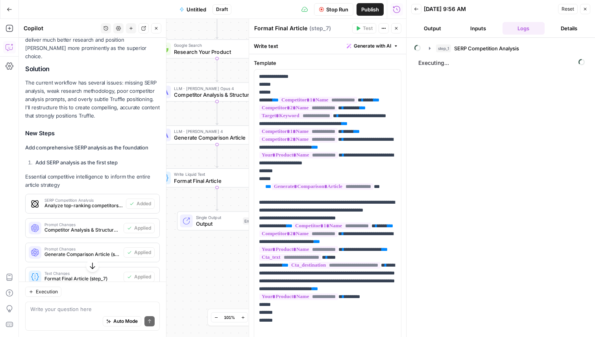
click at [339, 10] on span "Stop Run" at bounding box center [337, 10] width 22 height 8
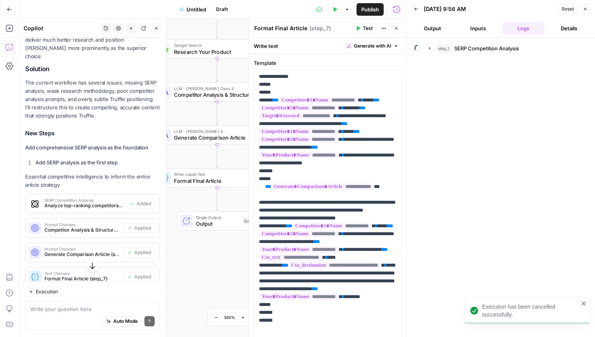
click at [9, 9] on icon "button" at bounding box center [10, 10] width 6 height 6
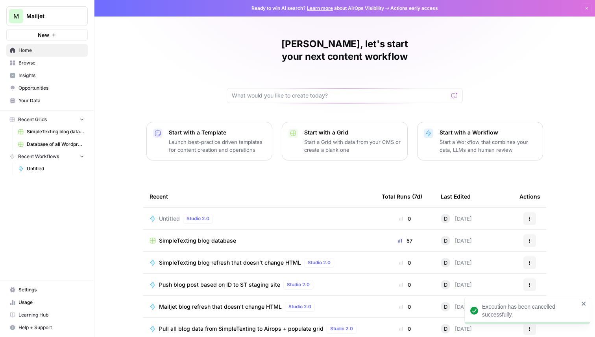
click at [526, 212] on button "Actions" at bounding box center [529, 218] width 13 height 13
click at [502, 245] on span "Delete" at bounding box center [494, 242] width 63 height 8
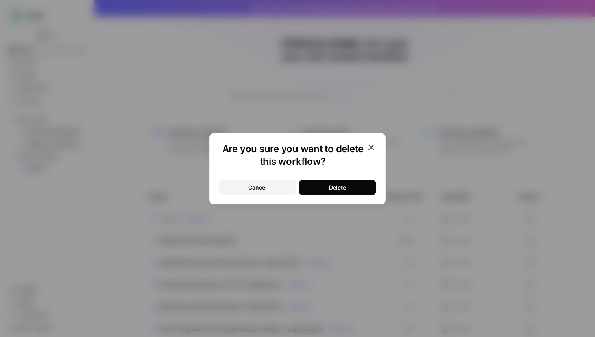
click at [355, 184] on button "Delete" at bounding box center [337, 187] width 77 height 14
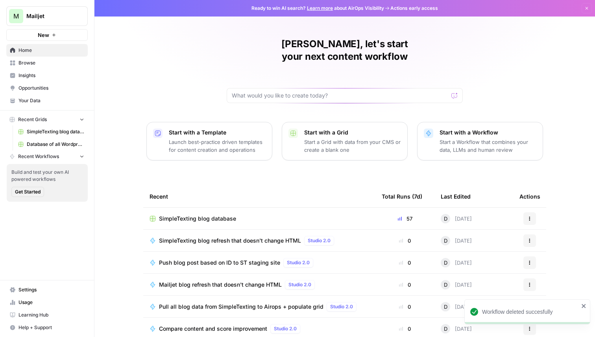
click at [53, 35] on icon "button" at bounding box center [53, 34] width 3 height 3
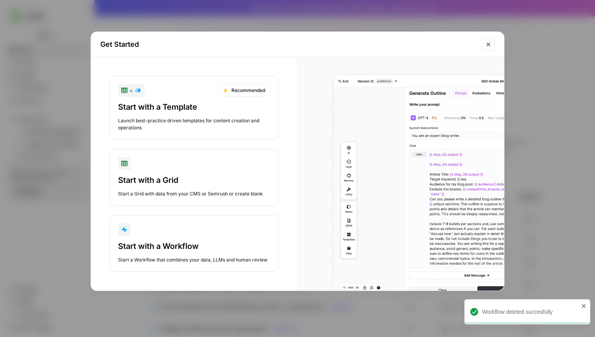
click at [210, 260] on div "Start a Workflow that combines your data, LLMs and human review" at bounding box center [194, 259] width 152 height 7
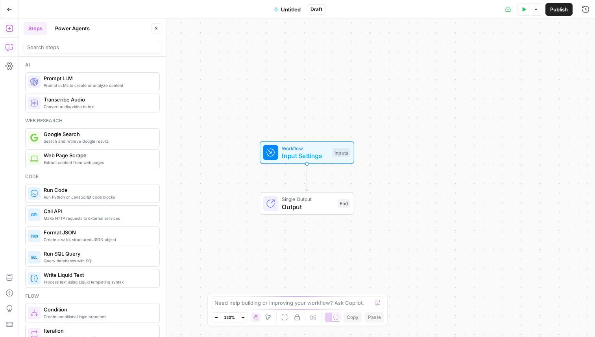
click at [9, 47] on icon "button" at bounding box center [10, 47] width 8 height 8
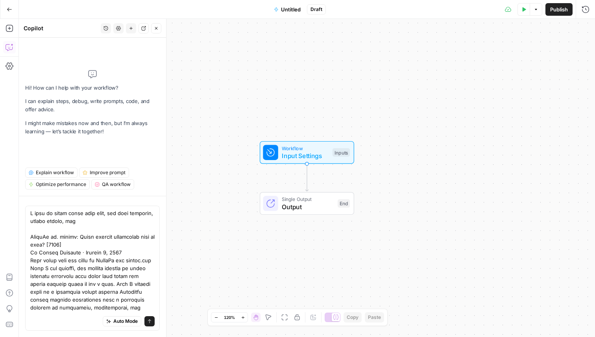
type textarea "I want to build blogs like this, use deep research, google search, etc: ClickUp…"
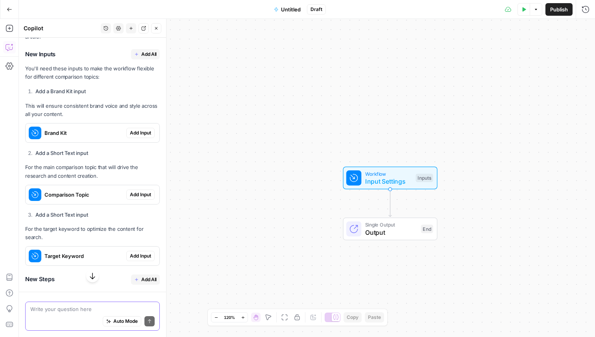
scroll to position [5959, 0]
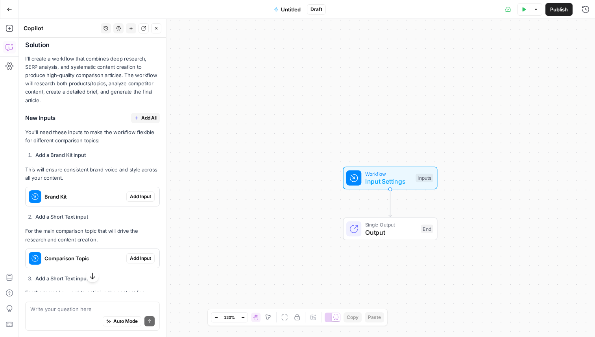
click at [145, 114] on span "Add All" at bounding box center [148, 117] width 15 height 7
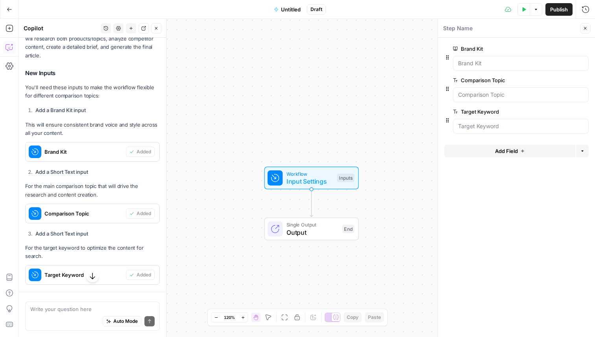
scroll to position [6060, 0]
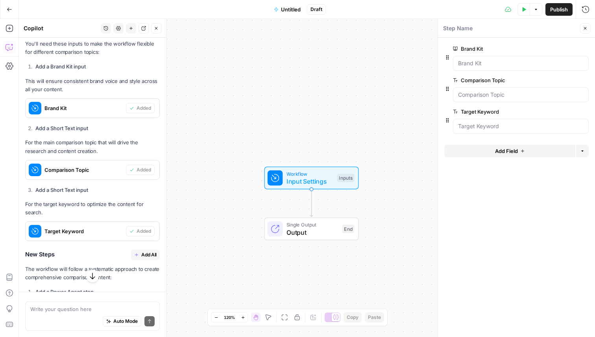
click at [146, 251] on span "Add All" at bounding box center [148, 254] width 15 height 7
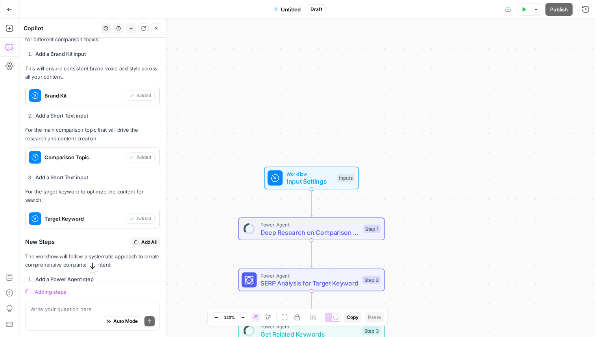
scroll to position [6047, 0]
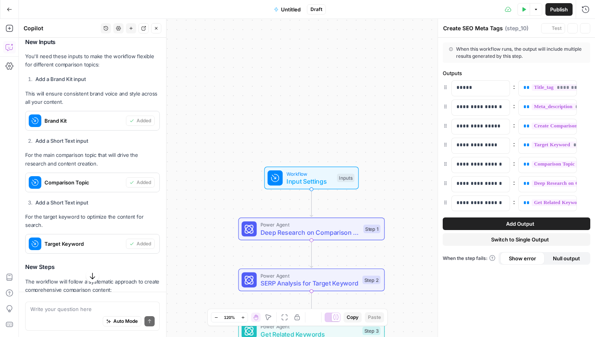
type textarea "Format Final Output"
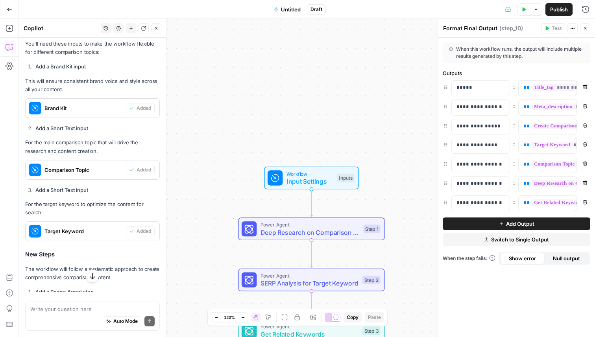
click at [317, 127] on div "Workflow Input Settings Inputs Power Agent Deep Research on Comparison Topic St…" at bounding box center [307, 178] width 576 height 318
click at [523, 9] on icon "button" at bounding box center [524, 9] width 4 height 4
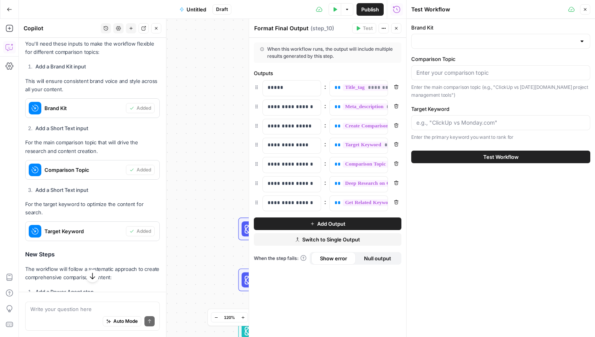
click at [427, 32] on div "Brand Kit" at bounding box center [500, 36] width 179 height 25
click at [429, 45] on input "Brand Kit" at bounding box center [495, 41] width 159 height 8
click at [432, 64] on span "SimpleTexting" at bounding box center [499, 61] width 162 height 8
type input "SimpleTexting"
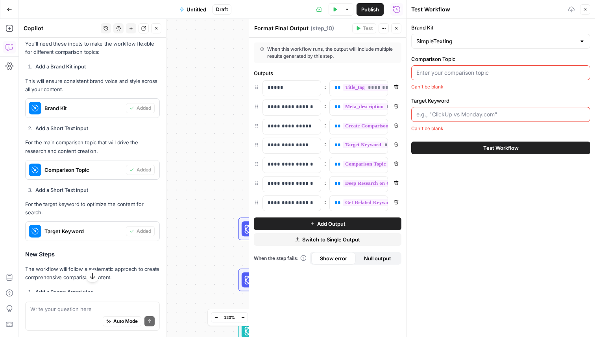
click at [440, 74] on input "Comparison Topic" at bounding box center [500, 73] width 169 height 8
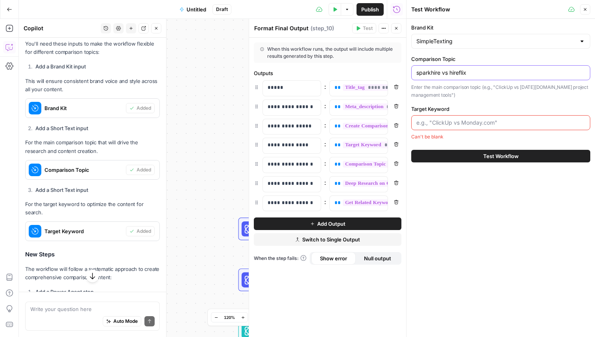
type input "sparkhire vs hireflix"
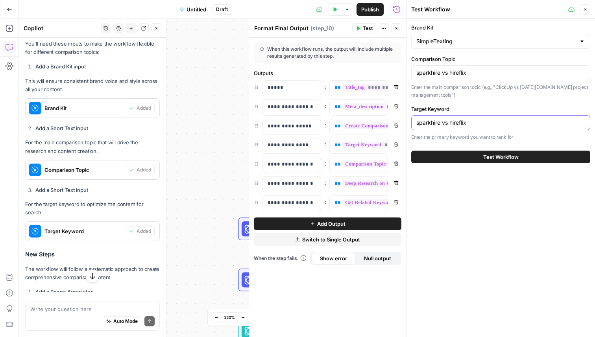
type input "sparkhire vs hireflix"
click at [452, 160] on button "Test Workflow" at bounding box center [500, 157] width 179 height 13
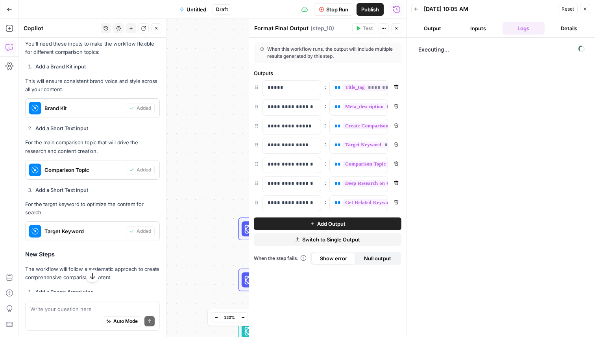
click at [477, 30] on button "Inputs" at bounding box center [478, 28] width 42 height 13
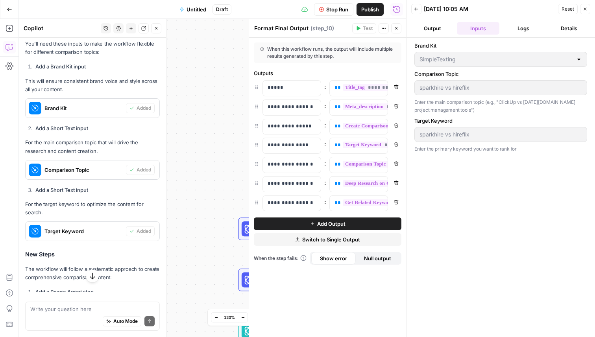
click at [436, 30] on button "Output" at bounding box center [432, 28] width 42 height 13
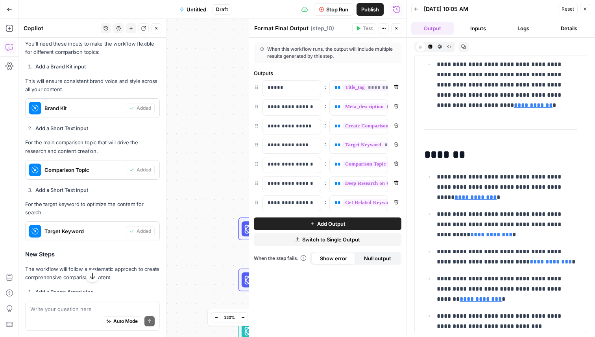
scroll to position [2460, 0]
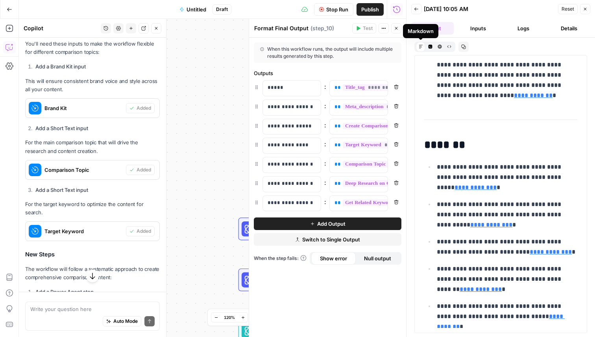
click at [416, 9] on icon "button" at bounding box center [416, 9] width 5 height 5
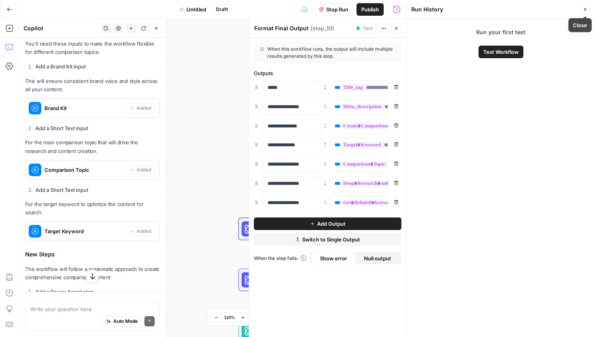
click at [585, 9] on icon "button" at bounding box center [585, 9] width 3 height 3
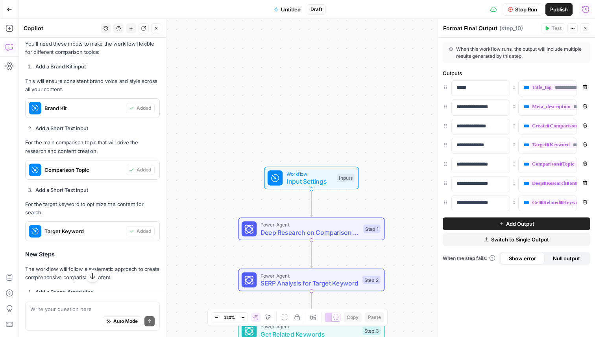
click at [587, 10] on icon "button" at bounding box center [585, 10] width 8 height 8
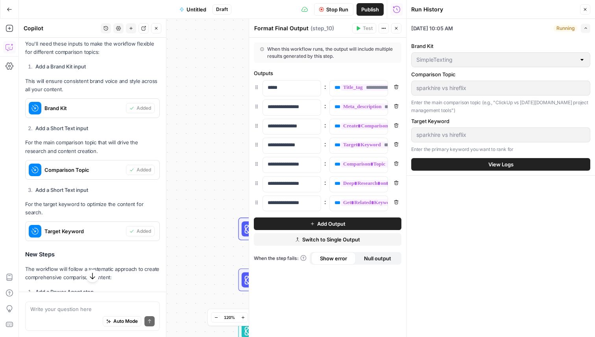
click at [517, 164] on button "View Logs" at bounding box center [500, 164] width 179 height 13
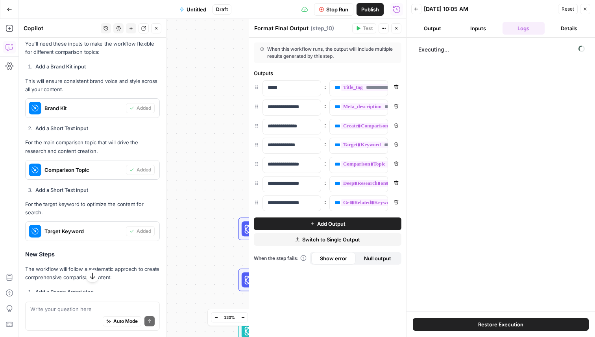
click at [475, 33] on button "Inputs" at bounding box center [478, 28] width 42 height 13
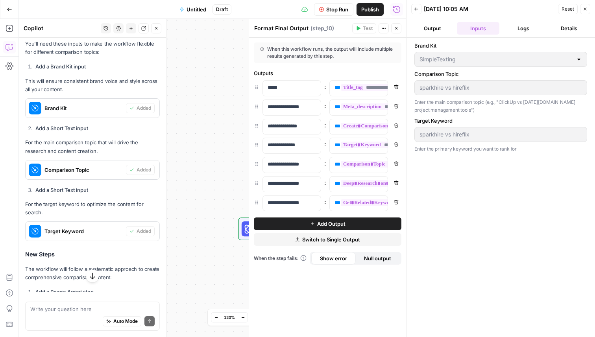
click at [439, 25] on button "Output" at bounding box center [432, 28] width 42 height 13
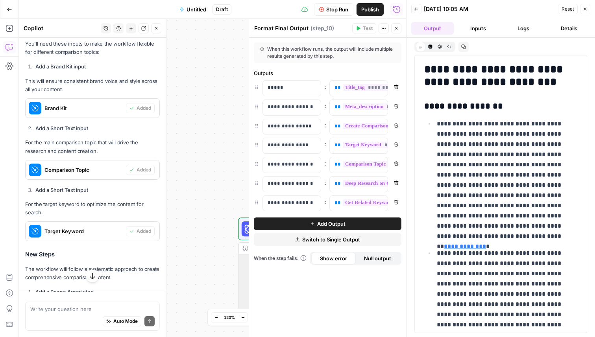
click at [527, 27] on button "Logs" at bounding box center [523, 28] width 42 height 13
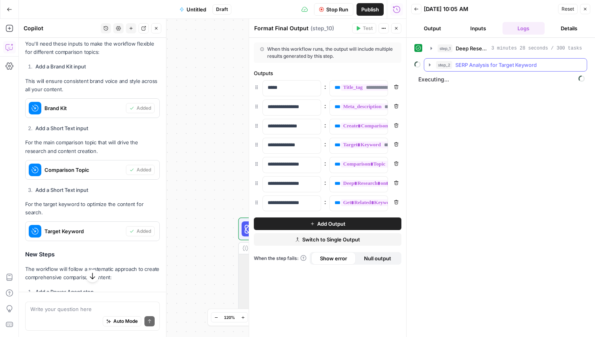
click at [429, 68] on icon "button" at bounding box center [429, 65] width 6 height 6
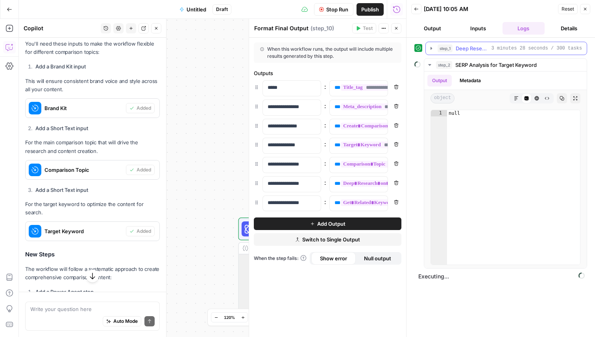
click at [434, 51] on button "step_1 Deep Research on Comparison Topic 3 minutes 28 seconds / 300 tasks" at bounding box center [505, 48] width 161 height 13
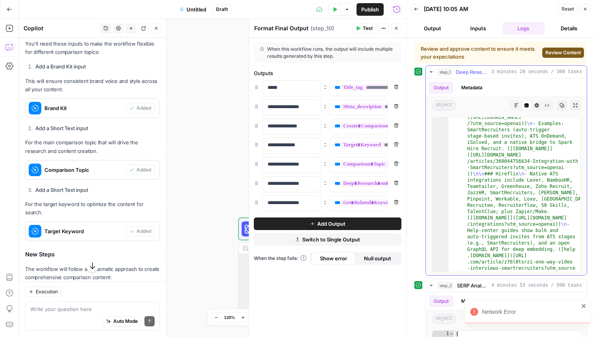
scroll to position [777, 0]
click at [567, 59] on div "Review and approve content to ensure it meets your expectations Review Content" at bounding box center [500, 53] width 173 height 22
click at [567, 52] on span "Review Content" at bounding box center [562, 52] width 35 height 7
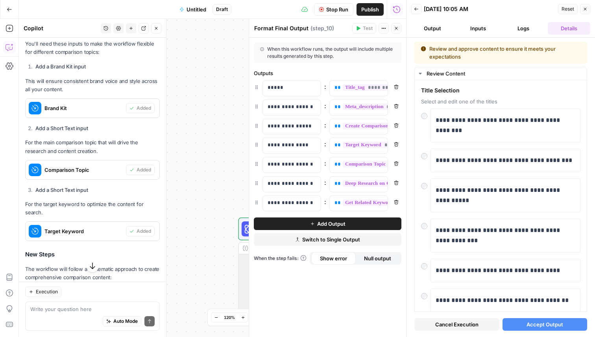
click at [546, 328] on span "Accept Output" at bounding box center [544, 324] width 37 height 8
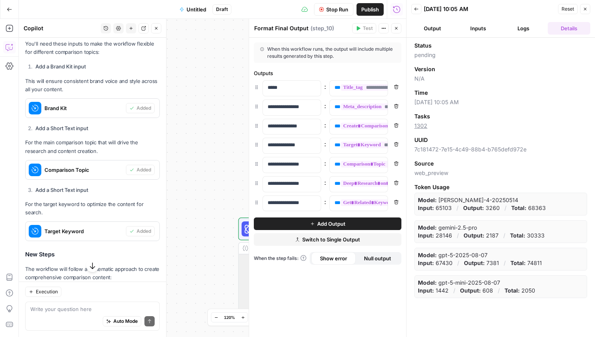
click at [436, 27] on button "Output" at bounding box center [432, 28] width 42 height 13
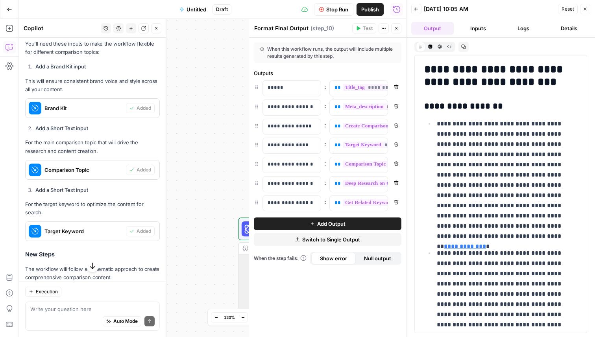
click at [481, 26] on button "Inputs" at bounding box center [478, 28] width 42 height 13
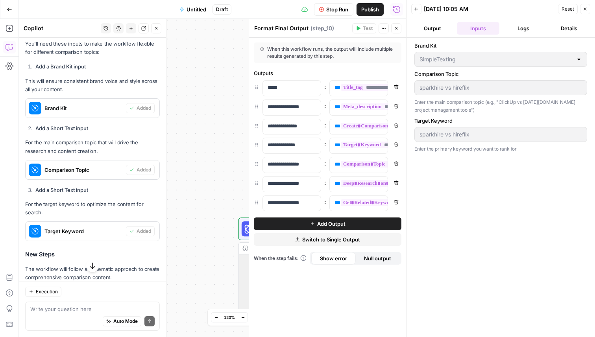
click at [521, 26] on button "Logs" at bounding box center [523, 28] width 42 height 13
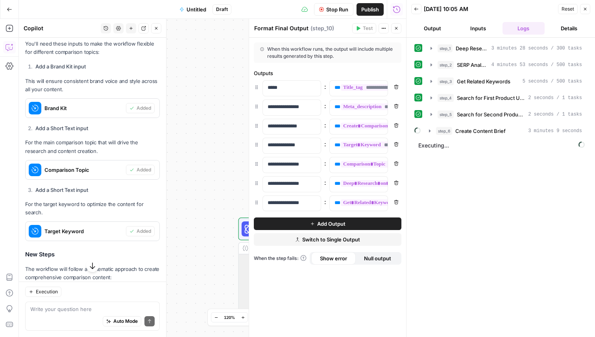
click at [424, 117] on div "step_5 Search for Second Product Updates 2 seconds / 1 tasks" at bounding box center [500, 114] width 173 height 13
click at [427, 114] on button "step_5 Search for Second Product Updates 2 seconds / 1 tasks" at bounding box center [505, 114] width 161 height 13
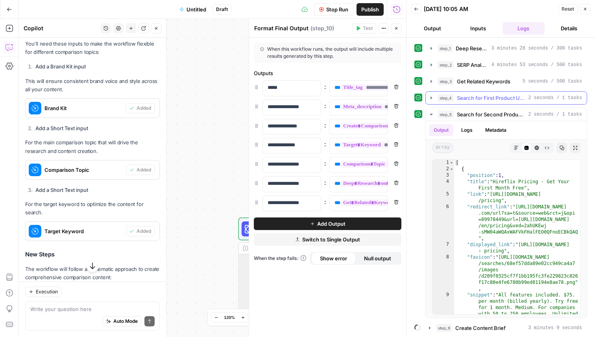
click at [431, 98] on icon "button" at bounding box center [431, 97] width 2 height 3
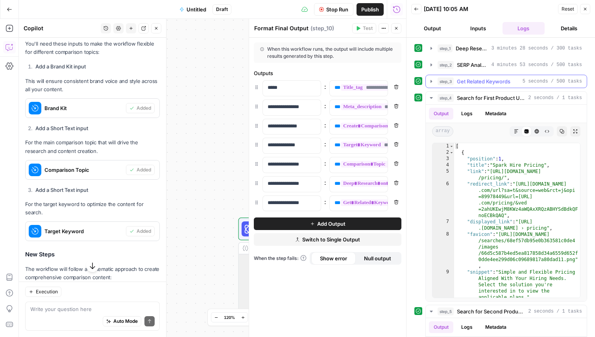
click at [432, 79] on icon "button" at bounding box center [431, 81] width 6 height 6
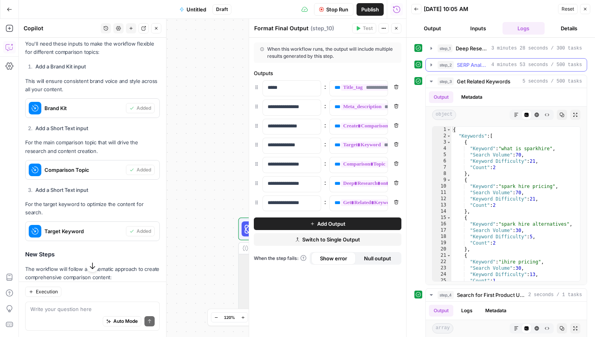
click at [430, 60] on button "step_2 SERP Analysis for Target Keyword 4 minutes 53 seconds / 500 tasks" at bounding box center [505, 65] width 161 height 13
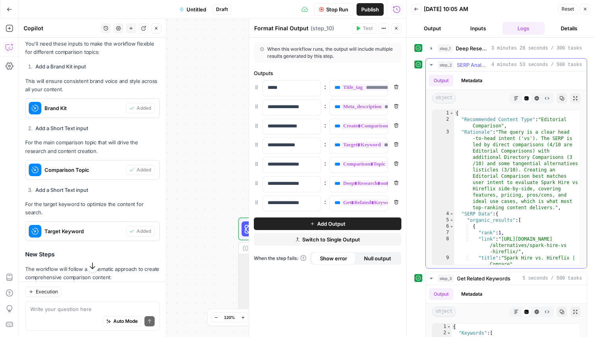
click at [433, 62] on icon "button" at bounding box center [431, 65] width 6 height 6
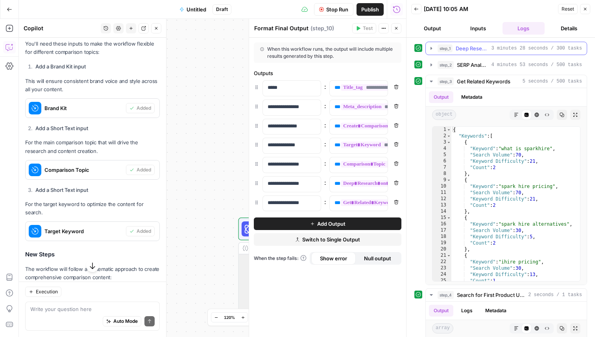
click at [431, 49] on icon "button" at bounding box center [431, 48] width 6 height 6
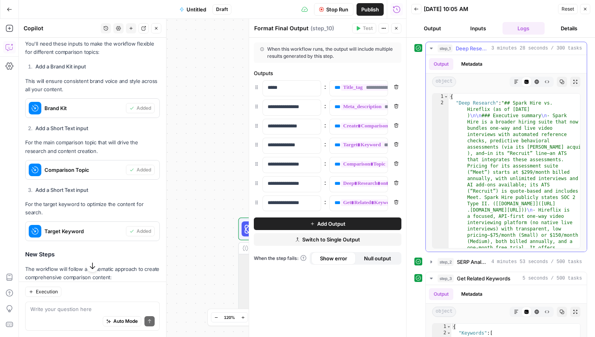
click at [431, 49] on icon "button" at bounding box center [430, 49] width 3 height 2
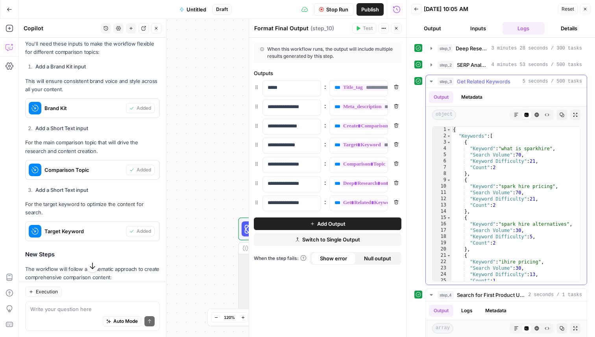
click at [433, 83] on icon "button" at bounding box center [431, 81] width 6 height 6
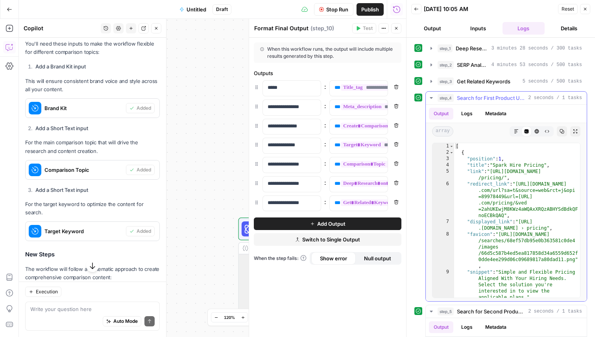
click at [435, 100] on button "step_4 Search for First Product Updates 2 seconds / 1 tasks" at bounding box center [505, 98] width 161 height 13
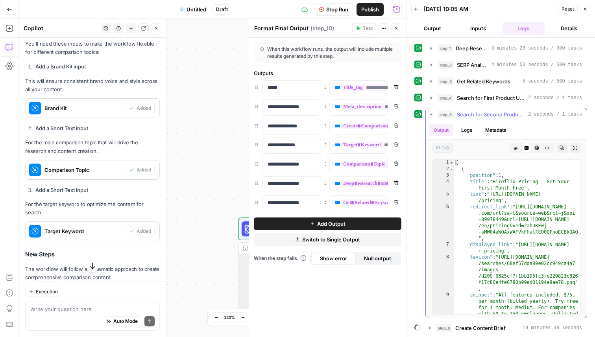
click at [431, 112] on icon "button" at bounding box center [431, 114] width 6 height 6
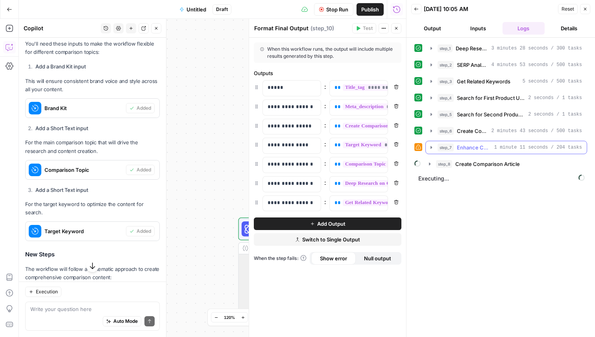
click at [432, 147] on icon "button" at bounding box center [431, 147] width 6 height 6
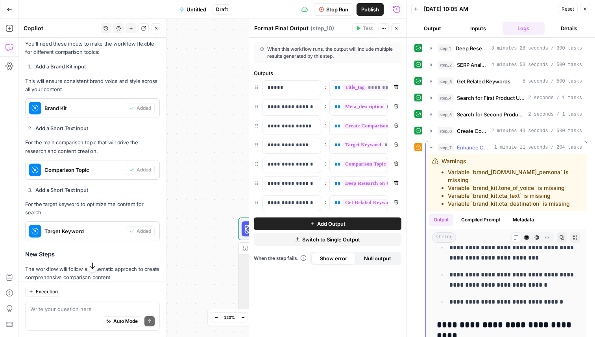
scroll to position [2049, 0]
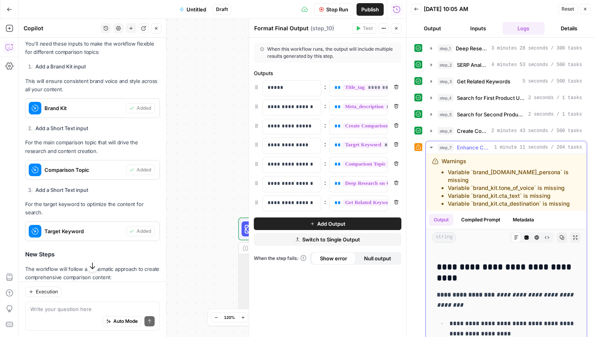
click at [431, 146] on icon "button" at bounding box center [431, 147] width 6 height 6
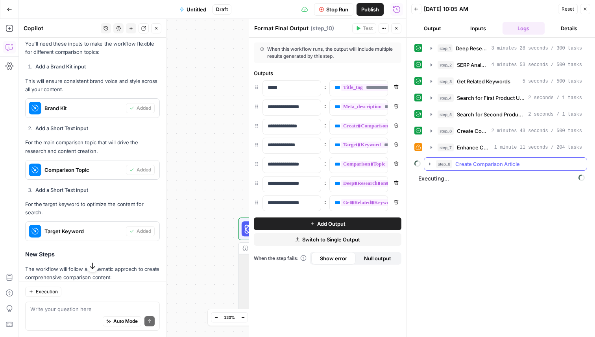
click at [428, 164] on icon "button" at bounding box center [429, 164] width 6 height 6
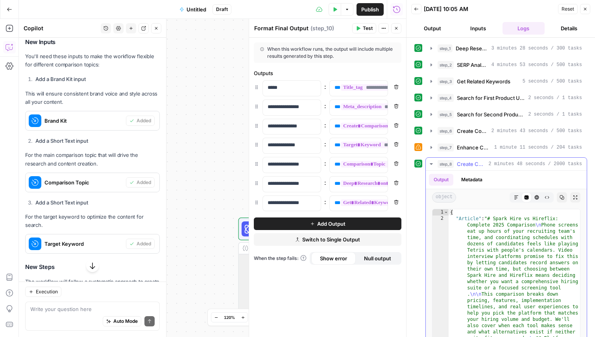
scroll to position [6060, 0]
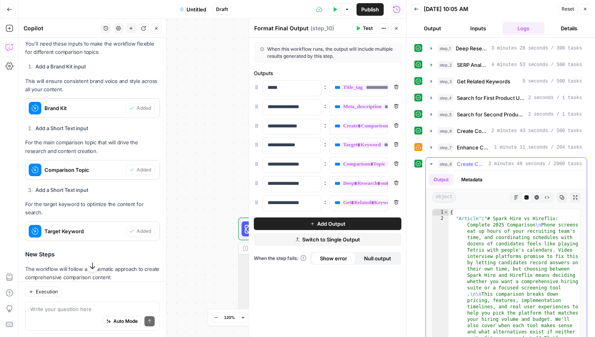
click at [516, 201] on button "Markdown" at bounding box center [516, 197] width 10 height 10
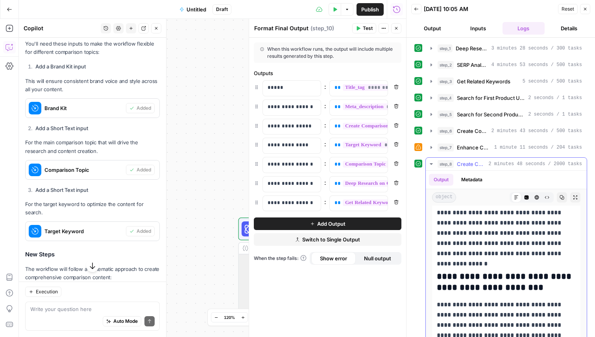
scroll to position [306, 0]
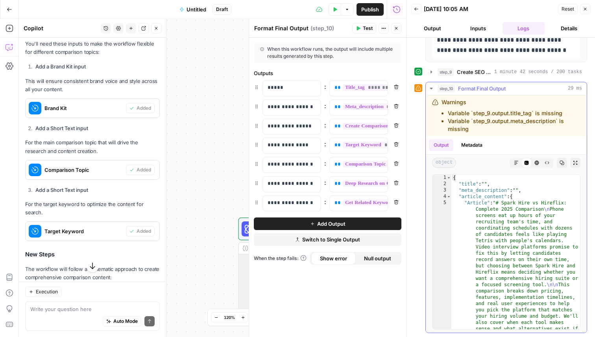
click at [518, 164] on icon "button" at bounding box center [516, 162] width 5 height 5
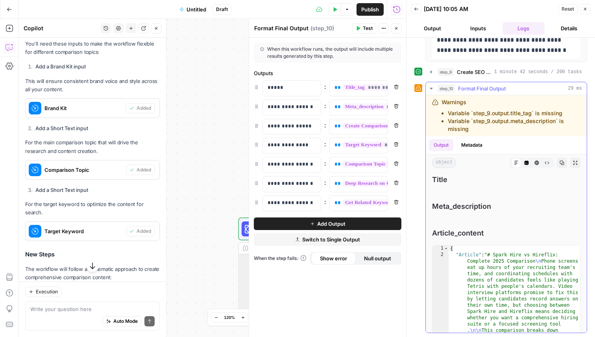
click at [562, 164] on icon "button" at bounding box center [561, 162] width 5 height 5
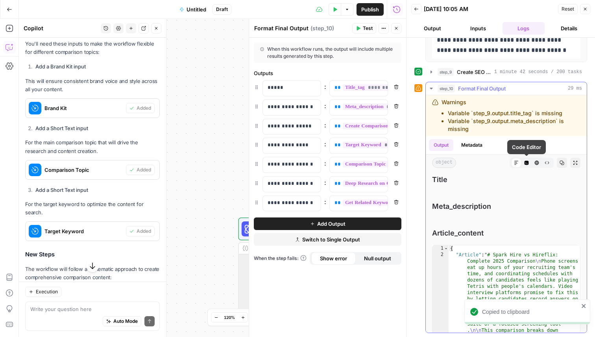
click at [516, 164] on icon at bounding box center [516, 162] width 5 height 5
click at [524, 162] on icon "button" at bounding box center [526, 163] width 4 height 4
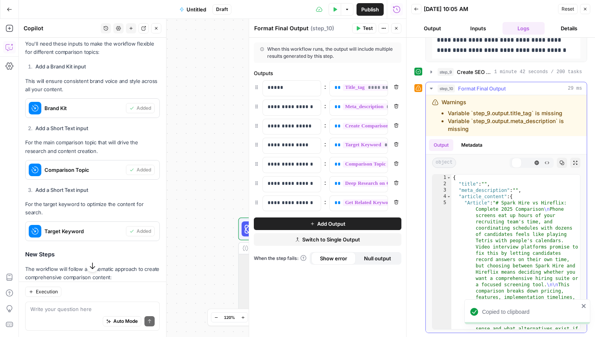
scroll to position [4376, 0]
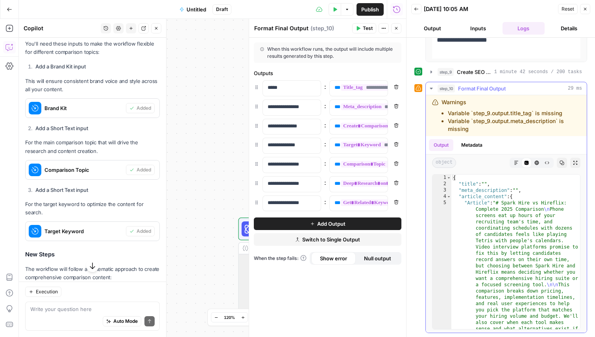
click at [538, 162] on icon "button" at bounding box center [536, 162] width 5 height 5
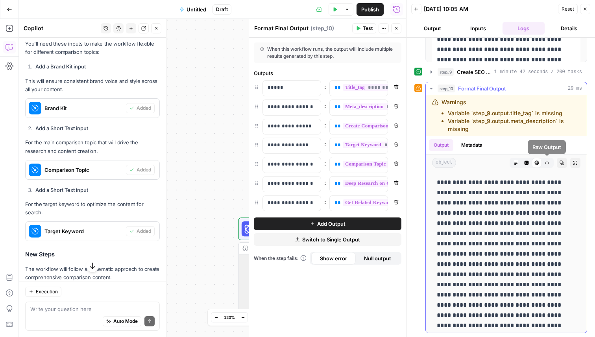
click at [545, 162] on icon "button" at bounding box center [547, 163] width 4 height 3
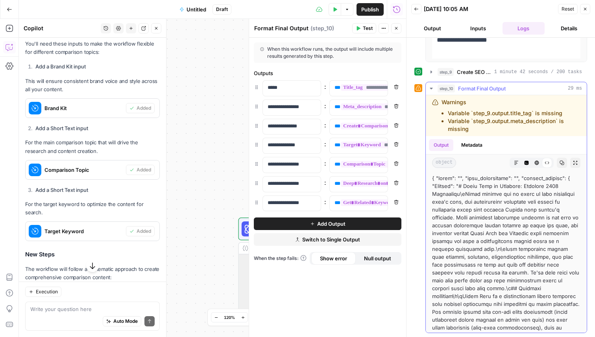
click at [515, 161] on icon "button" at bounding box center [516, 162] width 5 height 5
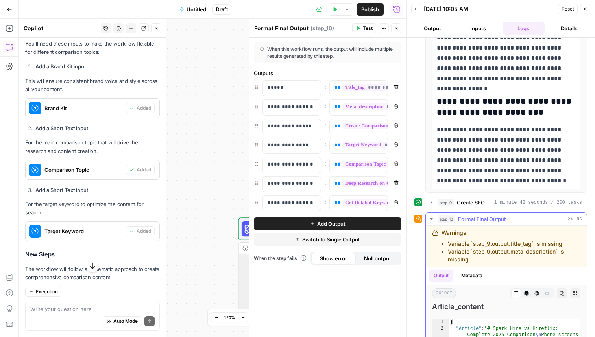
scroll to position [58, 0]
click at [559, 293] on button "Copy" at bounding box center [561, 293] width 10 height 10
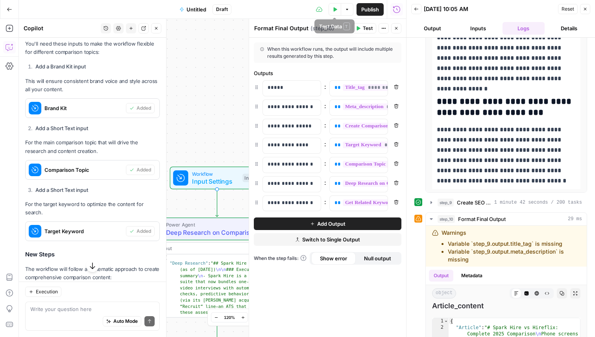
click at [333, 11] on icon "button" at bounding box center [335, 9] width 4 height 4
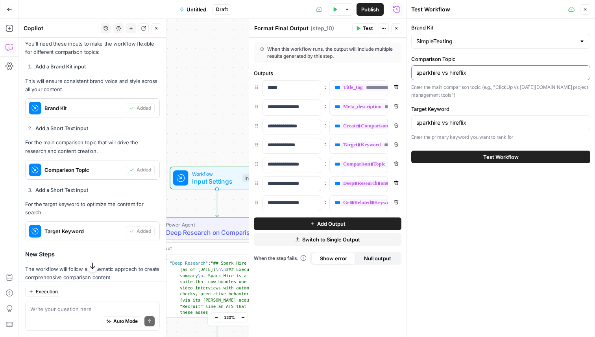
click at [432, 73] on input "sparkhire vs hireflix" at bounding box center [500, 73] width 169 height 8
click at [462, 72] on input "vidcruiter vs hireflix" at bounding box center [500, 73] width 169 height 8
type input "vidcruiter vs hirevue"
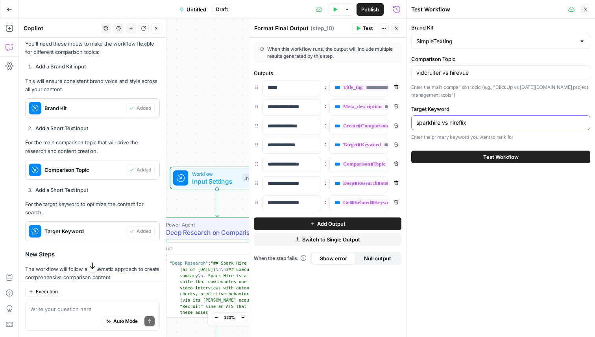
click at [423, 124] on input "sparkhire vs hireflix" at bounding box center [500, 123] width 169 height 8
click at [461, 121] on input "vidcruiter vs hireflix" at bounding box center [500, 123] width 169 height 8
type input "vidcruiter vs hirevue"
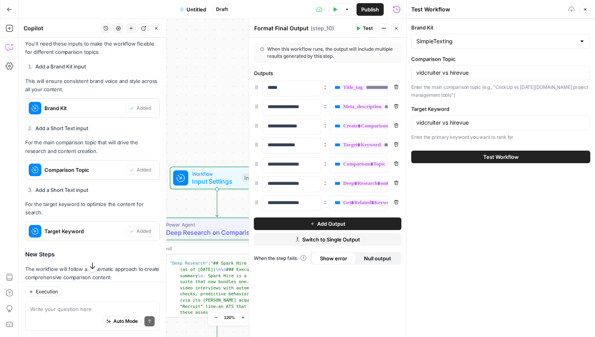
click at [474, 156] on button "Test Workflow" at bounding box center [500, 157] width 179 height 13
click at [473, 158] on button "Test Workflow" at bounding box center [500, 157] width 179 height 13
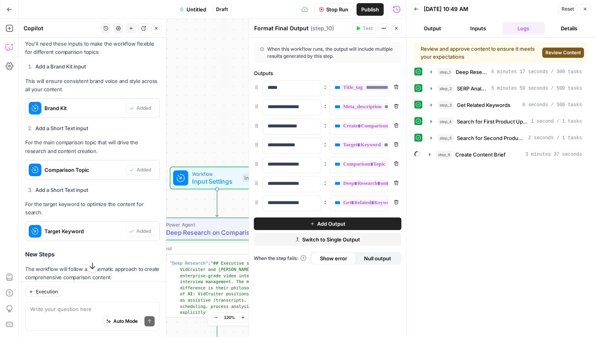
click at [558, 48] on button "Review Content" at bounding box center [563, 53] width 42 height 10
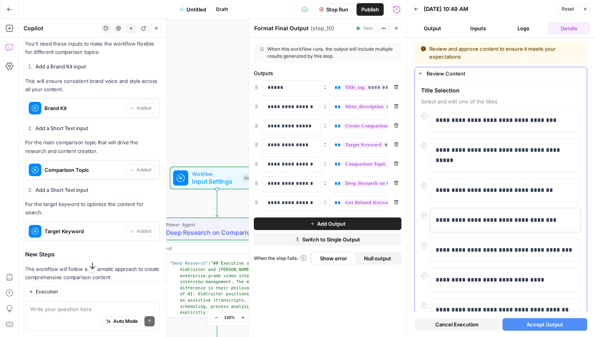
click at [496, 222] on p "**********" at bounding box center [505, 220] width 140 height 10
click at [418, 216] on div "**********" at bounding box center [500, 248] width 172 height 337
click at [427, 216] on div at bounding box center [425, 213] width 9 height 11
click at [536, 328] on span "Accept Output" at bounding box center [544, 324] width 37 height 8
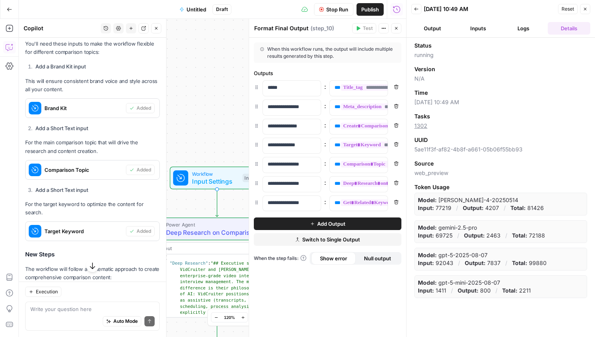
click at [435, 27] on button "Output" at bounding box center [432, 28] width 42 height 13
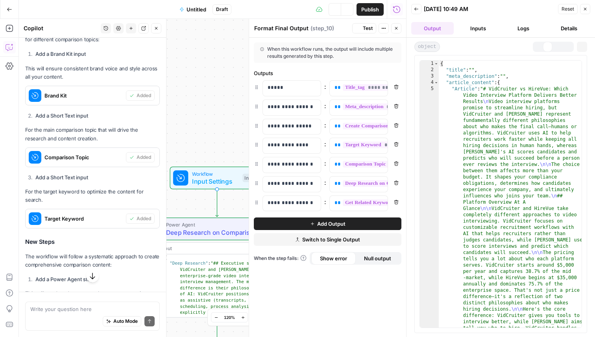
scroll to position [6047, 0]
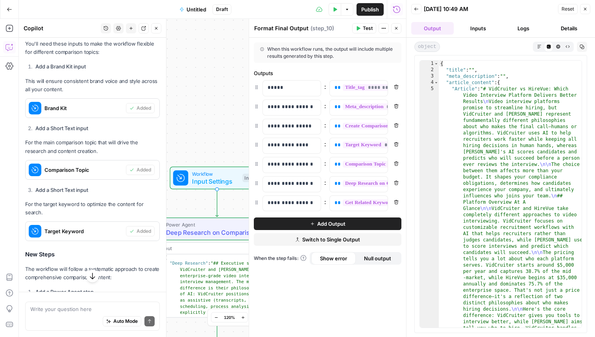
click at [538, 47] on icon "button" at bounding box center [539, 46] width 4 height 4
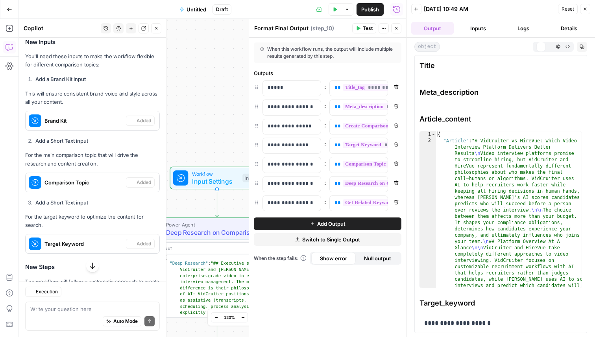
scroll to position [6060, 0]
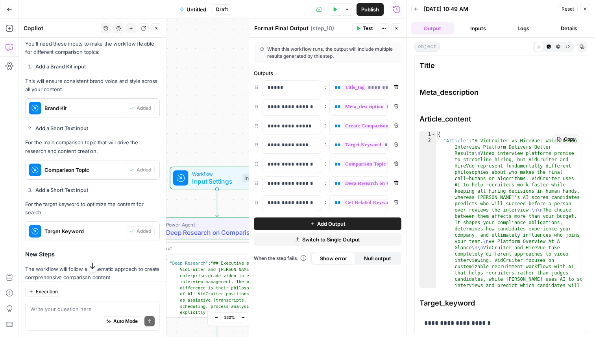
click at [560, 139] on icon "button" at bounding box center [558, 139] width 5 height 5
click at [331, 9] on button "Test Data" at bounding box center [334, 9] width 13 height 13
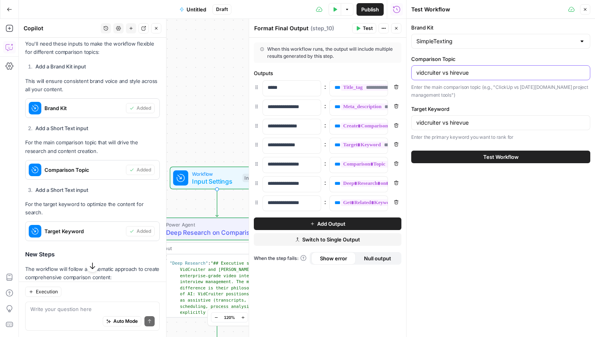
click at [430, 71] on input "vidcruiter vs hirevue" at bounding box center [500, 73] width 169 height 8
click at [457, 77] on div "hireflix vs hirevue" at bounding box center [500, 72] width 179 height 15
click at [456, 72] on input "hireflix vs hirevue" at bounding box center [500, 73] width 169 height 8
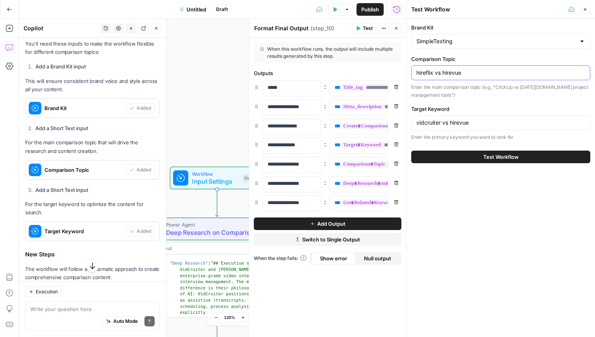
click at [456, 72] on input "hireflix vs hirevue" at bounding box center [500, 73] width 169 height 8
click at [422, 70] on input "hireflix vs w" at bounding box center [500, 73] width 169 height 8
type input "willo vs spark hire"
click at [424, 125] on input "vidcruiter vs hirevue" at bounding box center [500, 123] width 169 height 8
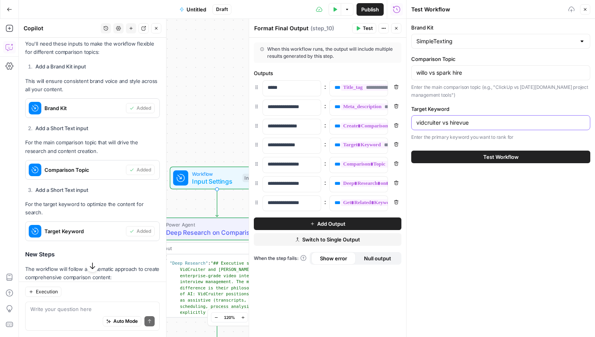
click at [424, 125] on input "vidcruiter vs hirevue" at bounding box center [500, 123] width 169 height 8
click at [451, 123] on input "willo vs hirevue" at bounding box center [500, 123] width 169 height 8
type input "willo vs spark hire"
click at [478, 161] on button "Test Workflow" at bounding box center [500, 157] width 179 height 13
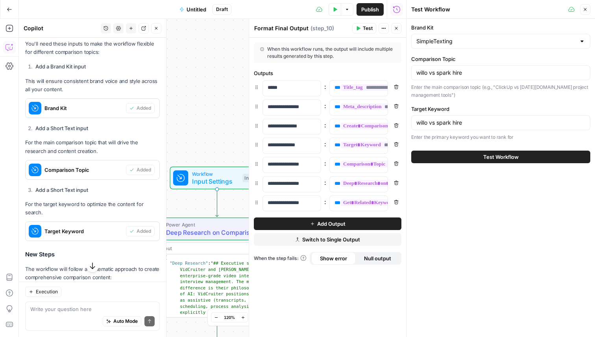
click at [476, 156] on button "Test Workflow" at bounding box center [500, 157] width 179 height 13
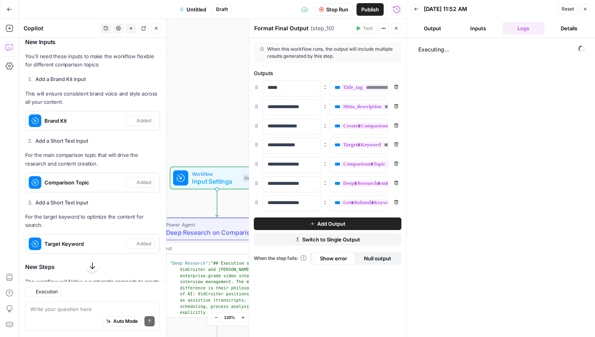
scroll to position [6060, 0]
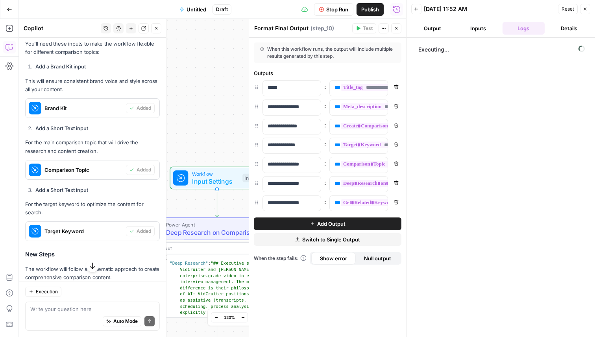
click at [421, 27] on button "Output" at bounding box center [432, 28] width 42 height 13
click at [489, 29] on button "Inputs" at bounding box center [478, 28] width 42 height 13
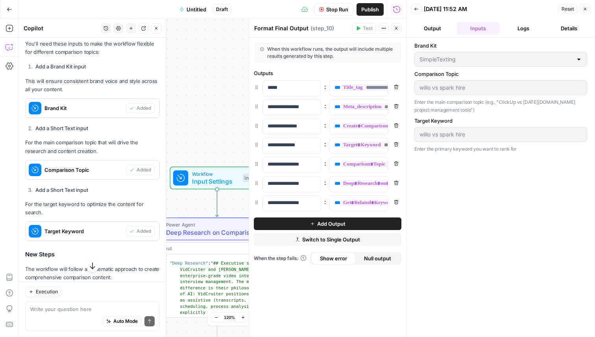
click at [435, 28] on button "Output" at bounding box center [432, 28] width 42 height 13
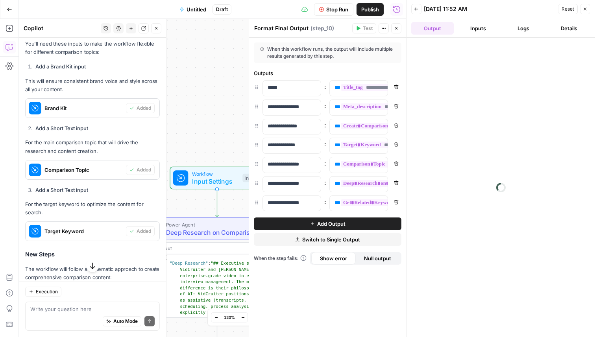
click at [412, 9] on button "Back" at bounding box center [416, 9] width 10 height 10
click at [584, 46] on icon "button" at bounding box center [585, 47] width 4 height 4
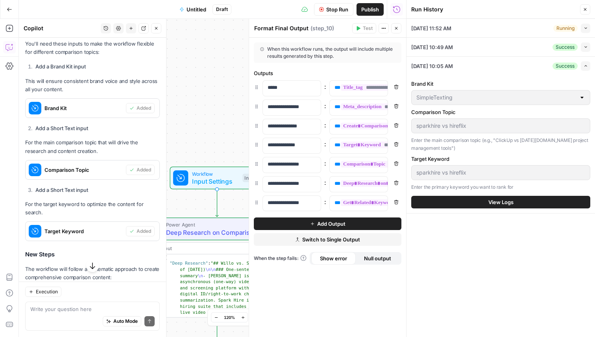
click at [587, 25] on button "Collapse" at bounding box center [584, 28] width 9 height 9
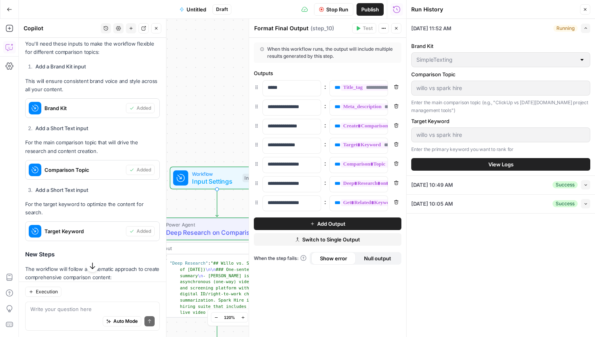
click at [487, 165] on button "View Logs" at bounding box center [500, 164] width 179 height 13
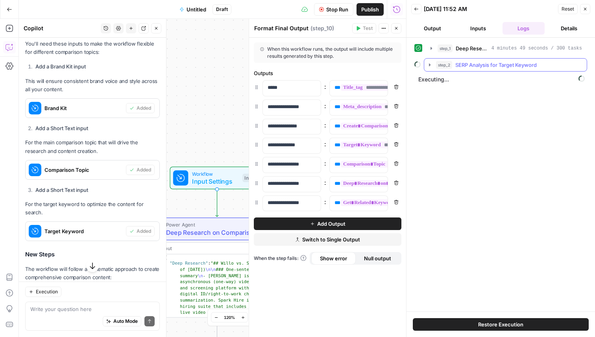
click at [428, 61] on button "step_2 SERP Analysis for Target Keyword" at bounding box center [505, 65] width 162 height 13
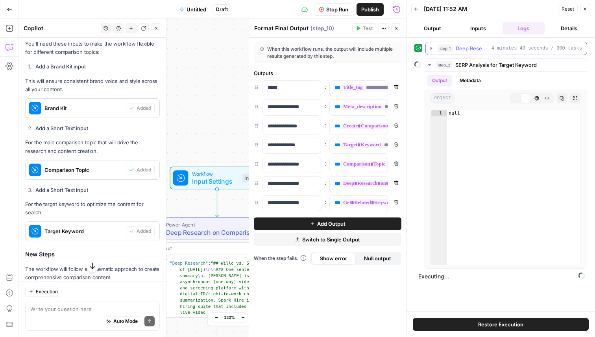
click at [431, 47] on icon "button" at bounding box center [431, 48] width 6 height 6
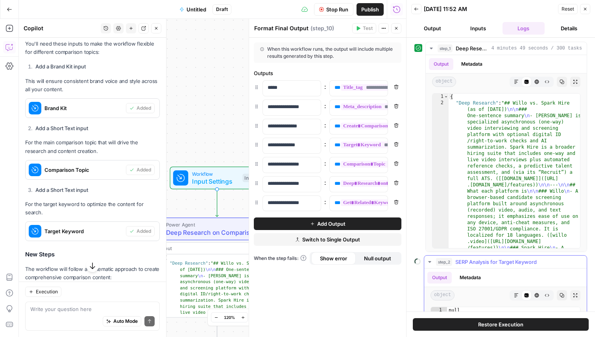
click at [429, 261] on icon "button" at bounding box center [429, 262] width 3 height 2
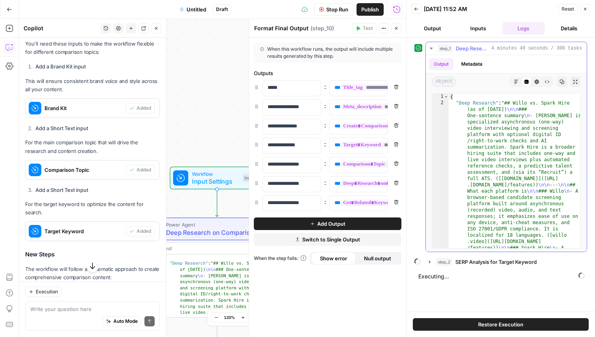
click at [427, 44] on button "step_1 Deep Research on Comparison Topic 4 minutes 49 seconds / 300 tasks" at bounding box center [505, 48] width 161 height 13
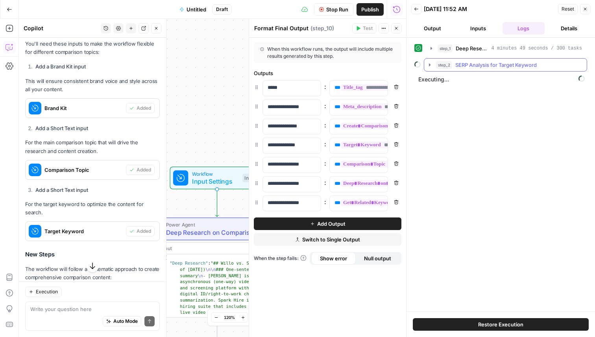
click at [428, 65] on icon "button" at bounding box center [429, 65] width 6 height 6
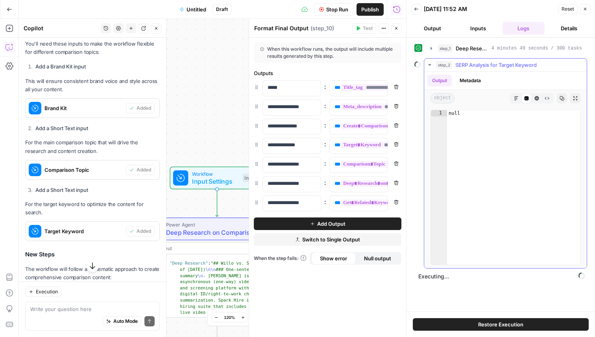
click at [428, 65] on icon "button" at bounding box center [429, 65] width 6 height 6
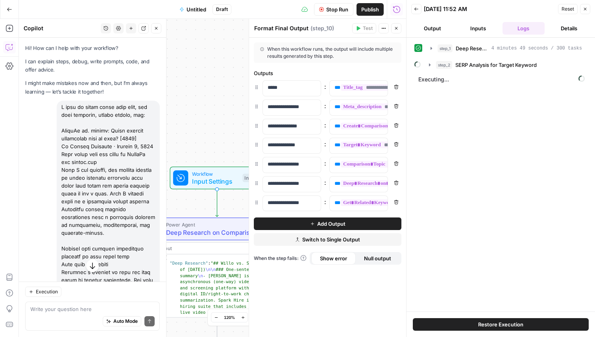
scroll to position [6060, 0]
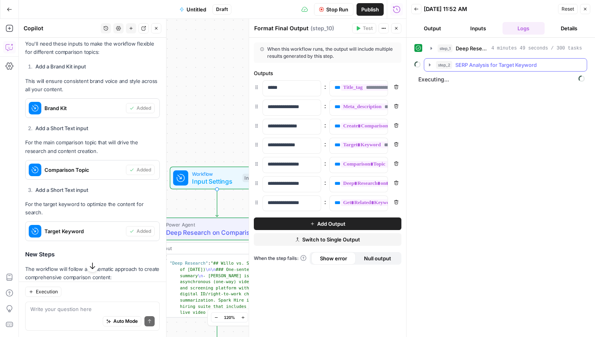
click at [430, 65] on icon "button" at bounding box center [430, 64] width 2 height 3
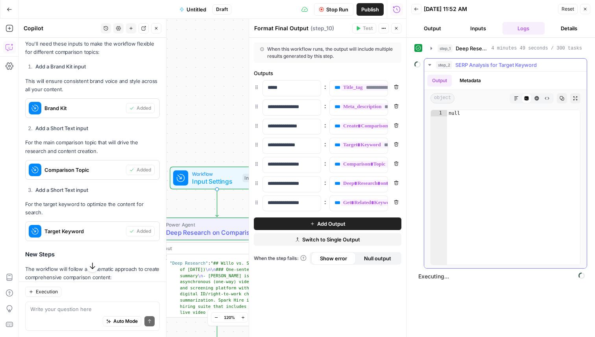
click at [430, 64] on icon "button" at bounding box center [429, 65] width 3 height 2
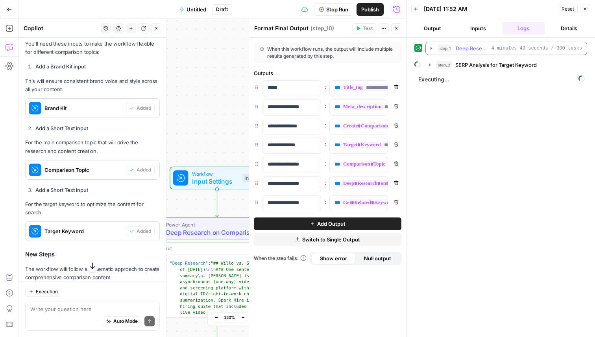
click at [433, 45] on icon "button" at bounding box center [431, 48] width 6 height 6
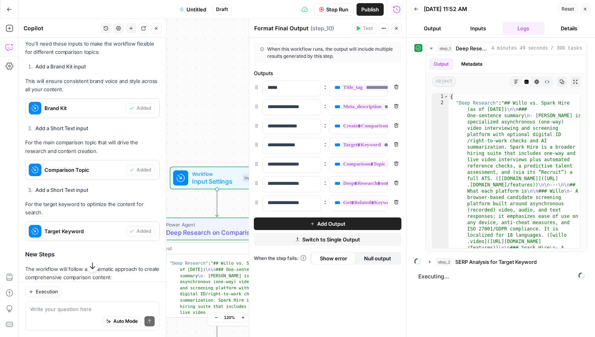
click at [483, 22] on button "Inputs" at bounding box center [478, 28] width 42 height 13
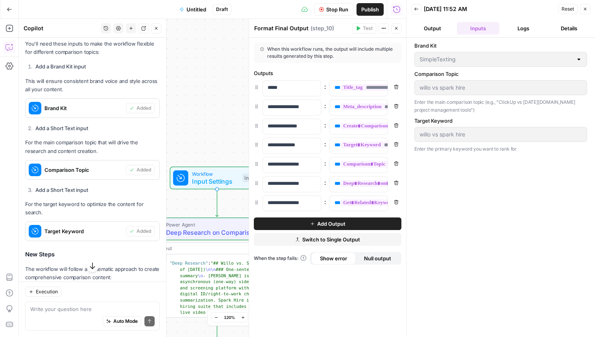
click at [530, 29] on button "Logs" at bounding box center [523, 28] width 42 height 13
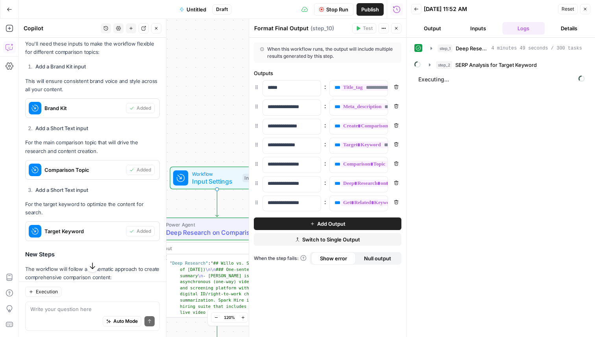
click at [417, 10] on icon "button" at bounding box center [416, 9] width 5 height 5
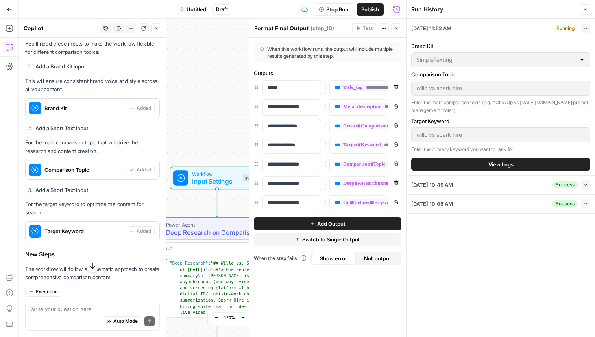
click at [527, 166] on button "View Logs" at bounding box center [500, 164] width 179 height 13
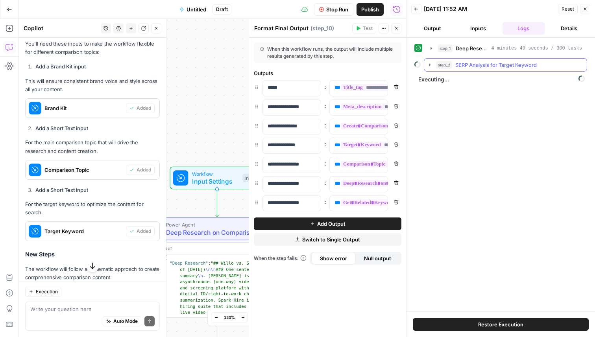
click at [429, 64] on icon "button" at bounding box center [430, 64] width 2 height 3
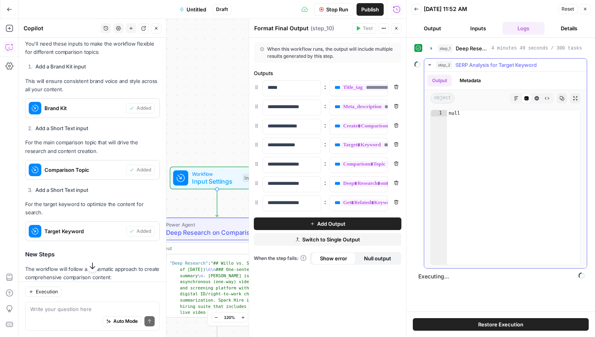
click at [512, 96] on button "Markdown" at bounding box center [516, 98] width 10 height 10
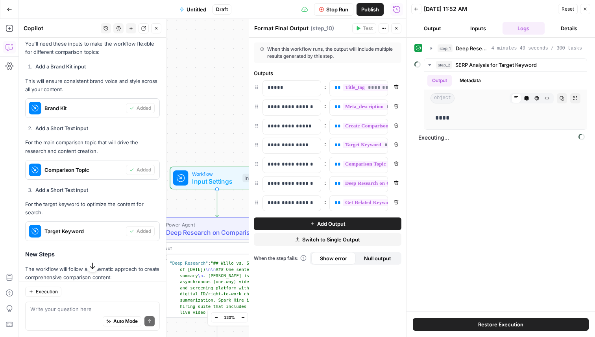
click at [562, 33] on button "Details" at bounding box center [568, 28] width 42 height 13
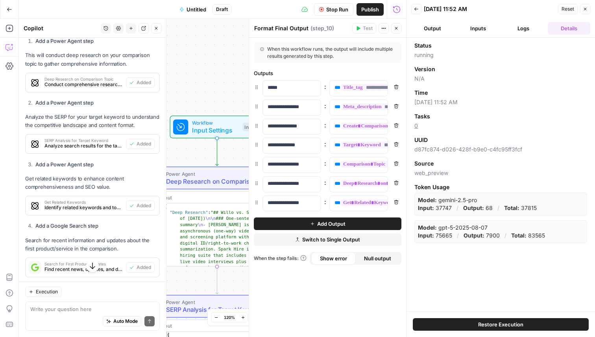
scroll to position [6321, 0]
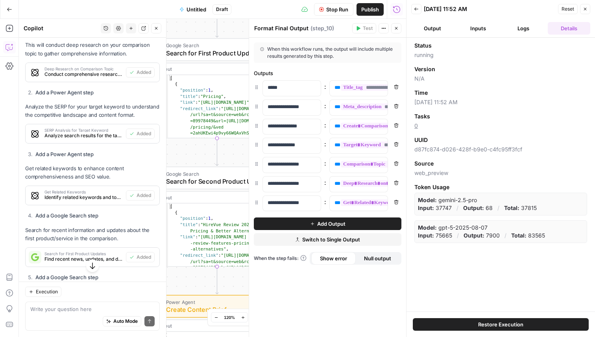
click at [486, 32] on button "Inputs" at bounding box center [478, 28] width 42 height 13
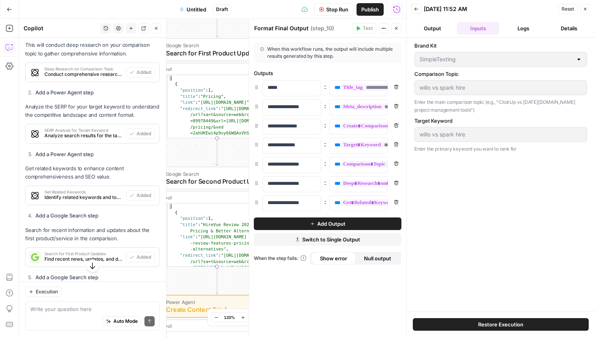
click at [439, 28] on button "Output" at bounding box center [432, 28] width 42 height 13
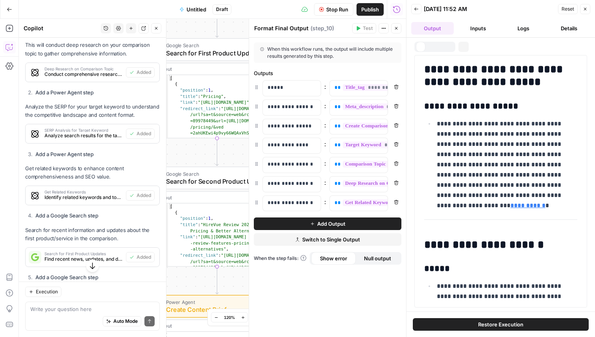
click at [538, 26] on button "Logs" at bounding box center [523, 28] width 42 height 13
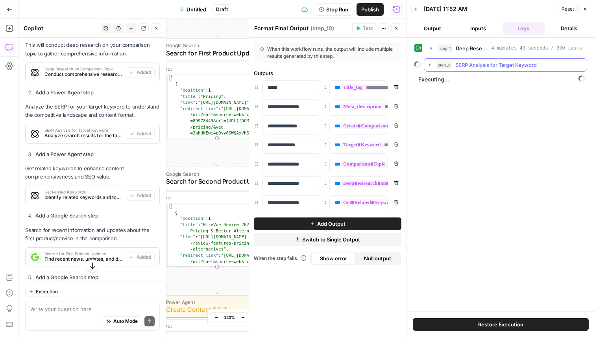
click at [429, 61] on button "step_2 SERP Analysis for Target Keyword" at bounding box center [505, 65] width 162 height 13
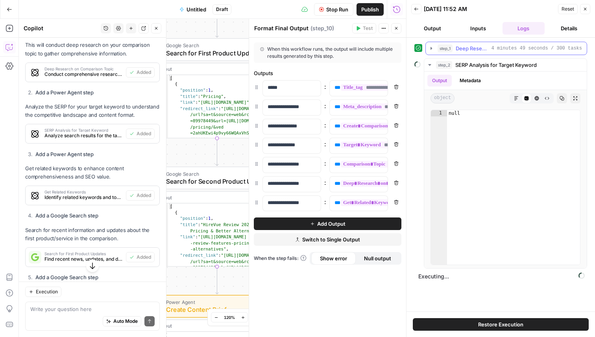
click at [431, 49] on icon "button" at bounding box center [431, 48] width 6 height 6
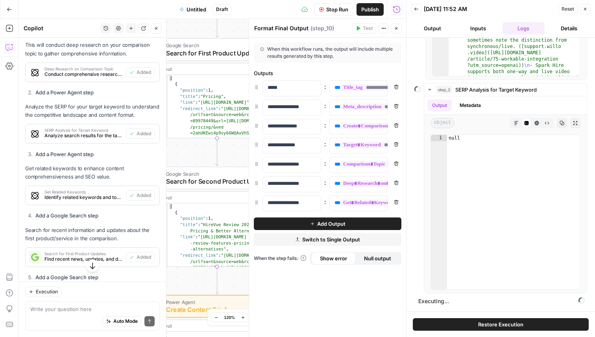
scroll to position [147, 0]
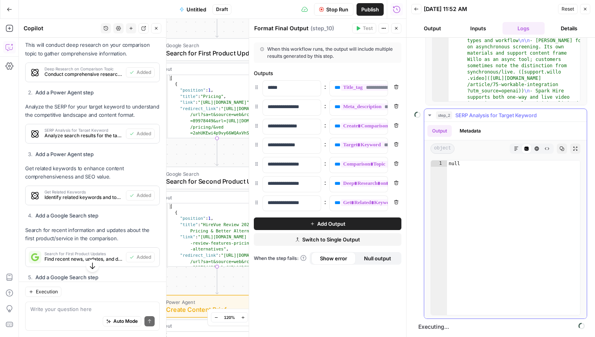
click at [426, 112] on icon "button" at bounding box center [429, 115] width 6 height 6
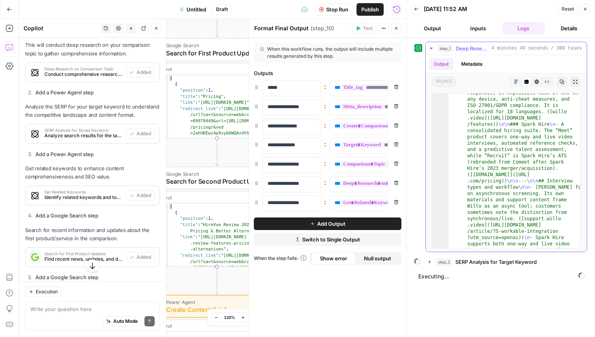
scroll to position [0, 0]
click at [435, 267] on button "step_2 SERP Analysis for Target Keyword" at bounding box center [505, 262] width 162 height 13
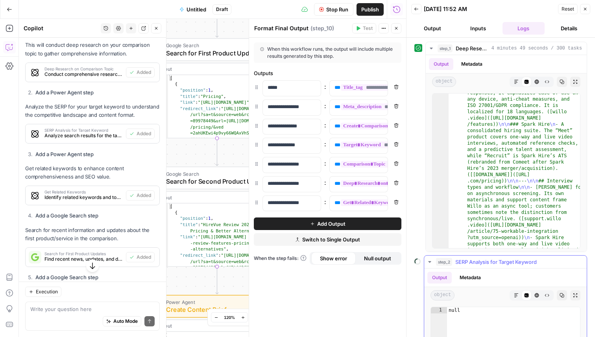
click at [522, 295] on div "Code Editor" at bounding box center [526, 295] width 10 height 10
click at [512, 294] on button "Markdown" at bounding box center [516, 295] width 10 height 10
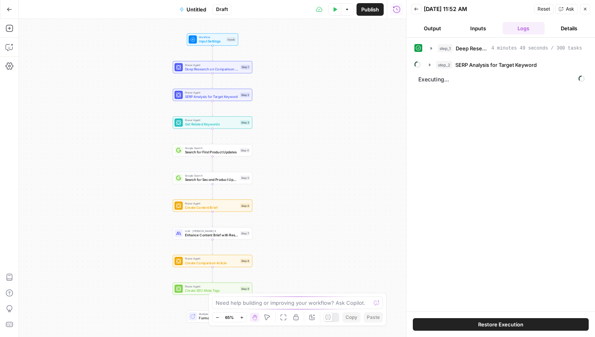
click at [334, 11] on icon "button" at bounding box center [334, 9] width 5 height 5
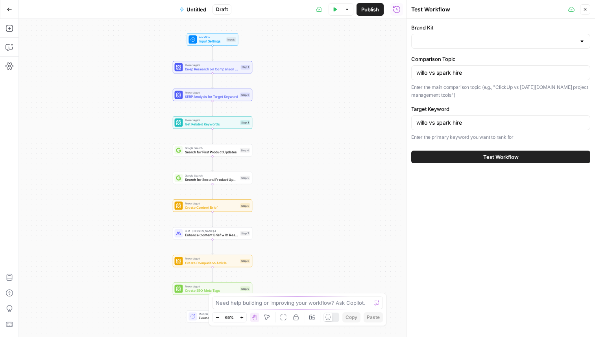
type input "SimpleTexting"
click at [428, 39] on input "Brand Kit" at bounding box center [495, 41] width 159 height 8
click at [478, 112] on label "Target Keyword" at bounding box center [500, 109] width 179 height 8
click at [478, 119] on input "willo vs spark hire" at bounding box center [500, 123] width 169 height 8
drag, startPoint x: 430, startPoint y: 122, endPoint x: 471, endPoint y: 127, distance: 41.2
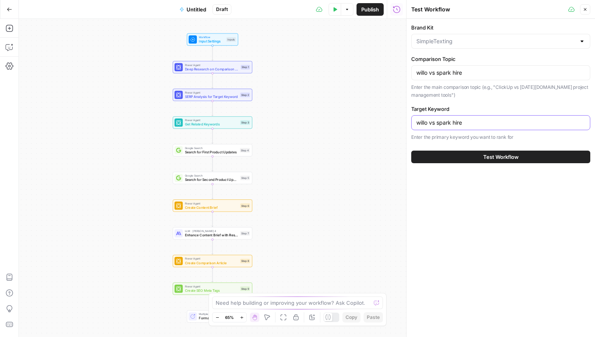
click at [471, 127] on div "willo vs spark hire" at bounding box center [500, 122] width 179 height 15
type input "willo alternatives"
click at [491, 156] on span "Test Workflow" at bounding box center [500, 157] width 35 height 8
click at [490, 156] on span "Test Workflow" at bounding box center [500, 157] width 35 height 8
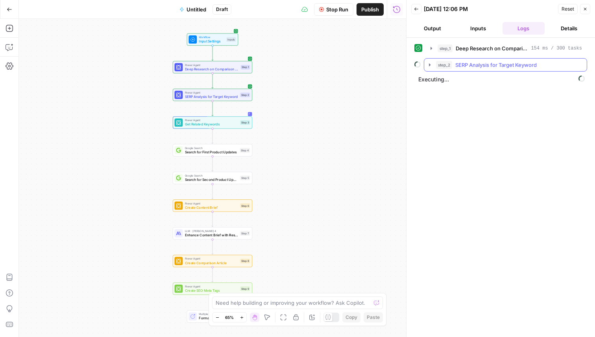
click at [429, 64] on icon "button" at bounding box center [430, 64] width 2 height 3
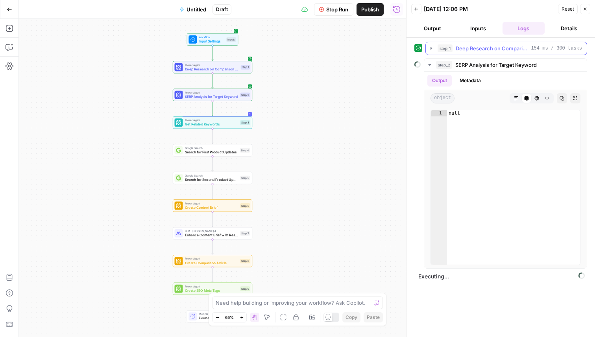
click at [430, 50] on icon "button" at bounding box center [431, 48] width 6 height 6
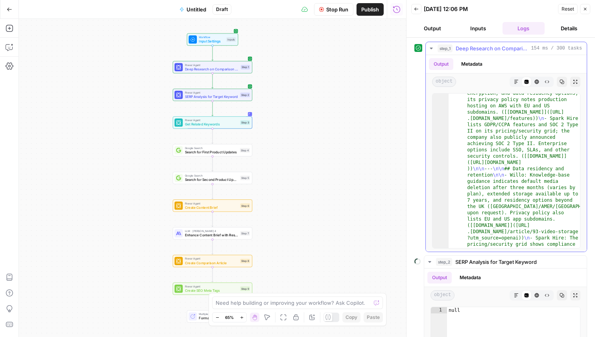
scroll to position [656, 0]
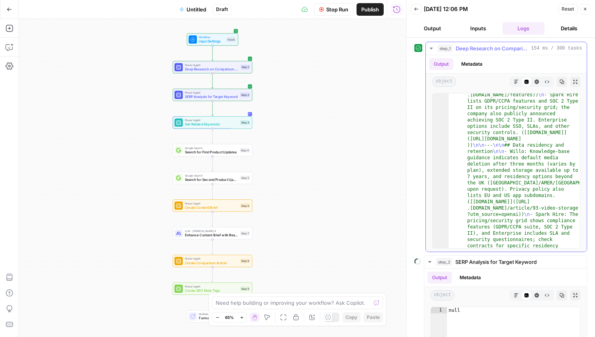
click at [432, 50] on icon "button" at bounding box center [431, 48] width 6 height 6
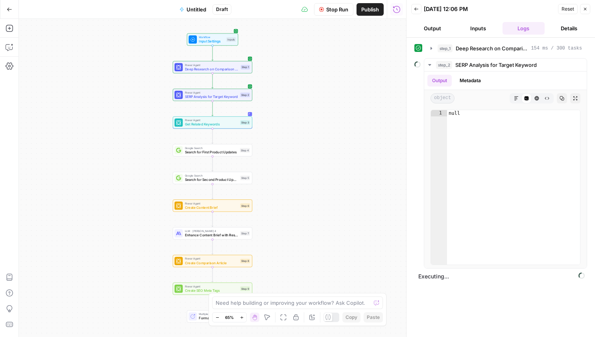
click at [575, 26] on button "Details" at bounding box center [568, 28] width 42 height 13
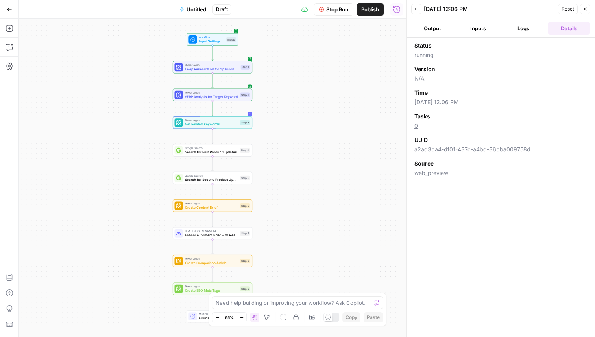
click at [502, 23] on ul "Output Inputs Logs Details" at bounding box center [500, 28] width 179 height 13
click at [481, 25] on button "Inputs" at bounding box center [478, 28] width 42 height 13
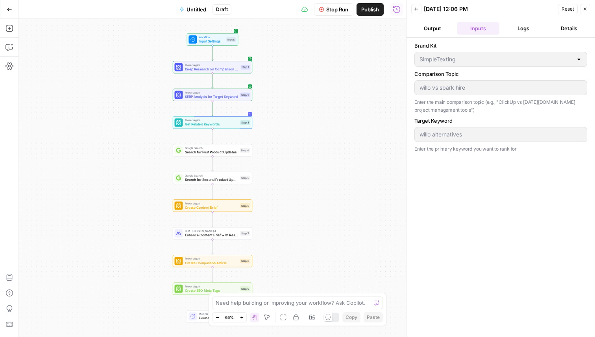
click at [449, 24] on button "Output" at bounding box center [432, 28] width 42 height 13
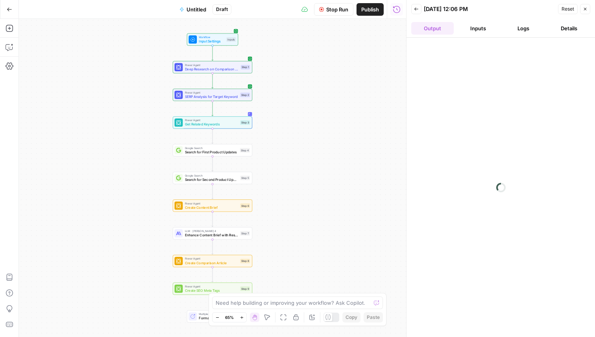
click at [414, 9] on icon "button" at bounding box center [416, 9] width 5 height 5
click at [582, 30] on button "Collapse" at bounding box center [584, 28] width 9 height 9
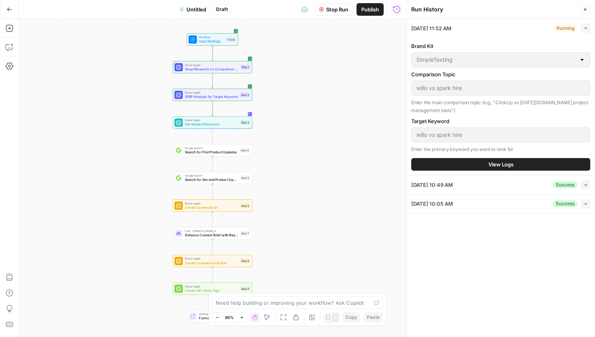
click at [505, 166] on span "View Logs" at bounding box center [500, 164] width 25 height 8
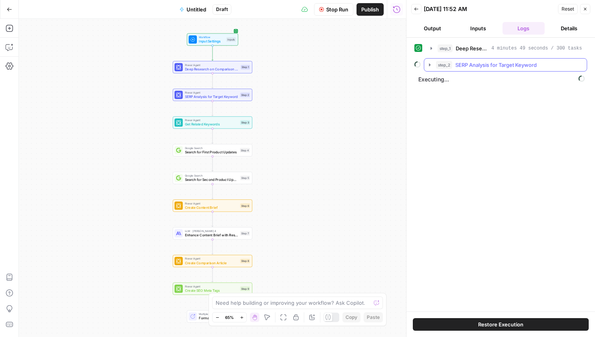
click at [428, 63] on icon "button" at bounding box center [429, 65] width 6 height 6
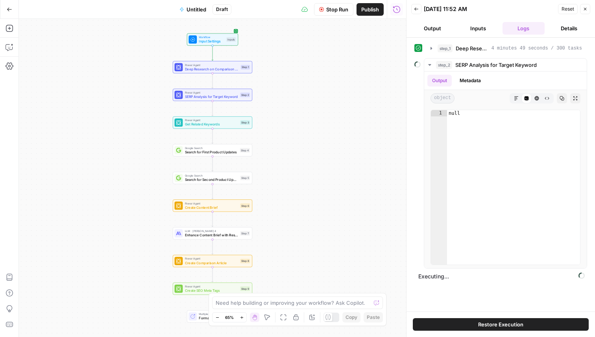
click at [223, 98] on span "SERP Analysis for Target Keyword" at bounding box center [211, 96] width 53 height 5
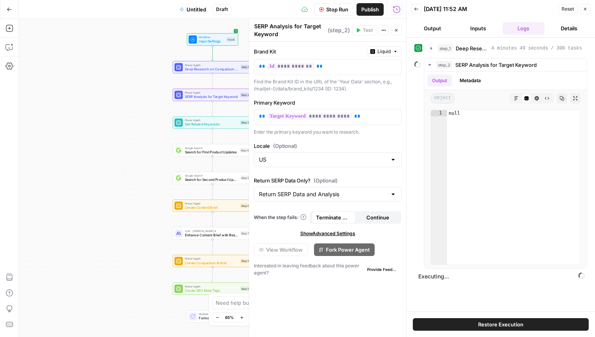
click at [381, 215] on span "Continue" at bounding box center [377, 218] width 23 height 8
click at [337, 235] on span "Show Advanced Settings" at bounding box center [327, 233] width 55 height 7
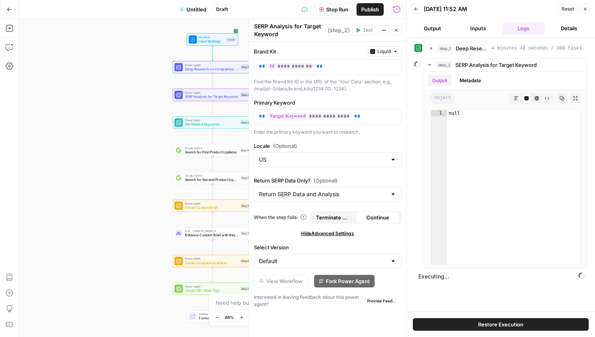
click at [339, 255] on div "Default" at bounding box center [327, 261] width 147 height 15
click at [154, 179] on div "Workflow Input Settings Inputs Power Agent Deep Research on Comparison Topic St…" at bounding box center [212, 178] width 387 height 318
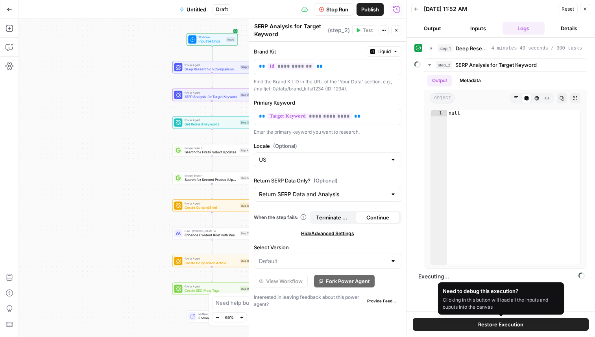
click at [460, 329] on button "Restore Execution" at bounding box center [501, 324] width 176 height 13
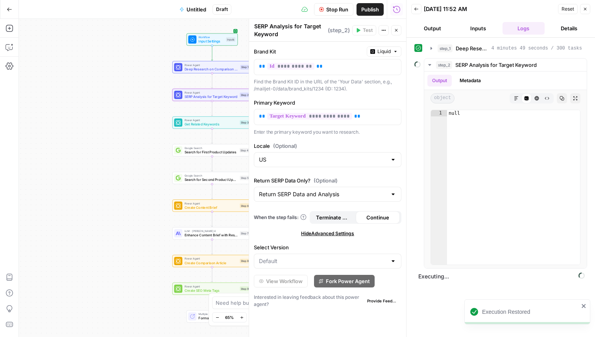
click at [422, 46] on div "step_1 Deep Research on Comparison Topic 4 minutes 49 seconds / 300 tasks" at bounding box center [500, 48] width 173 height 13
click at [430, 46] on icon "button" at bounding box center [431, 48] width 6 height 6
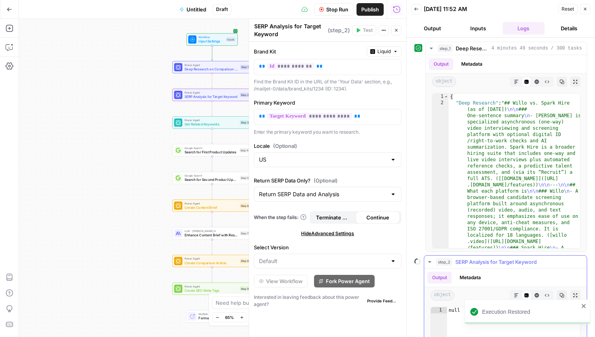
click at [427, 260] on icon "button" at bounding box center [429, 262] width 6 height 6
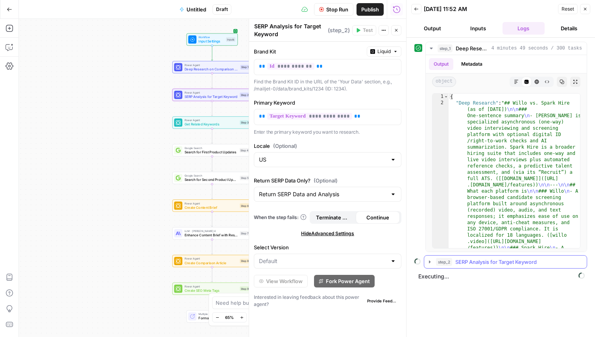
click at [427, 260] on icon "button" at bounding box center [429, 262] width 6 height 6
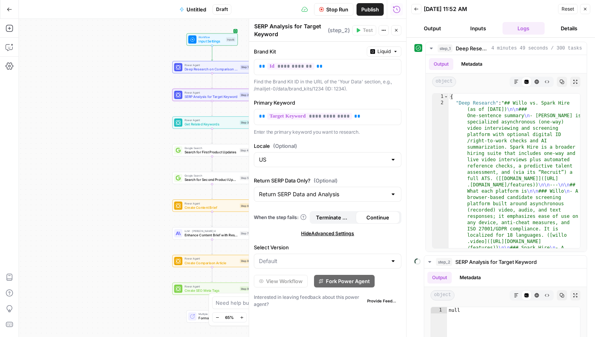
click at [584, 8] on icon "button" at bounding box center [584, 9] width 5 height 5
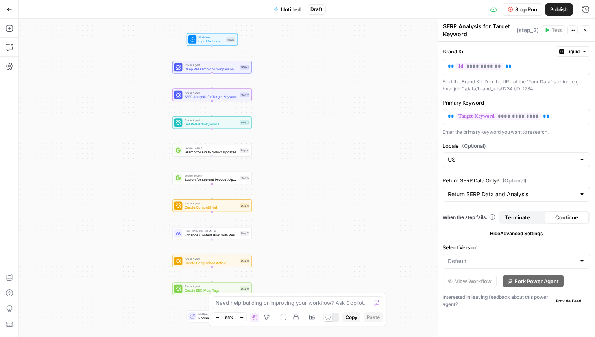
click at [524, 9] on span "Stop Run" at bounding box center [526, 10] width 22 height 8
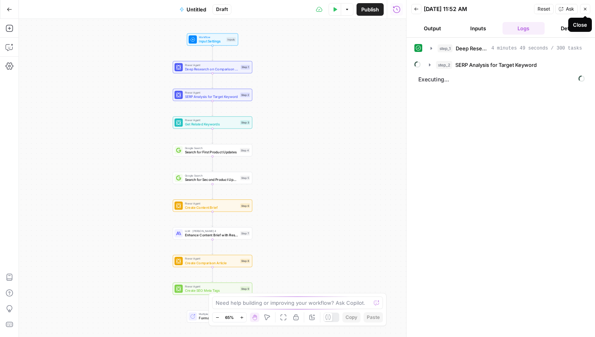
click at [584, 7] on icon "button" at bounding box center [584, 9] width 5 height 5
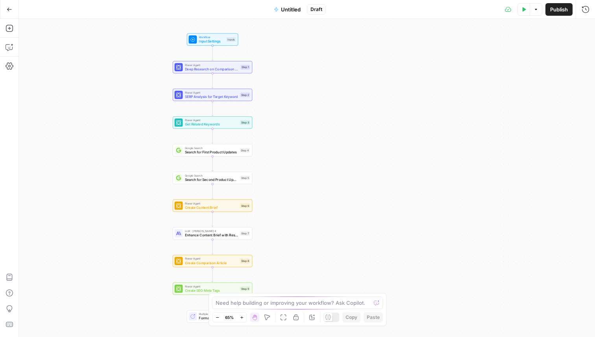
click at [525, 9] on button "Test Data" at bounding box center [523, 9] width 13 height 13
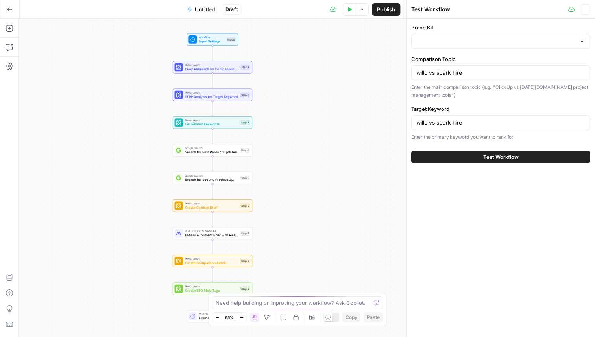
type input "SimpleTexting"
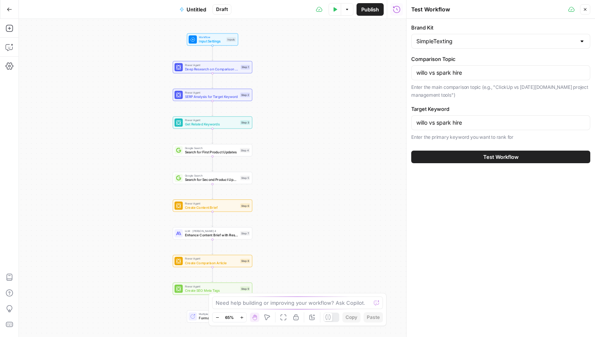
click at [462, 159] on button "Test Workflow" at bounding box center [500, 157] width 179 height 13
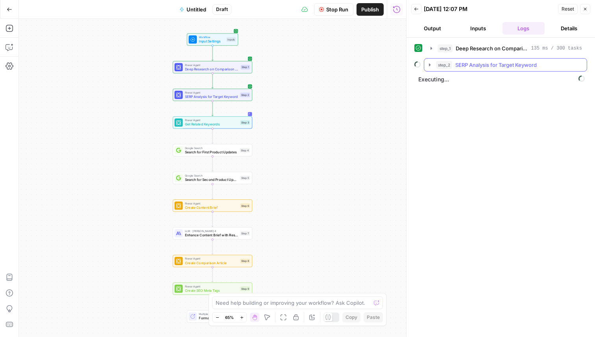
click at [429, 64] on icon "button" at bounding box center [430, 64] width 2 height 3
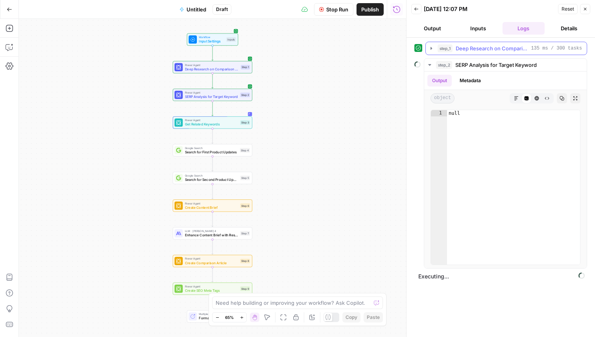
click at [429, 48] on icon "button" at bounding box center [431, 48] width 6 height 6
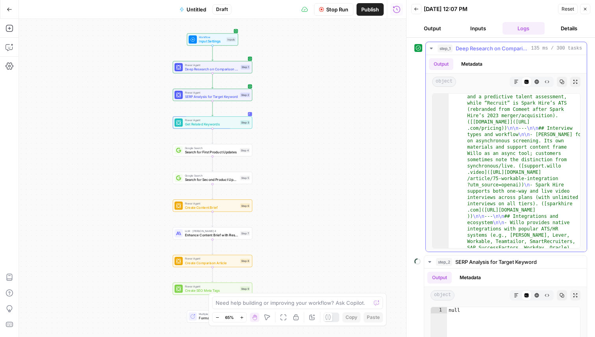
scroll to position [231, 0]
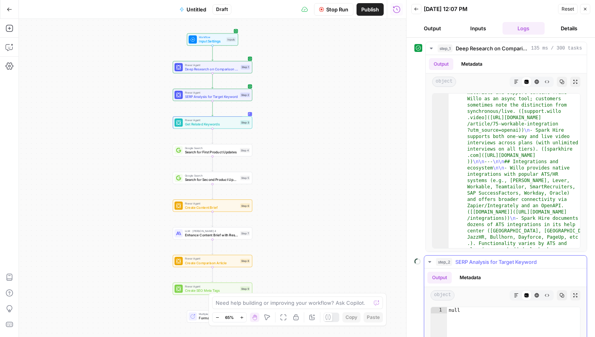
click at [516, 297] on icon "button" at bounding box center [516, 295] width 5 height 5
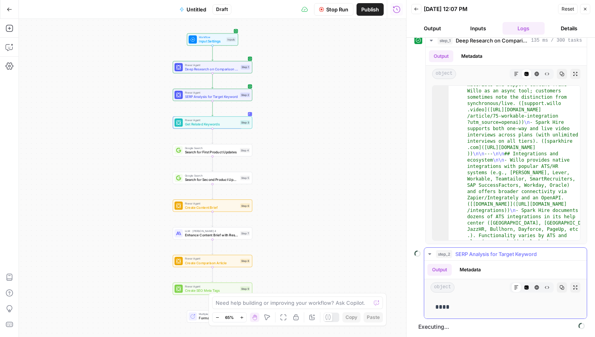
click at [427, 255] on icon "button" at bounding box center [429, 254] width 6 height 6
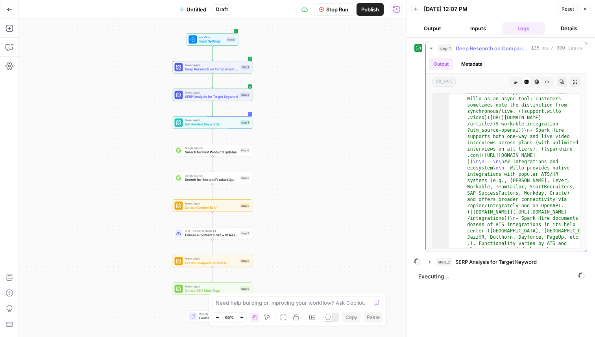
click at [428, 46] on icon "button" at bounding box center [431, 48] width 6 height 6
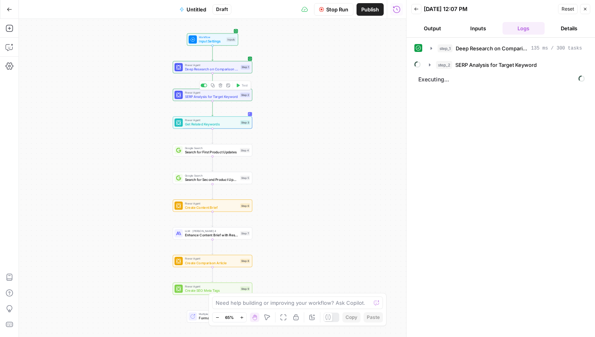
click at [224, 99] on span "SERP Analysis for Target Keyword" at bounding box center [211, 96] width 53 height 5
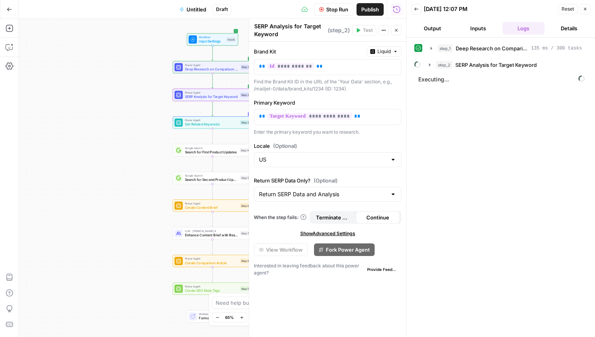
click at [585, 14] on button "Close" at bounding box center [585, 9] width 10 height 10
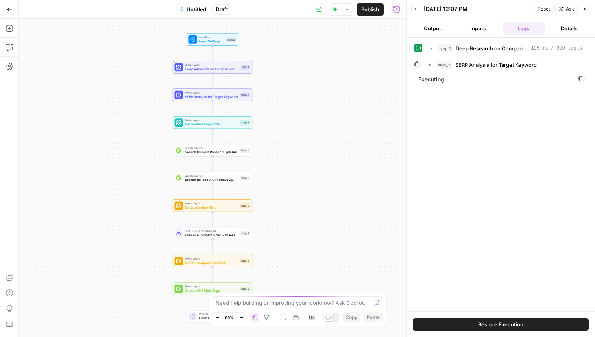
click at [337, 8] on button "Test Data" at bounding box center [334, 9] width 13 height 13
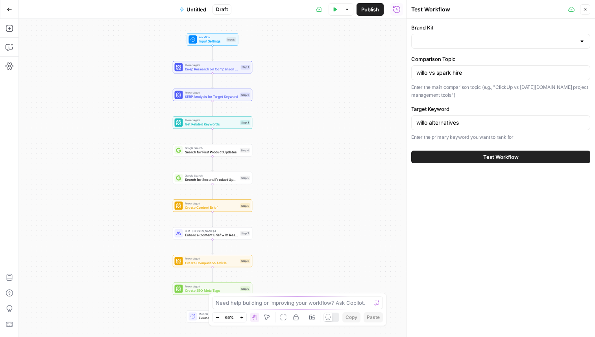
type input "SimpleTexting"
click at [476, 156] on button "Test Workflow" at bounding box center [500, 157] width 179 height 13
